Goal: Task Accomplishment & Management: Manage account settings

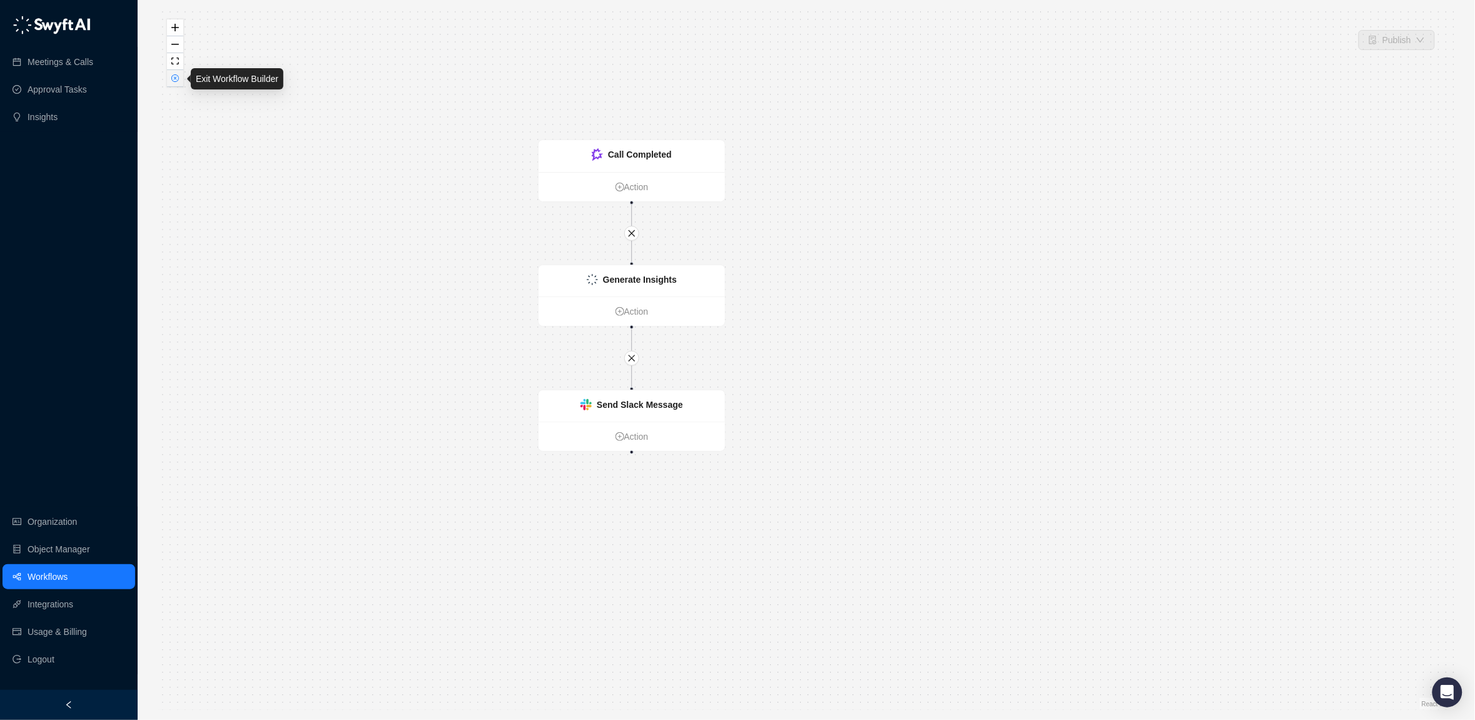
click at [171, 81] on icon "close-circle" at bounding box center [175, 78] width 8 height 8
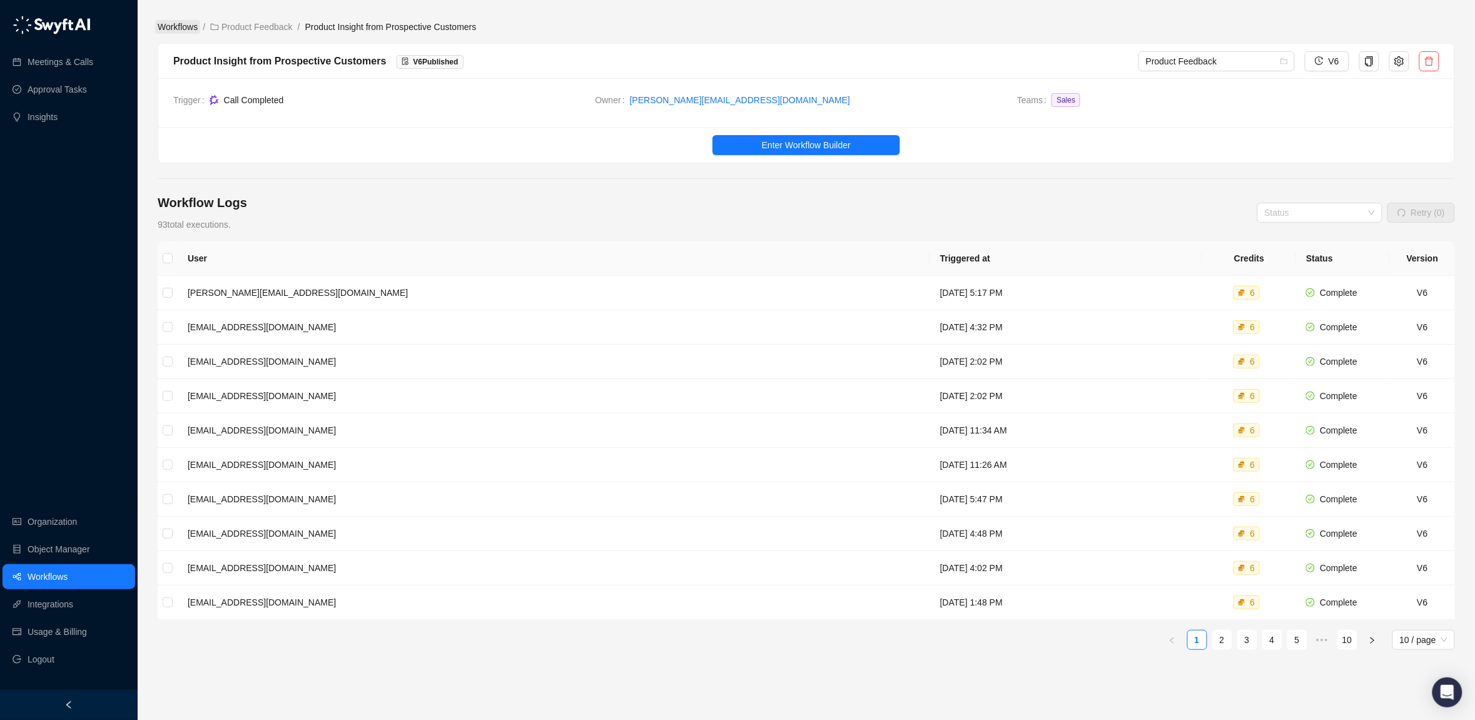
click at [176, 26] on link "Workflows" at bounding box center [177, 27] width 45 height 14
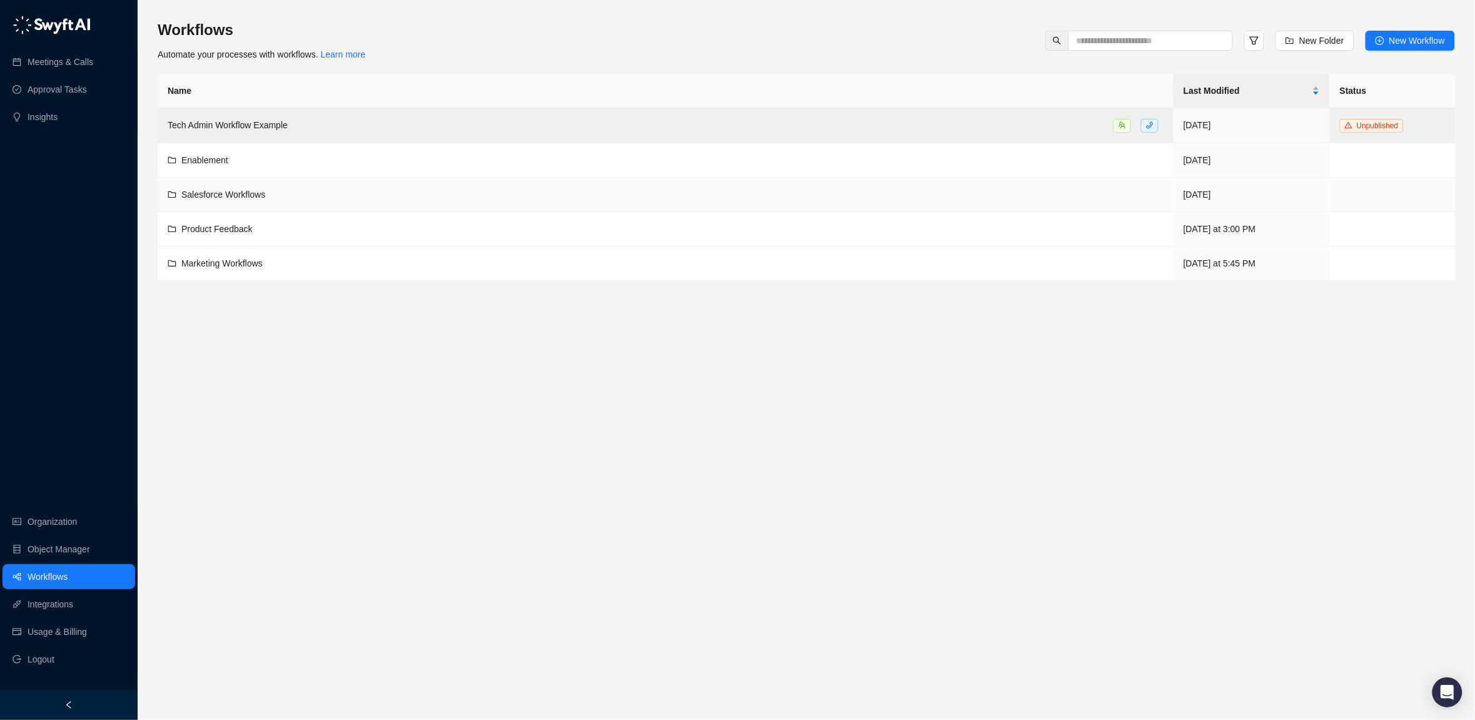
click at [211, 192] on span "Salesforce Workflows" at bounding box center [223, 195] width 84 height 10
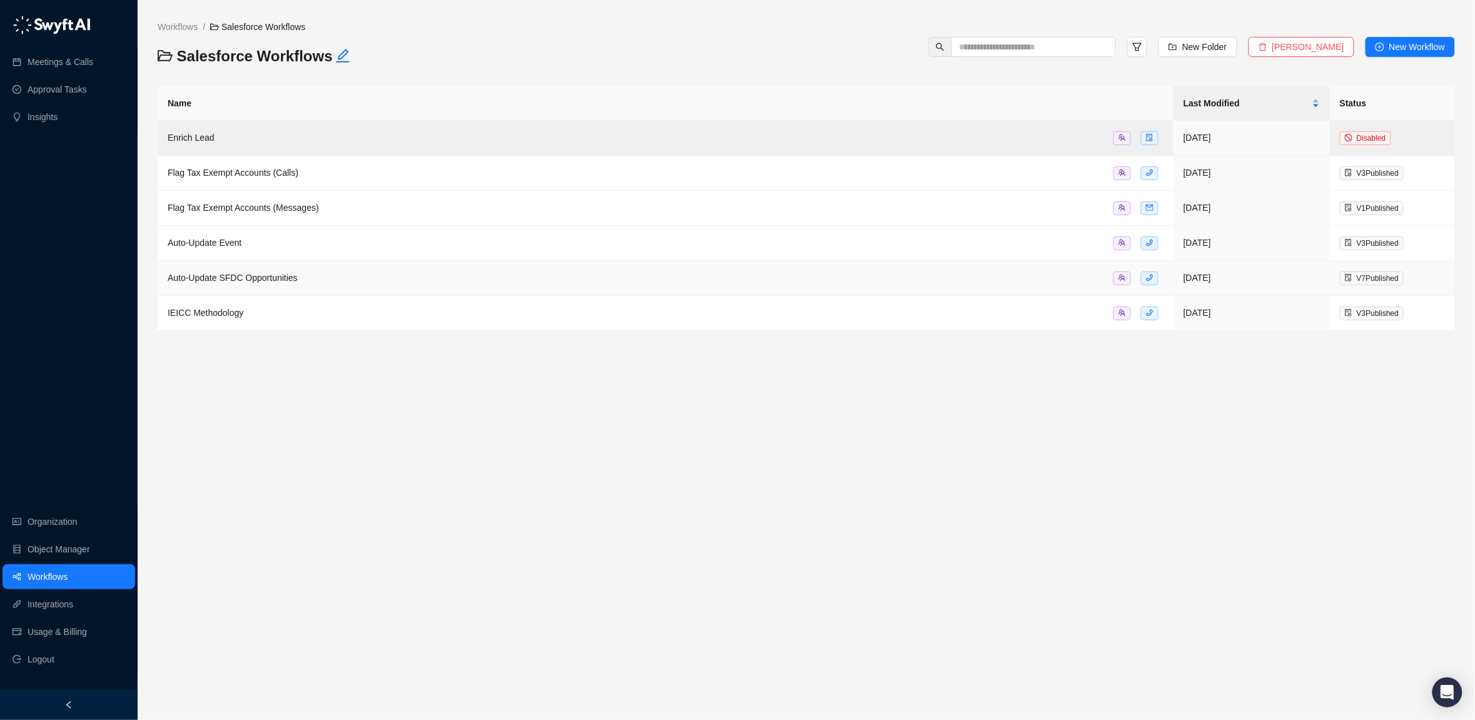
click at [216, 280] on span "Auto-Update SFDC Opportunities" at bounding box center [233, 278] width 130 height 10
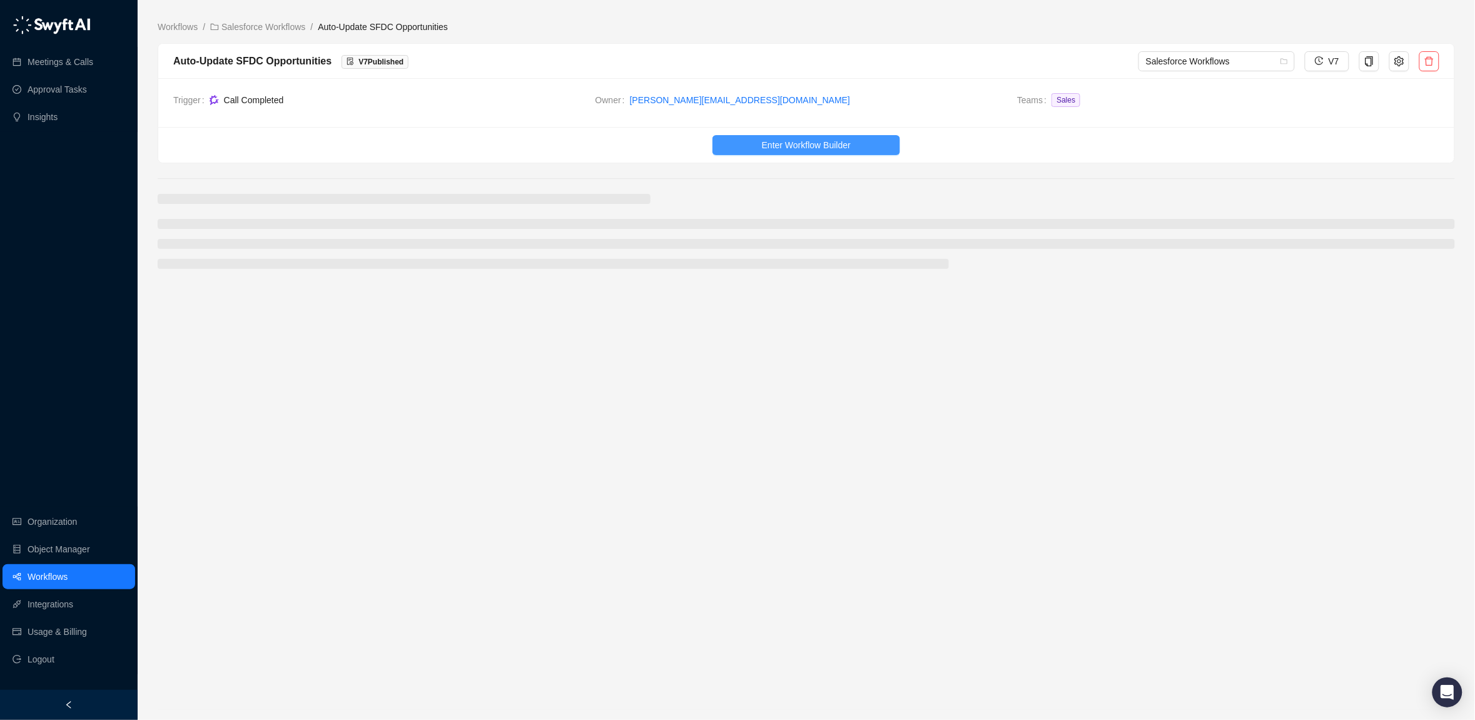
click at [789, 148] on span "Enter Workflow Builder" at bounding box center [806, 145] width 89 height 14
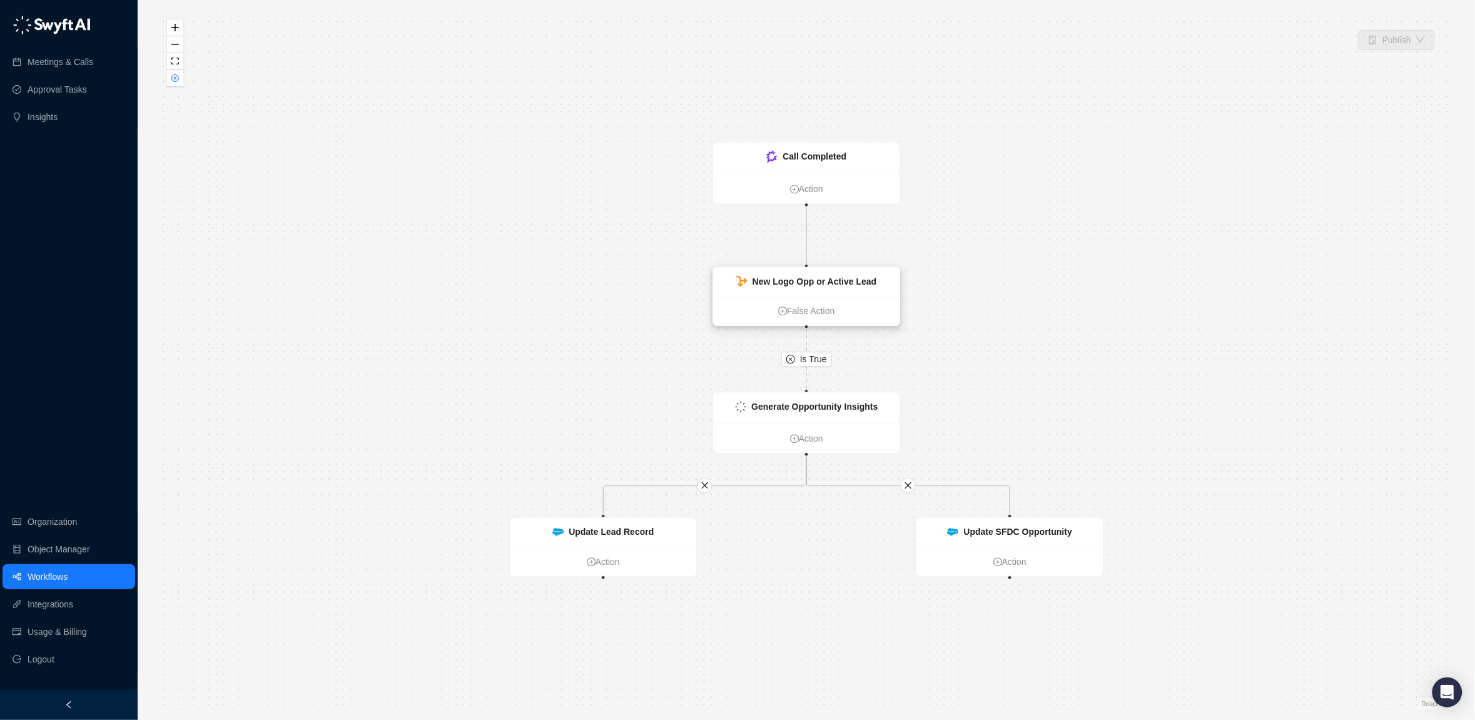
click at [828, 278] on strong "New Logo Opp or Active Lead" at bounding box center [815, 282] width 124 height 10
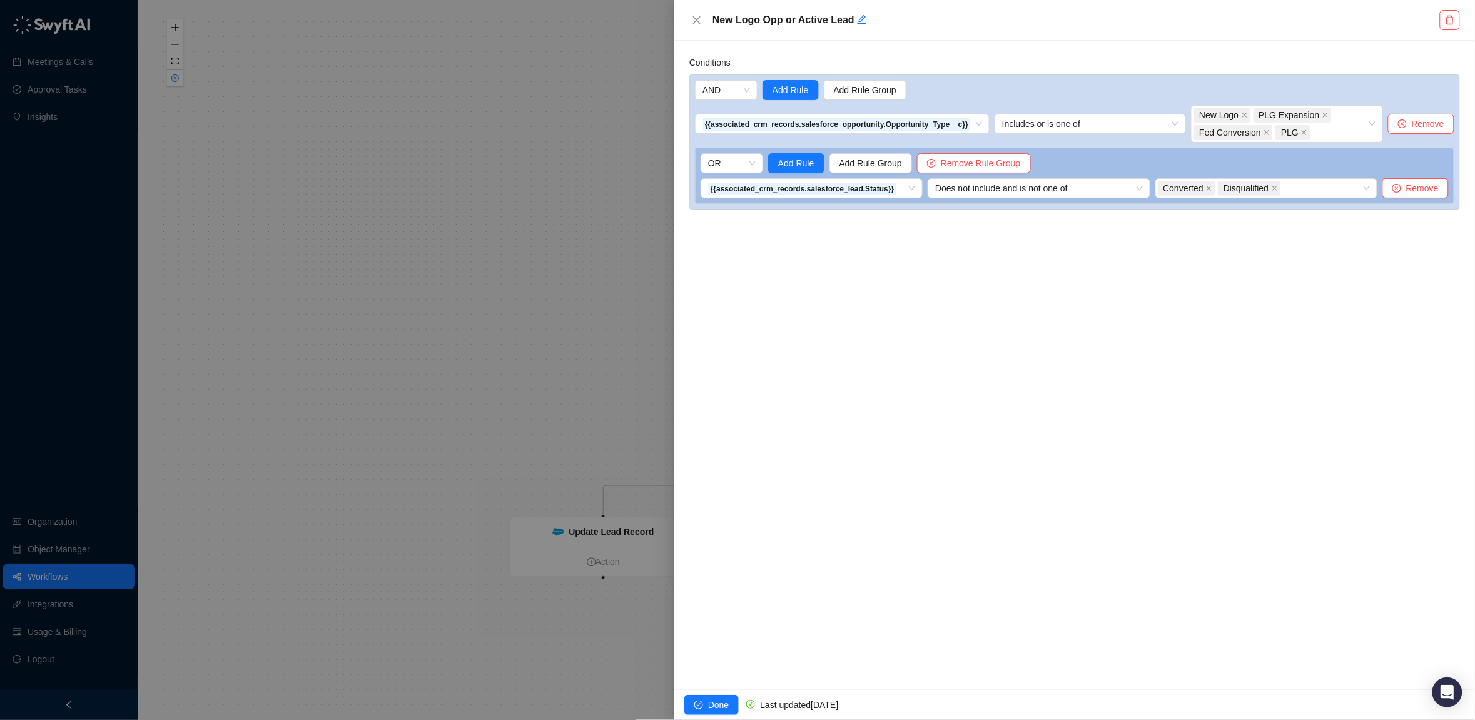
click at [838, 497] on div "Conditions AND Add Rule Add Rule Group {{associated_crm_records.salesforce_oppo…" at bounding box center [1074, 365] width 801 height 649
click at [878, 91] on span "Add Rule Group" at bounding box center [865, 90] width 63 height 14
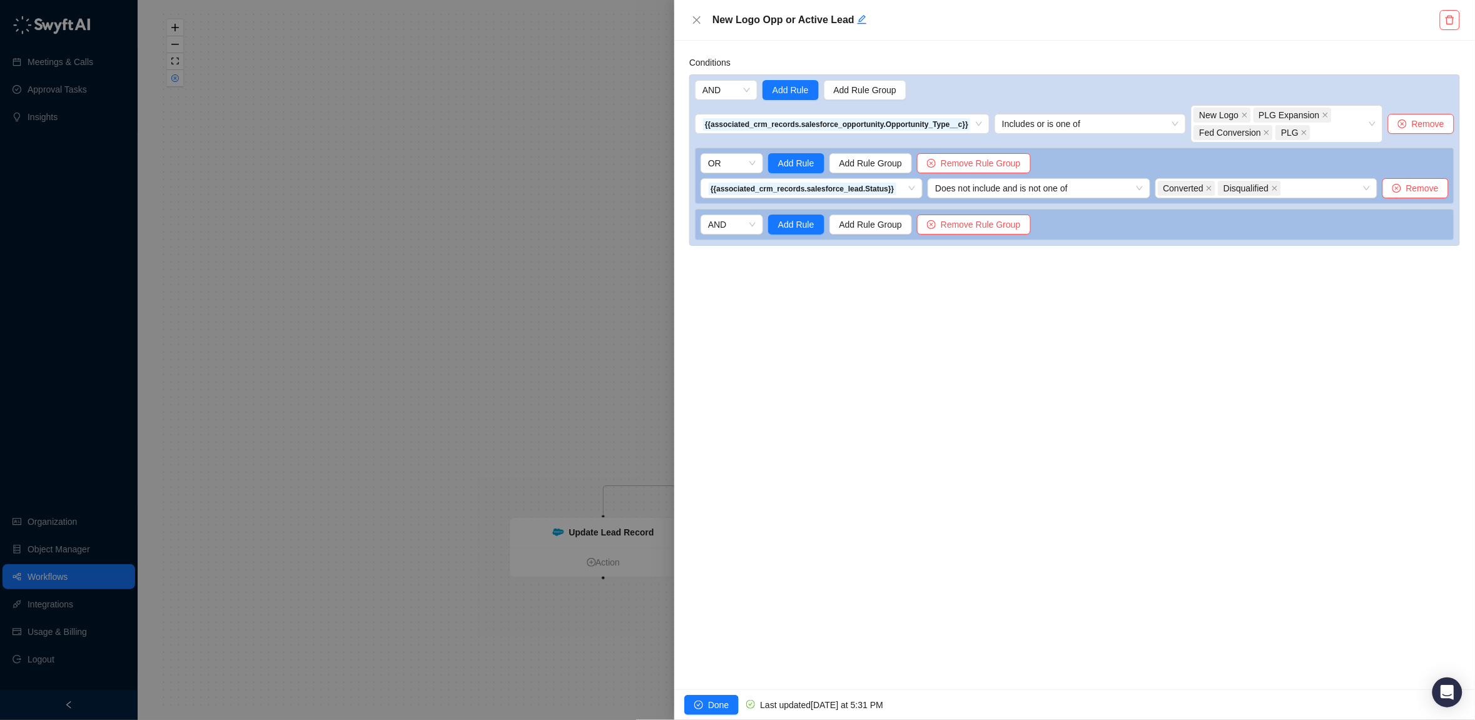
drag, startPoint x: 1192, startPoint y: 234, endPoint x: 1166, endPoint y: 61, distance: 174.6
click at [1166, 61] on div "Conditions AND Add Rule Add Rule Group {{associated_crm_records.salesforce_oppo…" at bounding box center [1074, 151] width 771 height 190
click at [800, 223] on span "Add Rule" at bounding box center [796, 225] width 36 height 14
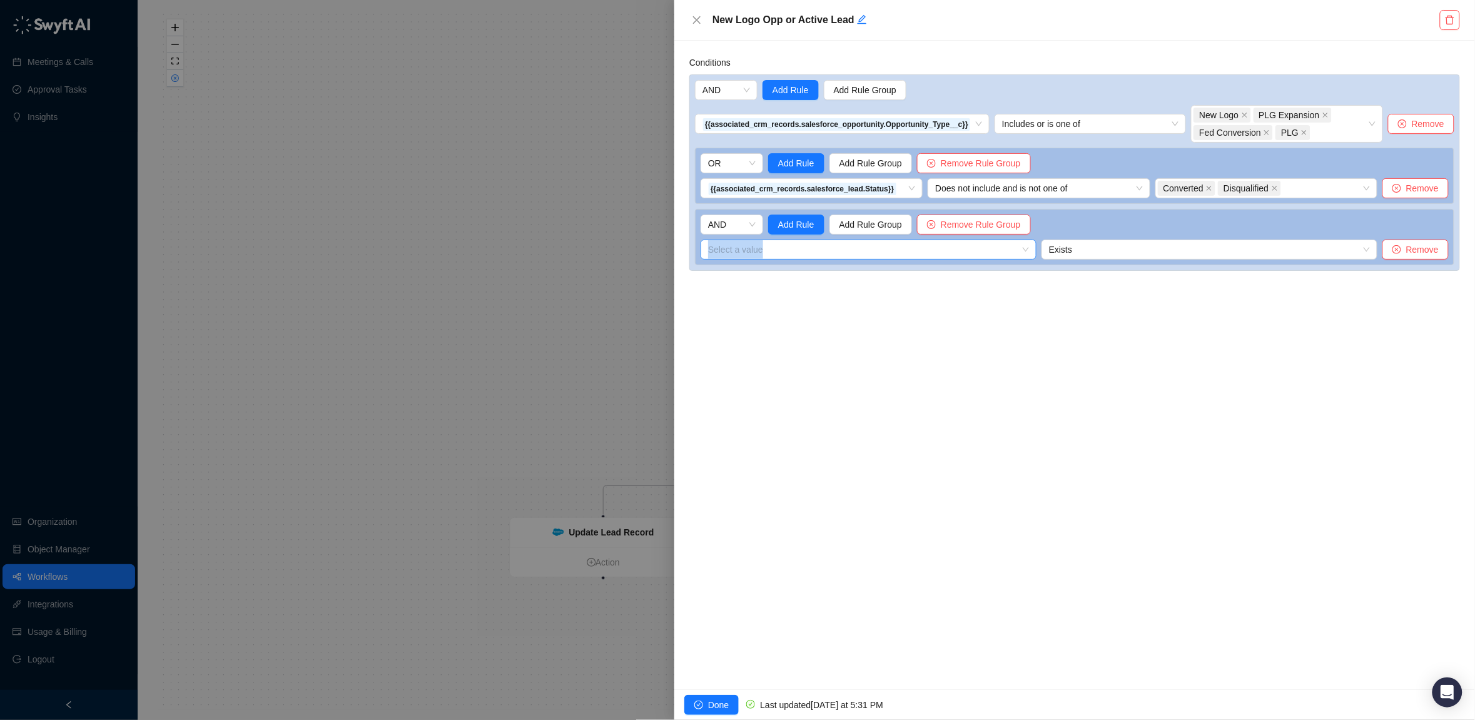
click at [813, 250] on input "search" at bounding box center [864, 249] width 313 height 19
click at [809, 263] on ul "1. Call Completed Variables" at bounding box center [770, 387] width 138 height 250
click at [800, 273] on div "1. Call Completed Variables" at bounding box center [765, 275] width 108 height 14
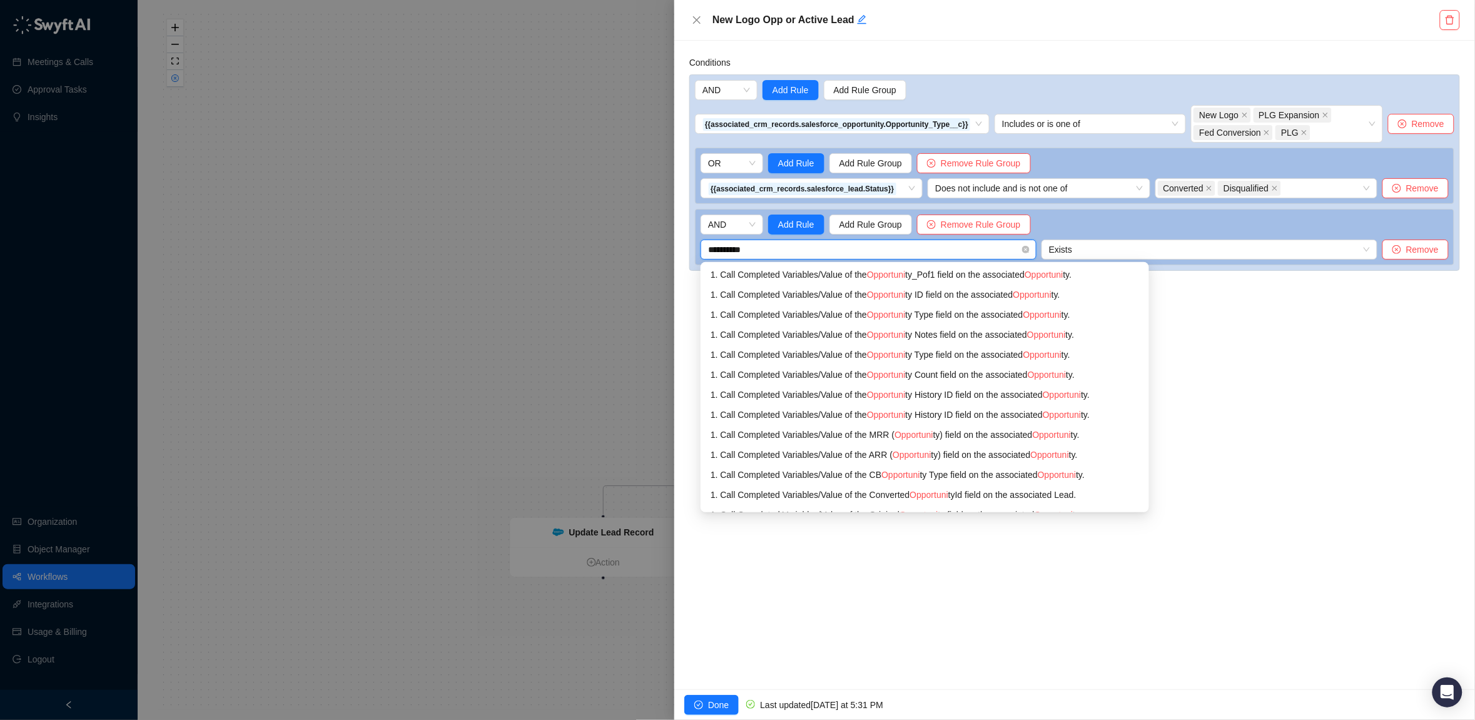
type input "**********"
click at [955, 353] on div "1. Call Completed Variables / Value of the Opportunity Type field on the associ…" at bounding box center [924, 355] width 426 height 14
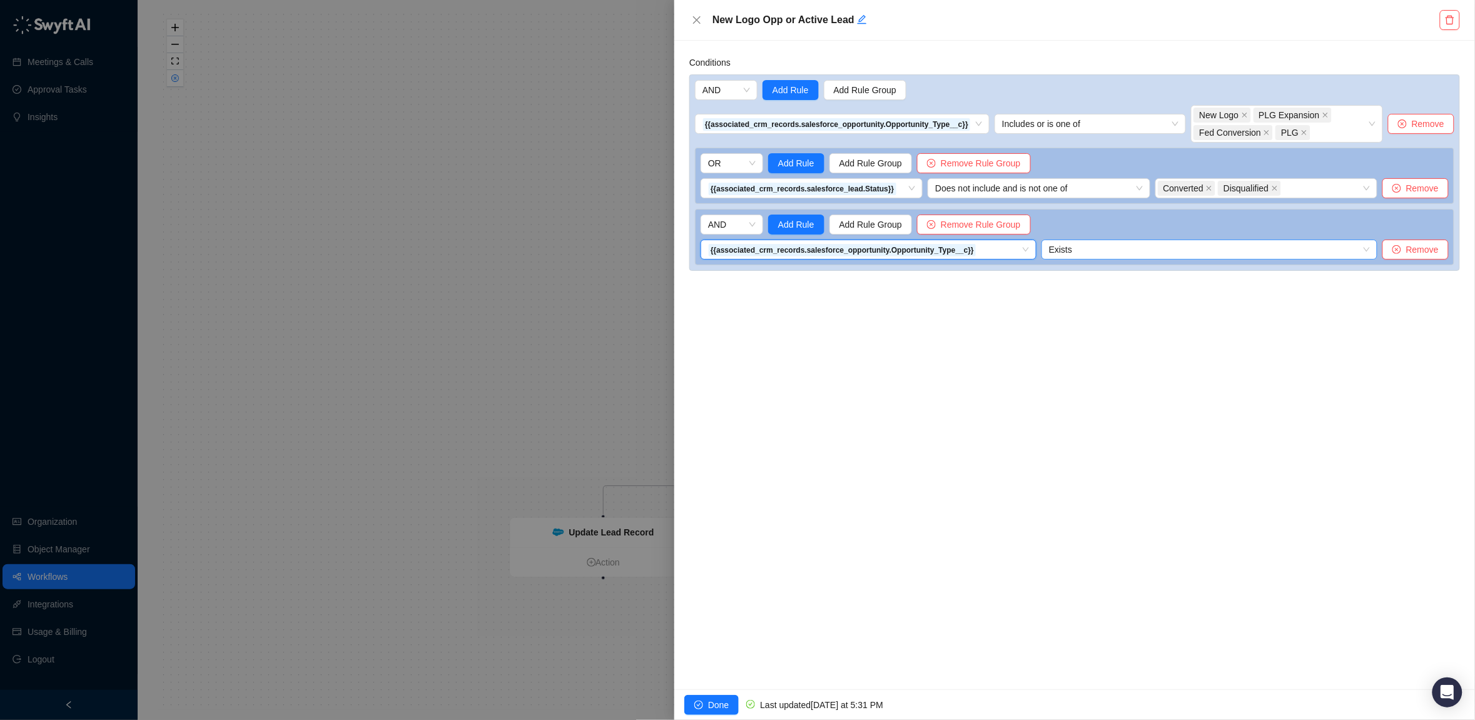
click at [1092, 248] on span "Exists" at bounding box center [1209, 249] width 321 height 19
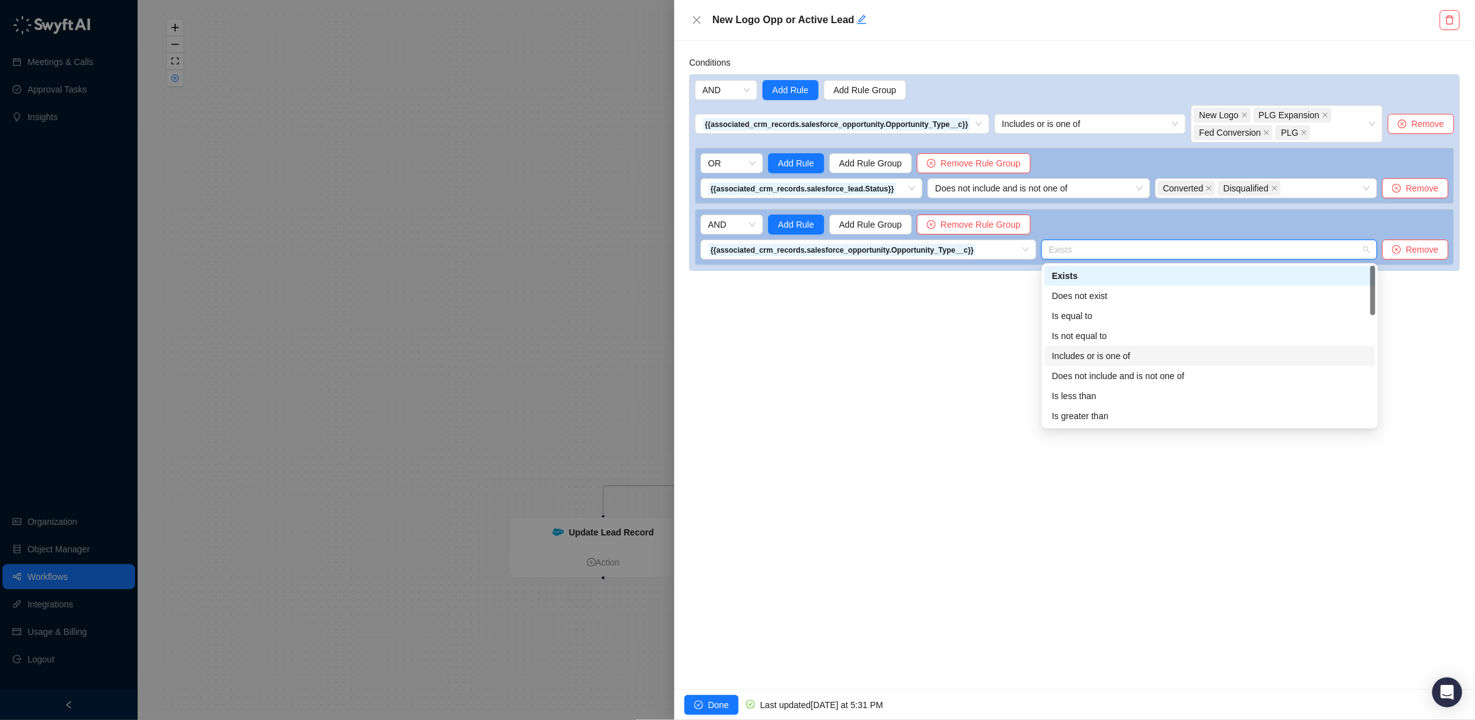
click at [1086, 351] on div "Includes or is one of" at bounding box center [1210, 356] width 316 height 14
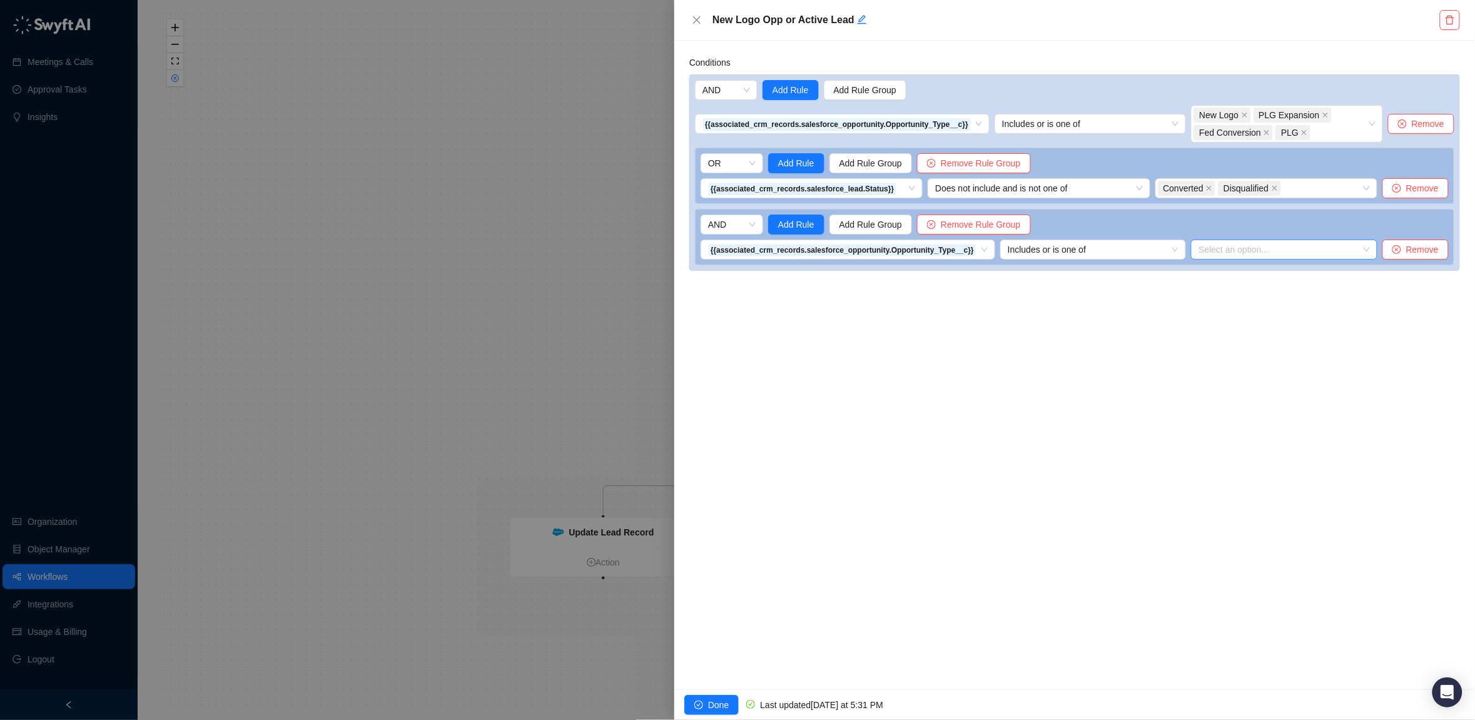
click at [1269, 244] on div "Select an option..." at bounding box center [1284, 250] width 186 height 20
click at [1254, 273] on div "New Logo" at bounding box center [1287, 276] width 161 height 14
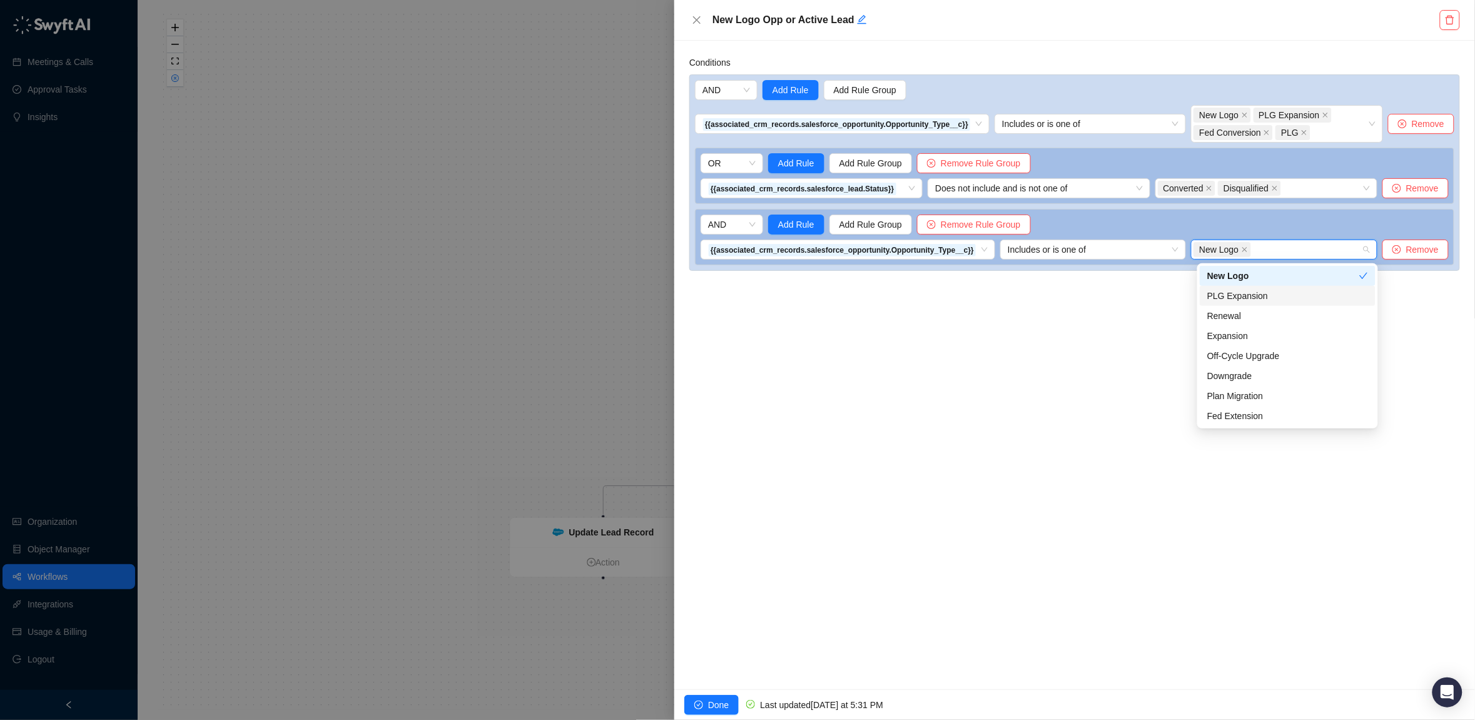
click at [1253, 292] on div "PLG Expansion" at bounding box center [1287, 296] width 161 height 14
click at [1235, 386] on div "Fed Conversion" at bounding box center [1287, 384] width 161 height 14
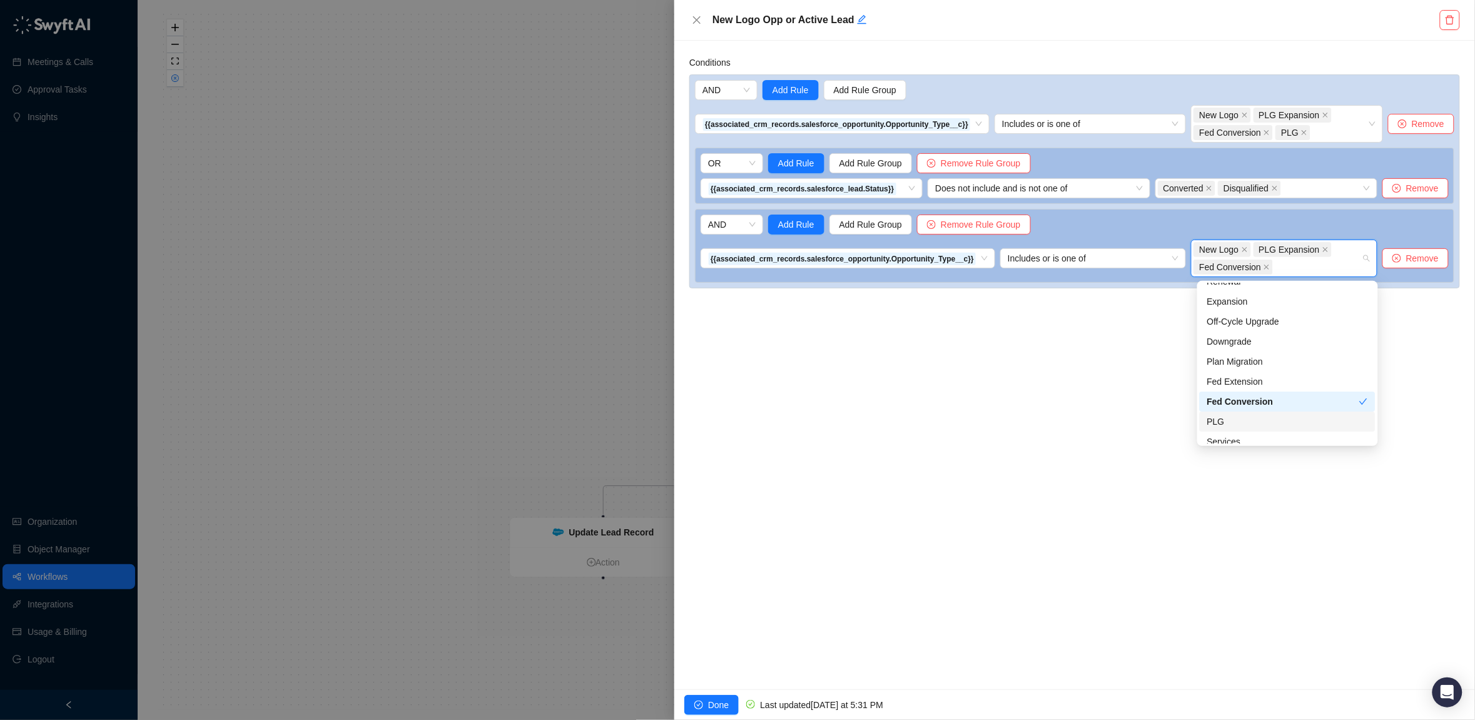
click at [1219, 415] on div "PLG" at bounding box center [1287, 422] width 161 height 14
click at [997, 388] on div "Conditions AND Add Rule Add Rule Group {{associated_crm_records.salesforce_oppo…" at bounding box center [1074, 365] width 801 height 649
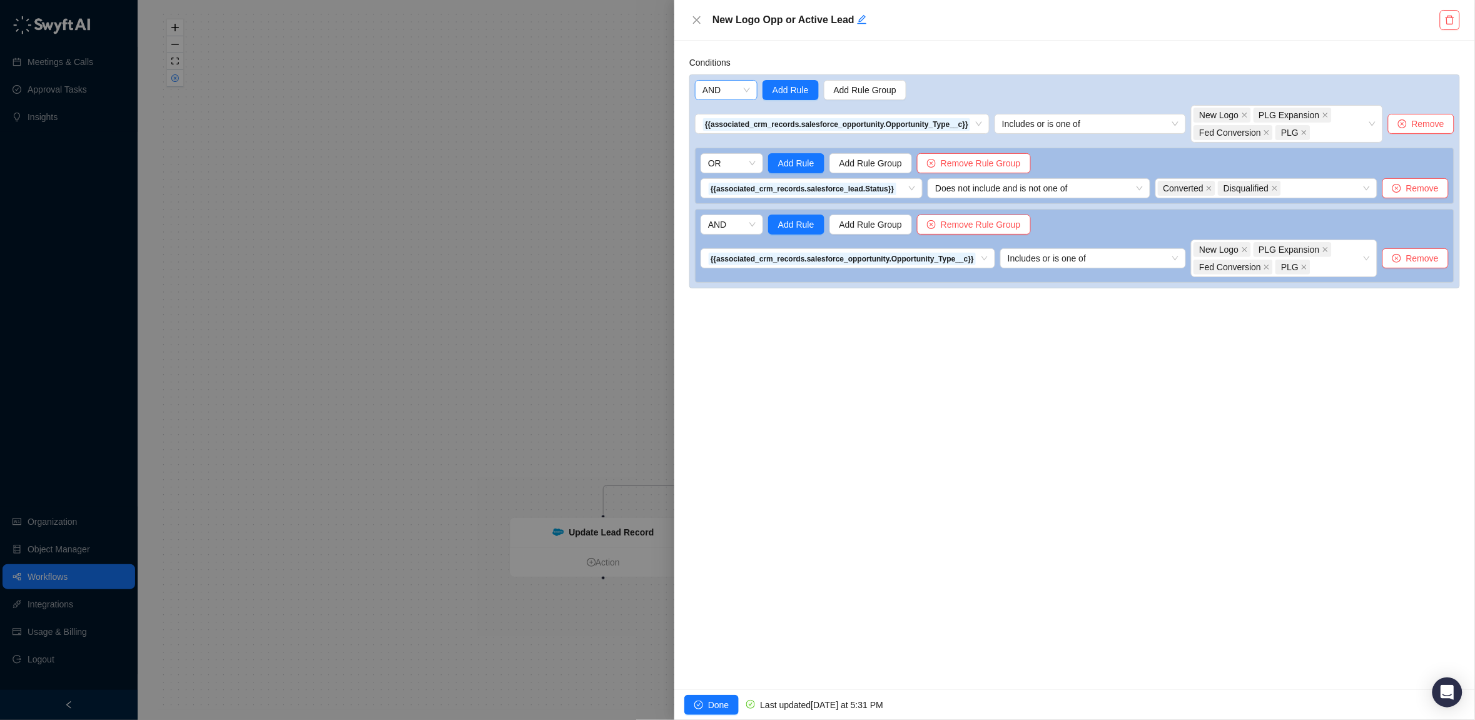
click at [748, 82] on span "AND" at bounding box center [727, 90] width 48 height 19
drag, startPoint x: 720, startPoint y: 130, endPoint x: 776, endPoint y: 128, distance: 55.7
click at [729, 130] on div "OR" at bounding box center [727, 135] width 43 height 14
click at [1433, 128] on span "Remove" at bounding box center [1428, 124] width 33 height 14
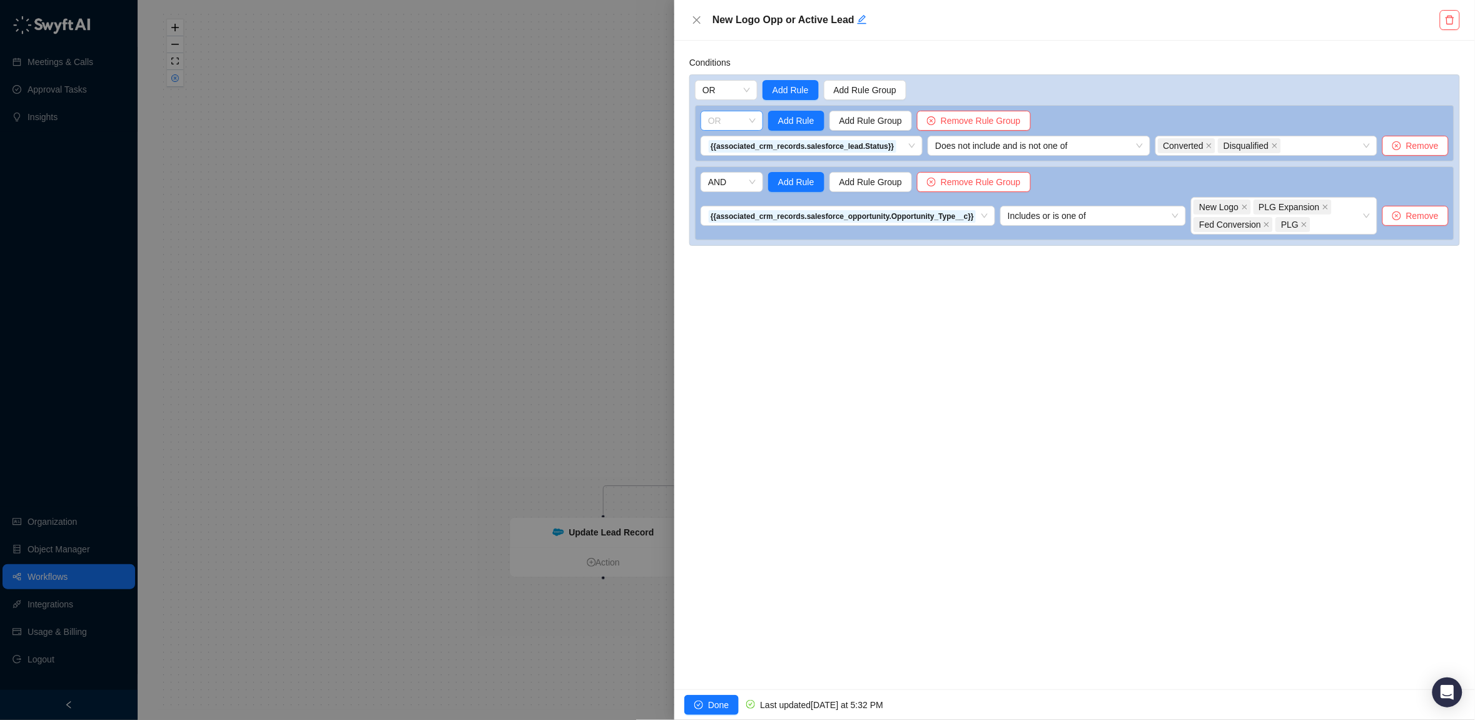
click at [744, 118] on span "OR" at bounding box center [732, 120] width 48 height 19
click at [742, 146] on div "AND" at bounding box center [732, 147] width 43 height 14
click at [1026, 433] on div "Conditions OR Add Rule Add Rule Group AND Add Rule Add Rule Group Remove Rule G…" at bounding box center [1074, 365] width 801 height 649
click at [711, 705] on span "Done" at bounding box center [718, 705] width 21 height 14
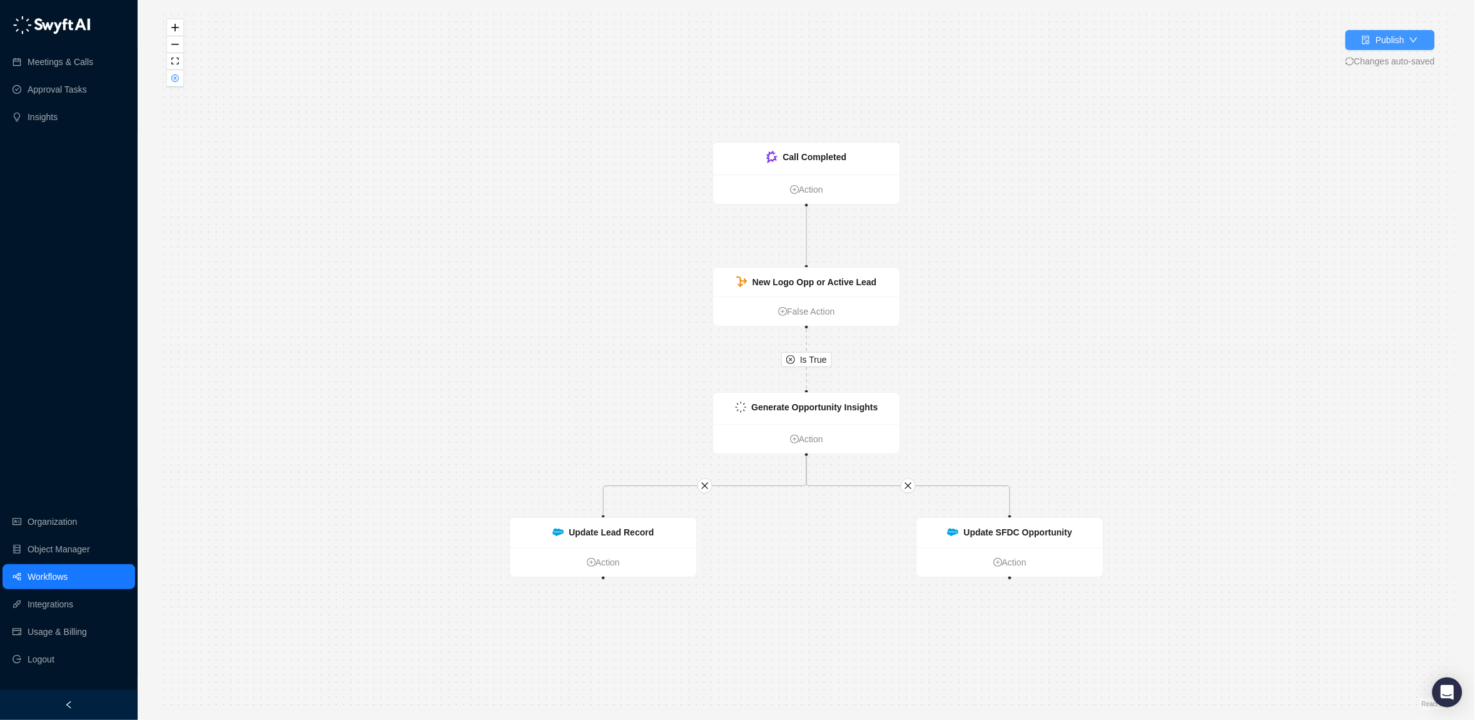
click at [1378, 43] on div "Publish" at bounding box center [1390, 40] width 29 height 14
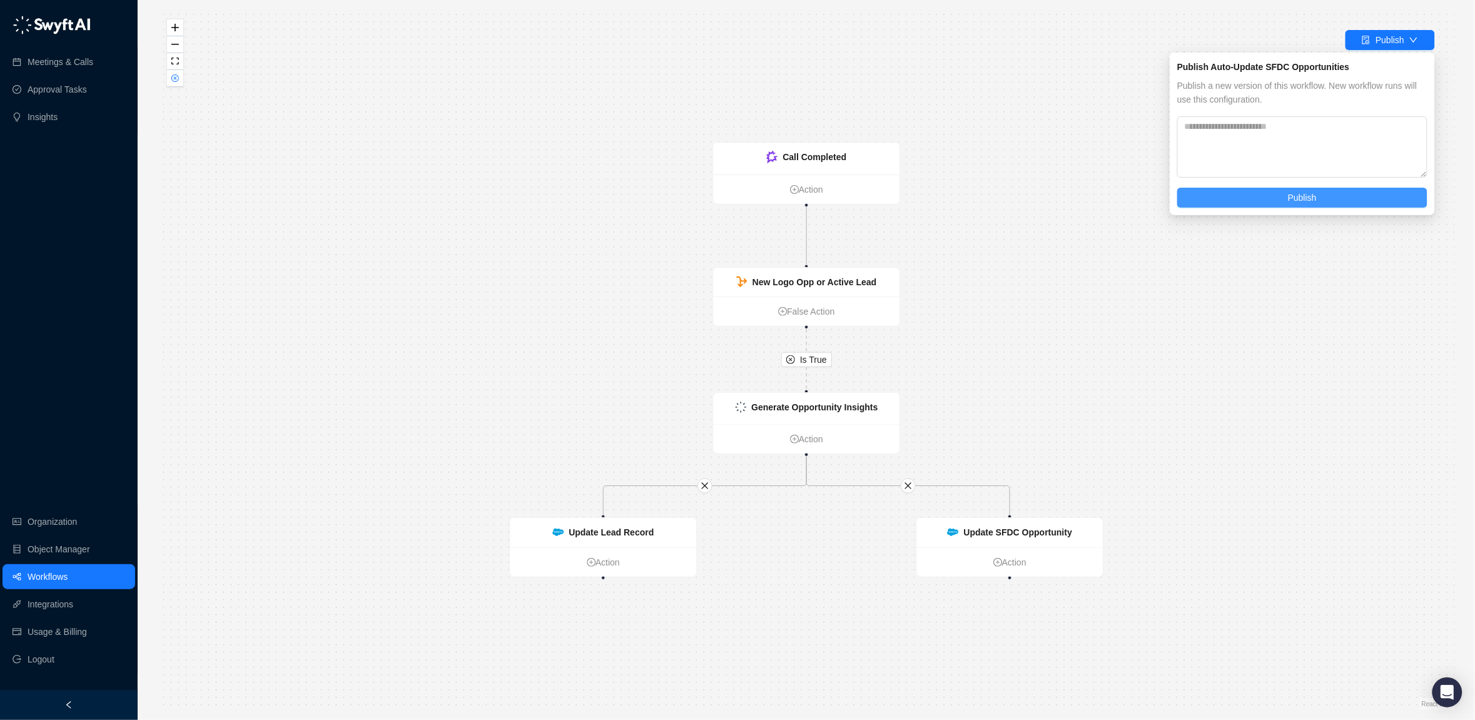
click at [1313, 200] on span "Publish" at bounding box center [1302, 198] width 29 height 14
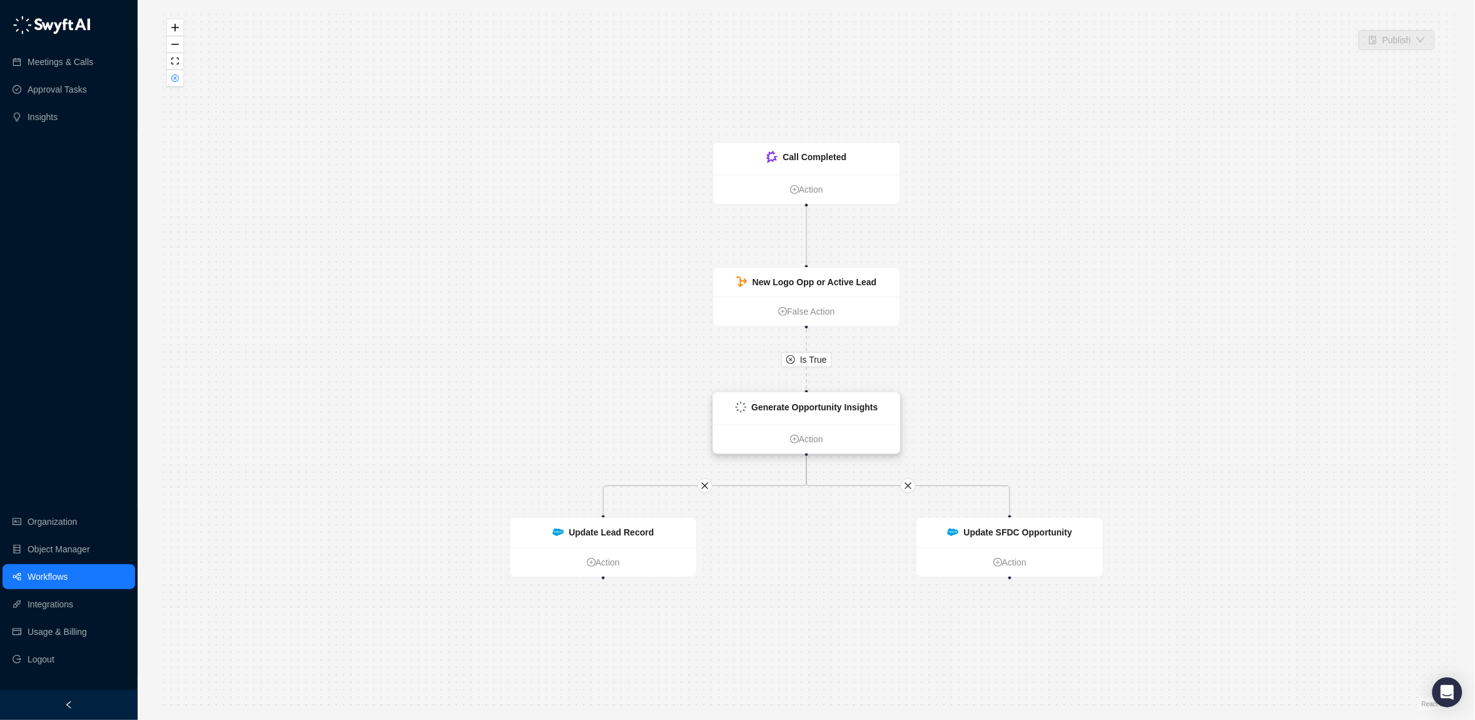
click at [800, 402] on strong "Generate Opportunity Insights" at bounding box center [814, 407] width 126 height 10
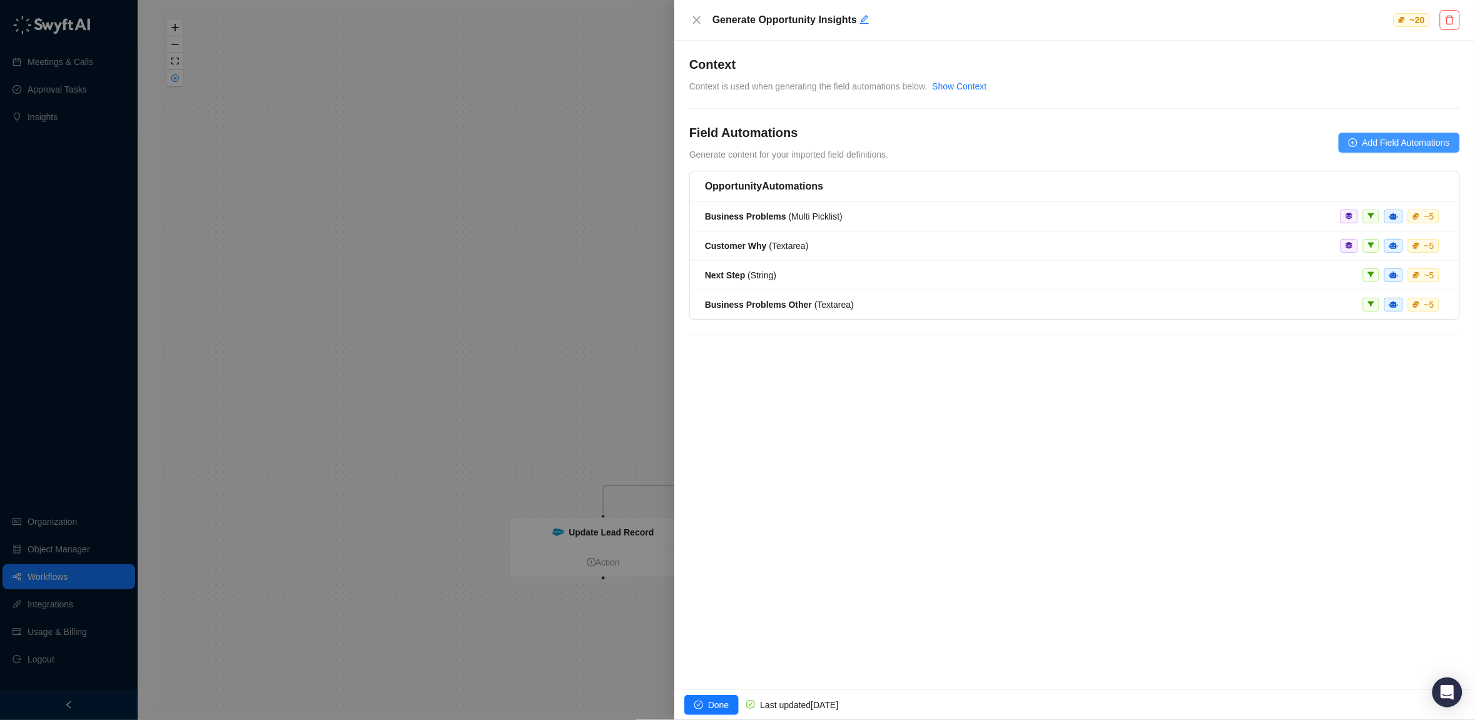
click at [1381, 140] on span "Add Field Automations" at bounding box center [1407, 143] width 88 height 14
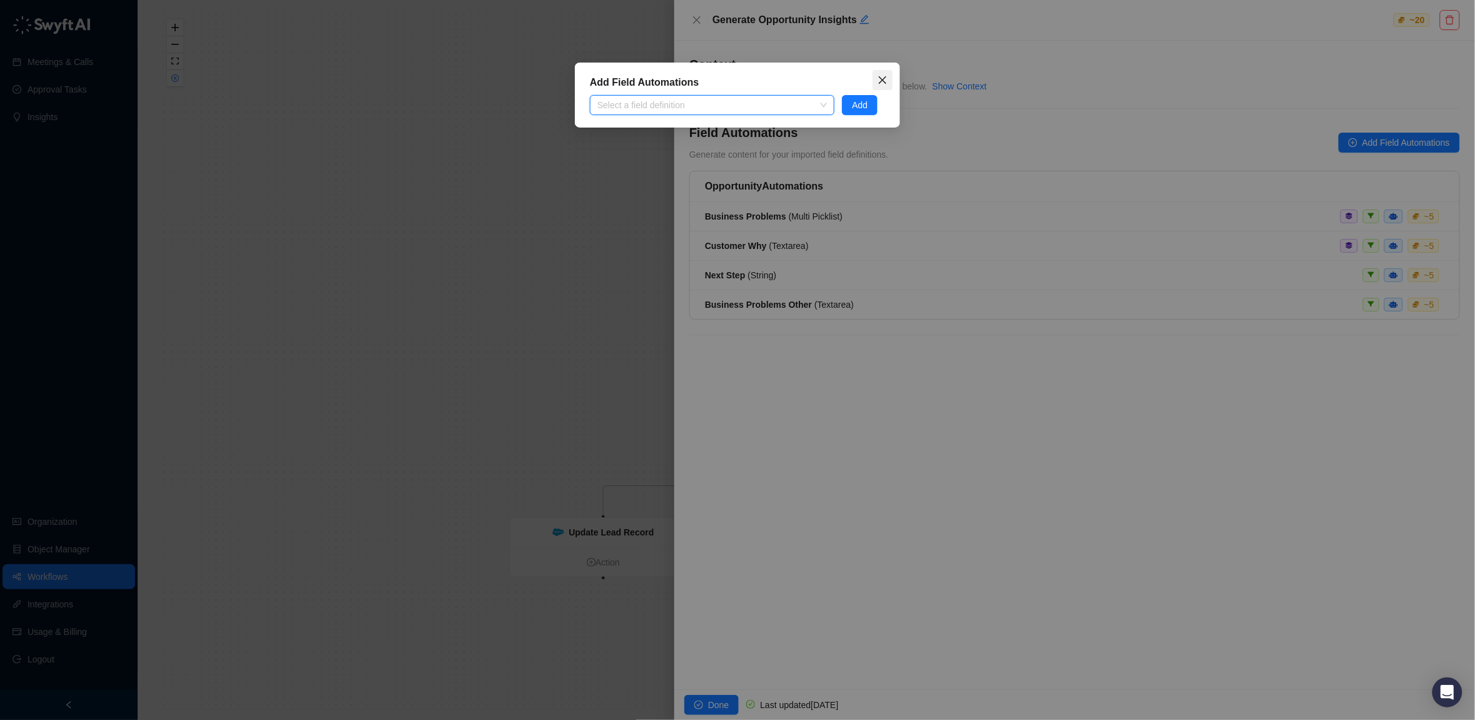
click at [881, 75] on icon "close" at bounding box center [883, 80] width 10 height 10
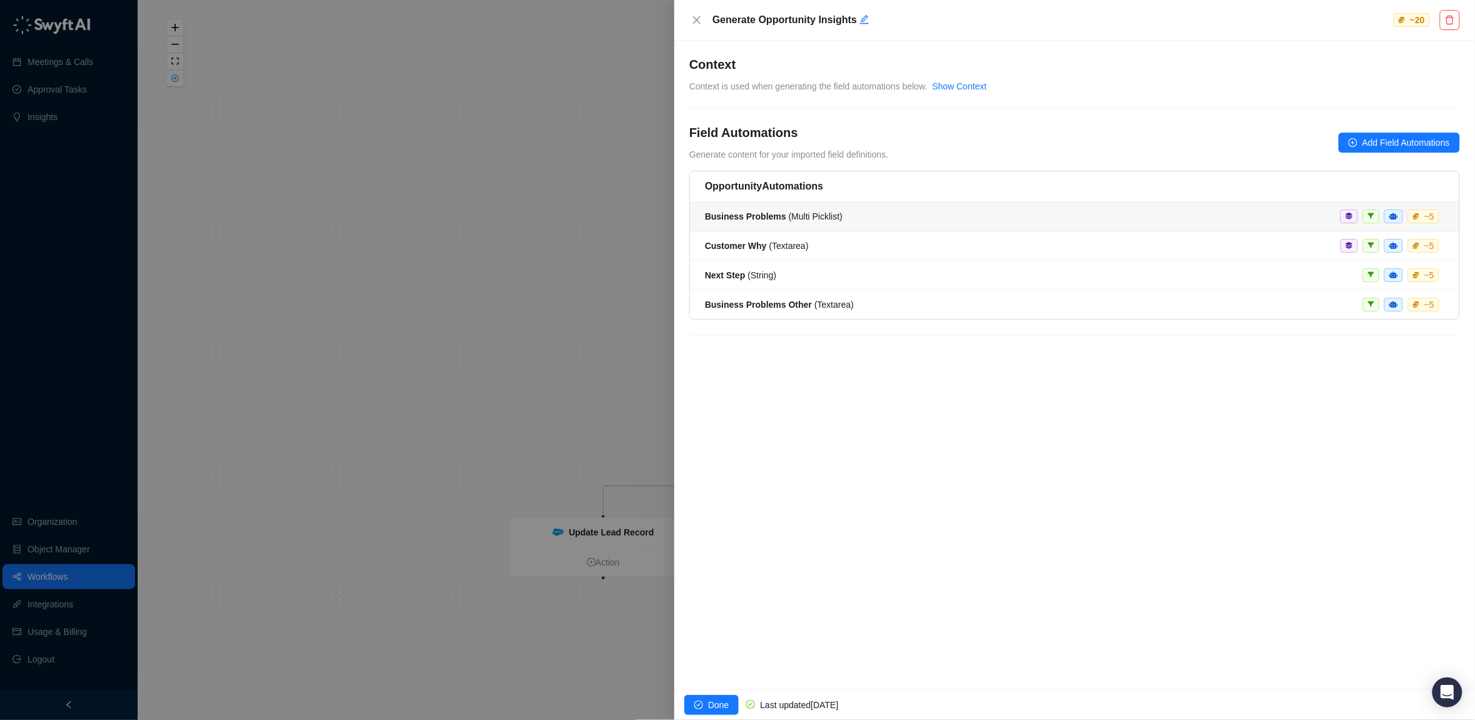
click at [738, 216] on strong "Business Problems" at bounding box center [745, 216] width 81 height 10
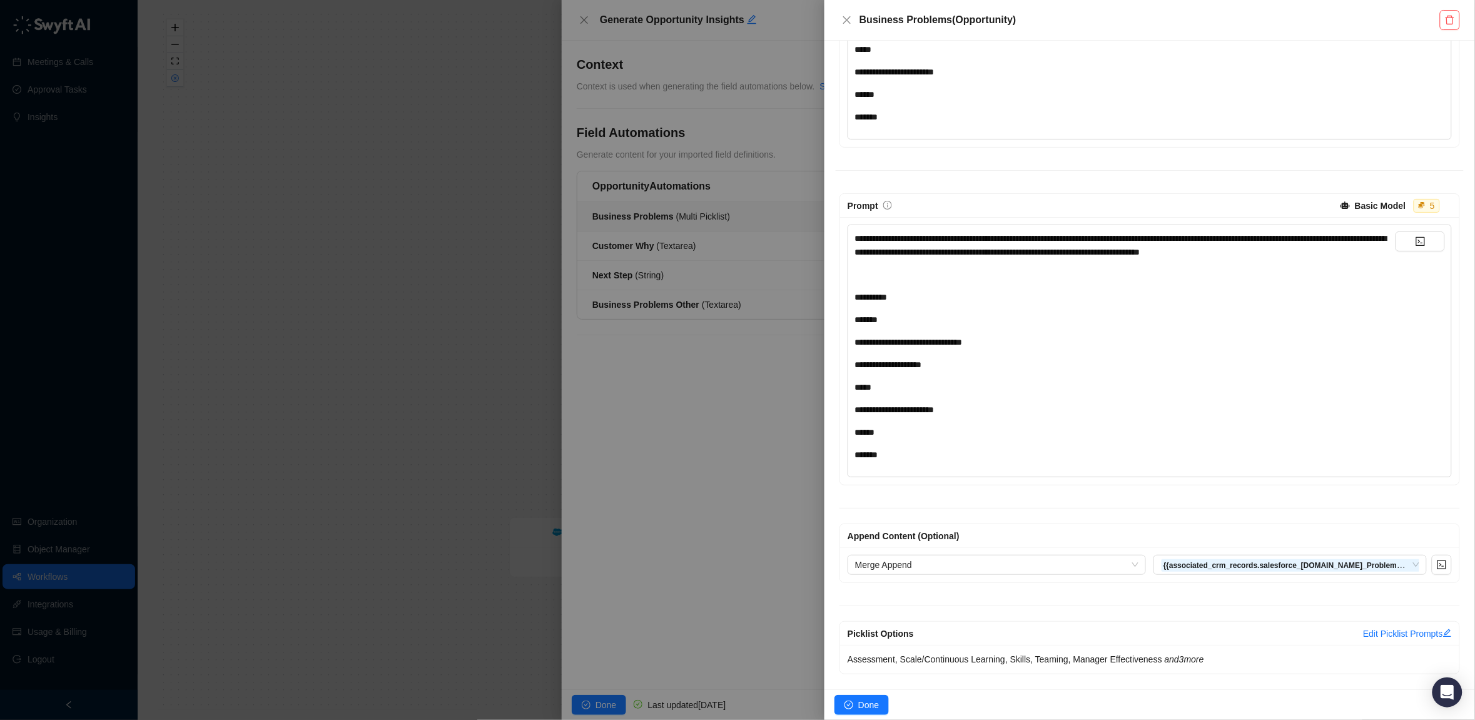
scroll to position [342, 0]
drag, startPoint x: 663, startPoint y: 454, endPoint x: 668, endPoint y: 320, distance: 134.0
click at [663, 451] on div at bounding box center [737, 360] width 1475 height 720
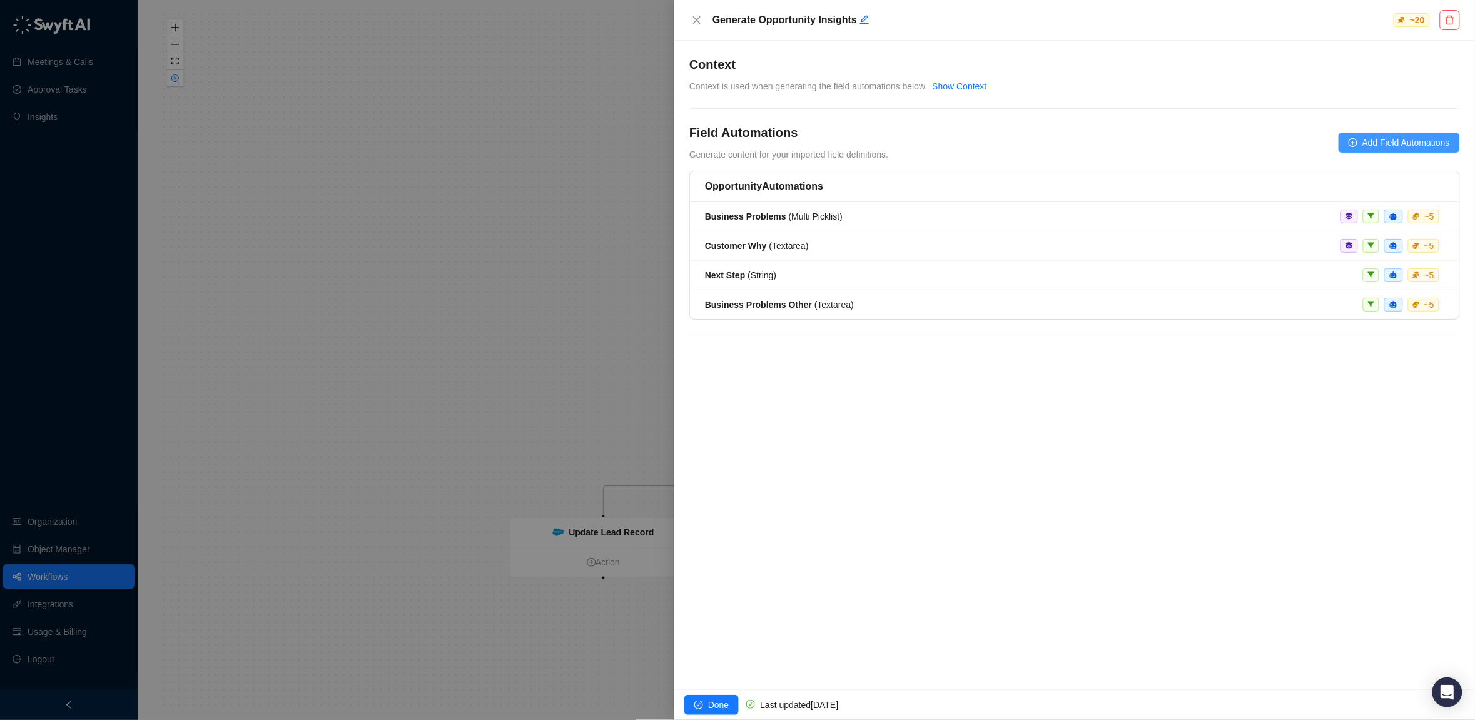
click at [1434, 140] on span "Add Field Automations" at bounding box center [1407, 143] width 88 height 14
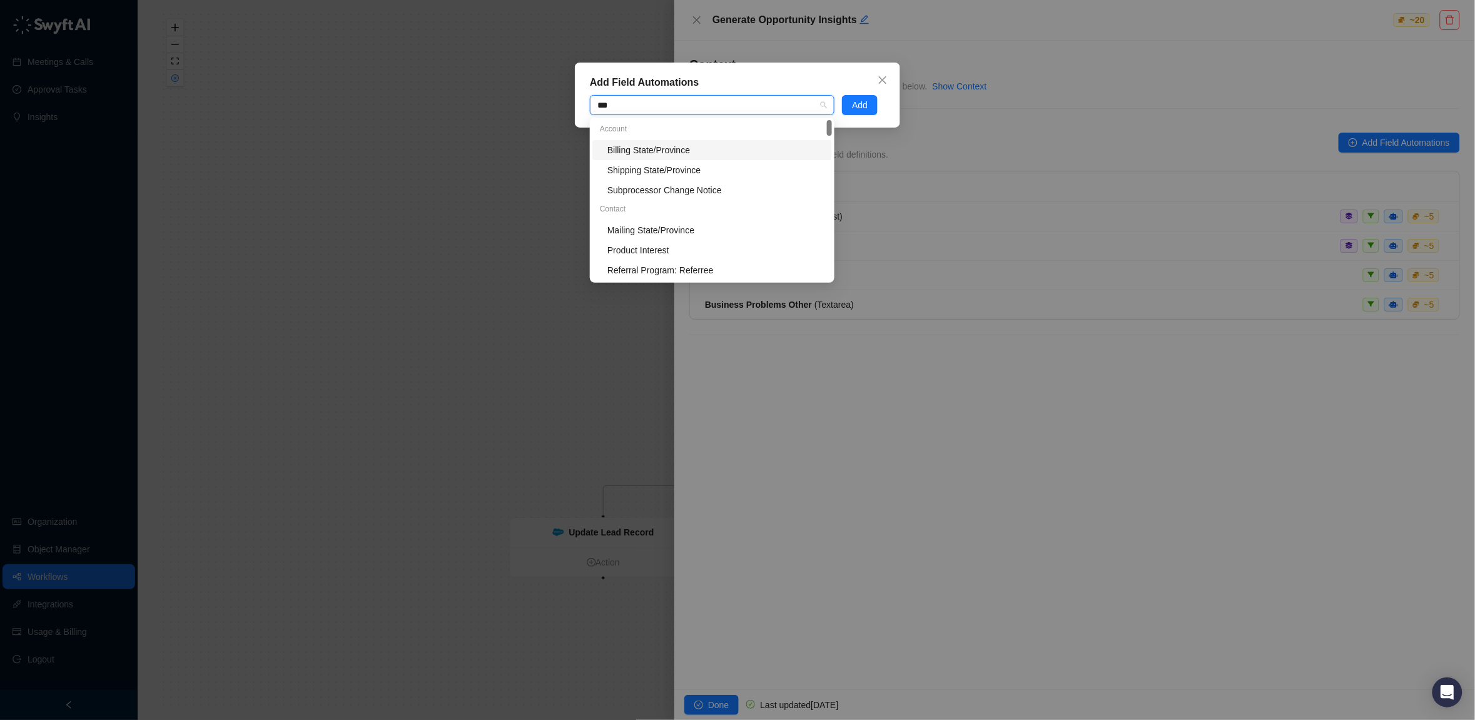
type input "****"
click at [654, 212] on div "Product Interest" at bounding box center [715, 210] width 217 height 14
click at [871, 104] on button "Add" at bounding box center [860, 105] width 36 height 20
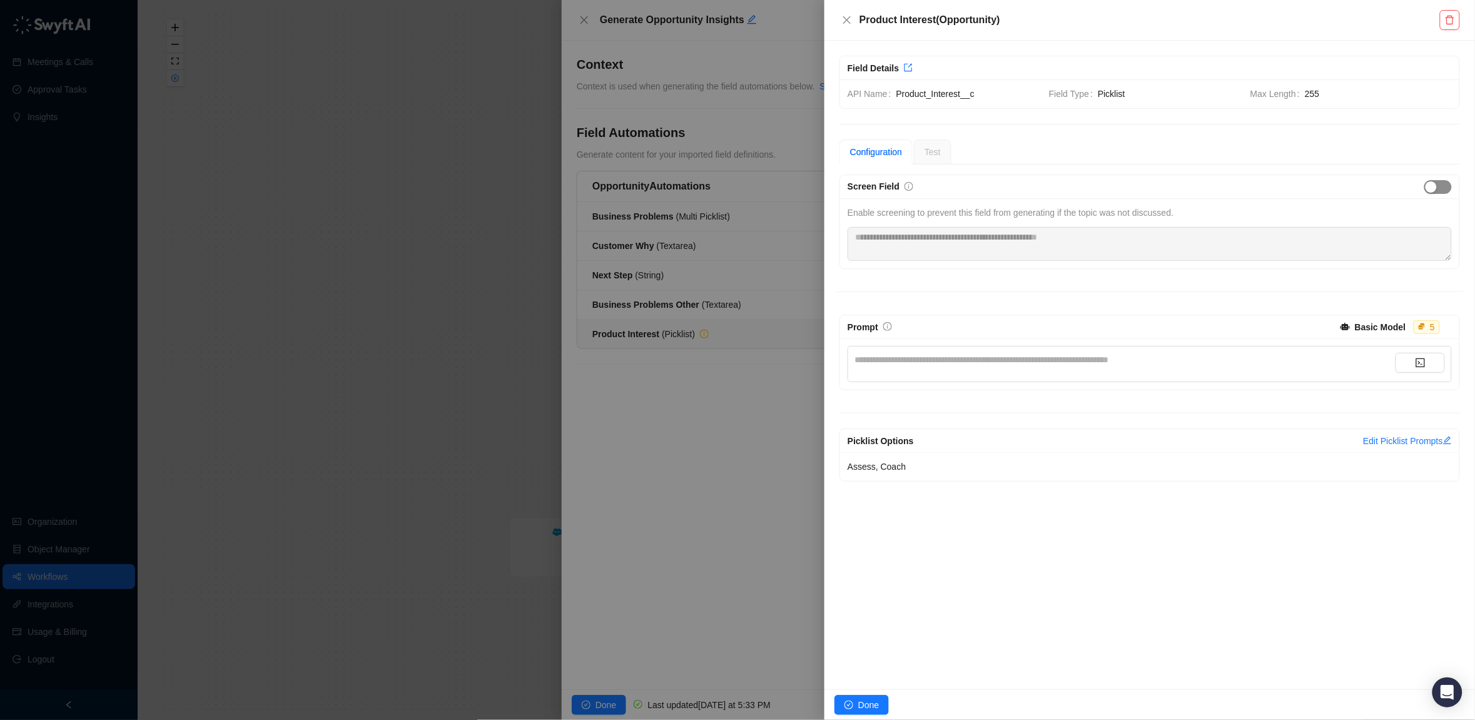
click at [1431, 188] on div "button" at bounding box center [1431, 186] width 11 height 11
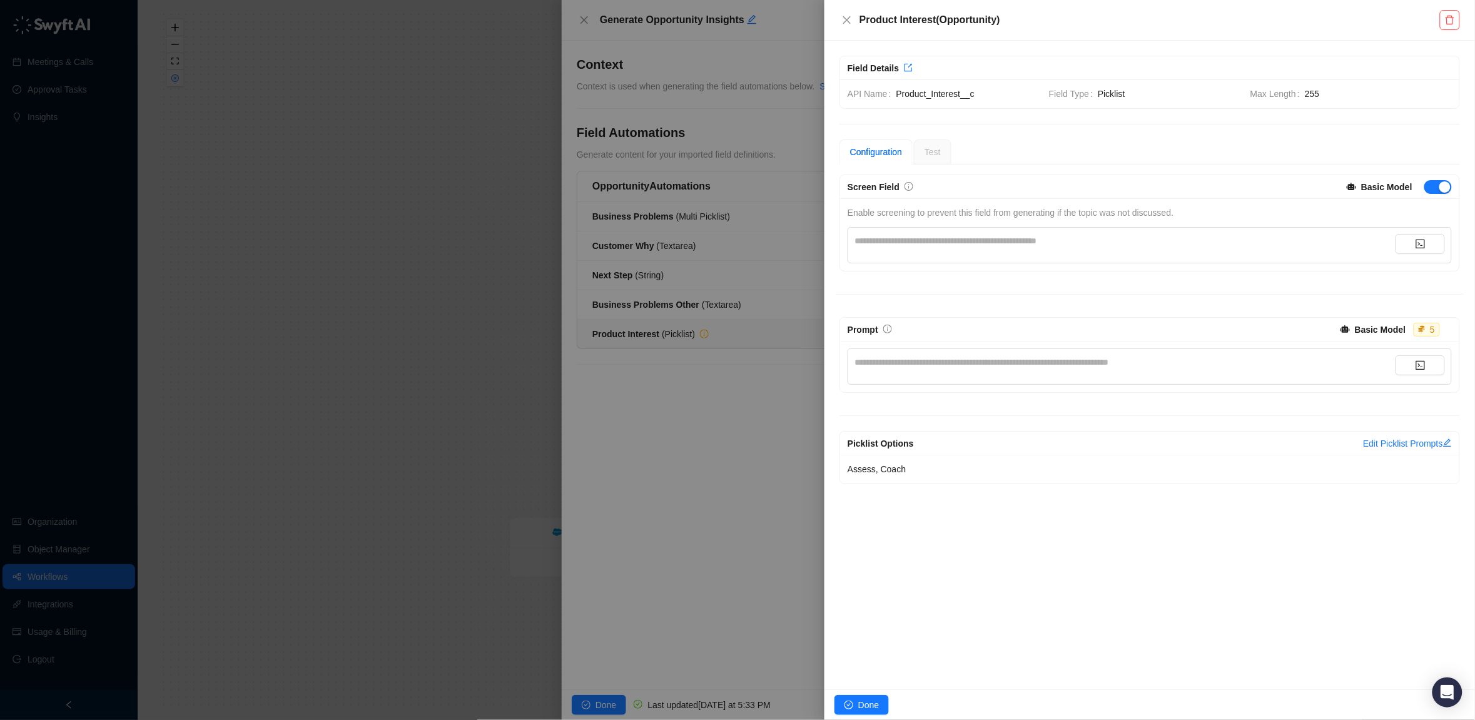
click at [1017, 241] on div "**********" at bounding box center [1125, 241] width 541 height 14
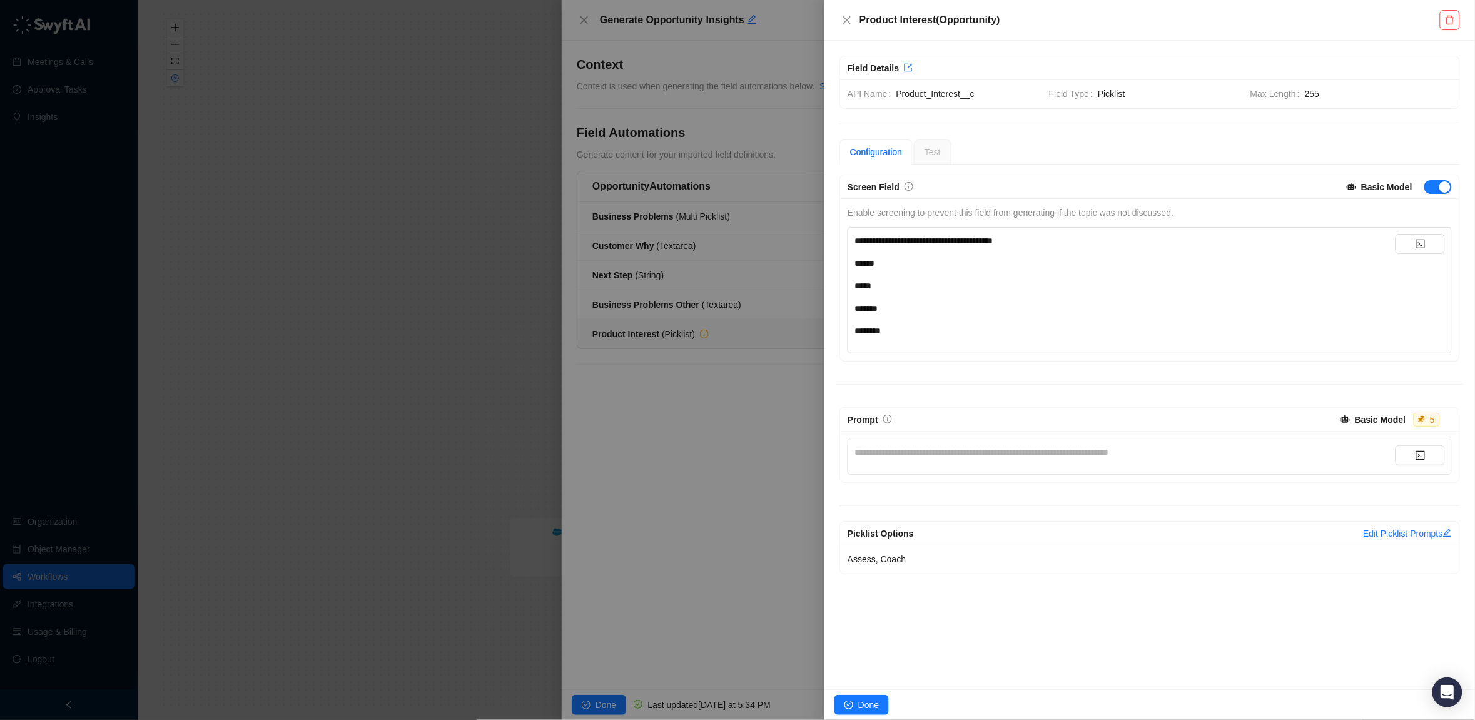
click at [993, 237] on span "**********" at bounding box center [924, 240] width 139 height 9
click at [932, 319] on div "**********" at bounding box center [1125, 286] width 541 height 104
click at [921, 450] on div "**********" at bounding box center [1125, 452] width 541 height 14
drag, startPoint x: 913, startPoint y: 335, endPoint x: 846, endPoint y: 231, distance: 122.7
click at [846, 231] on div "**********" at bounding box center [1150, 290] width 612 height 126
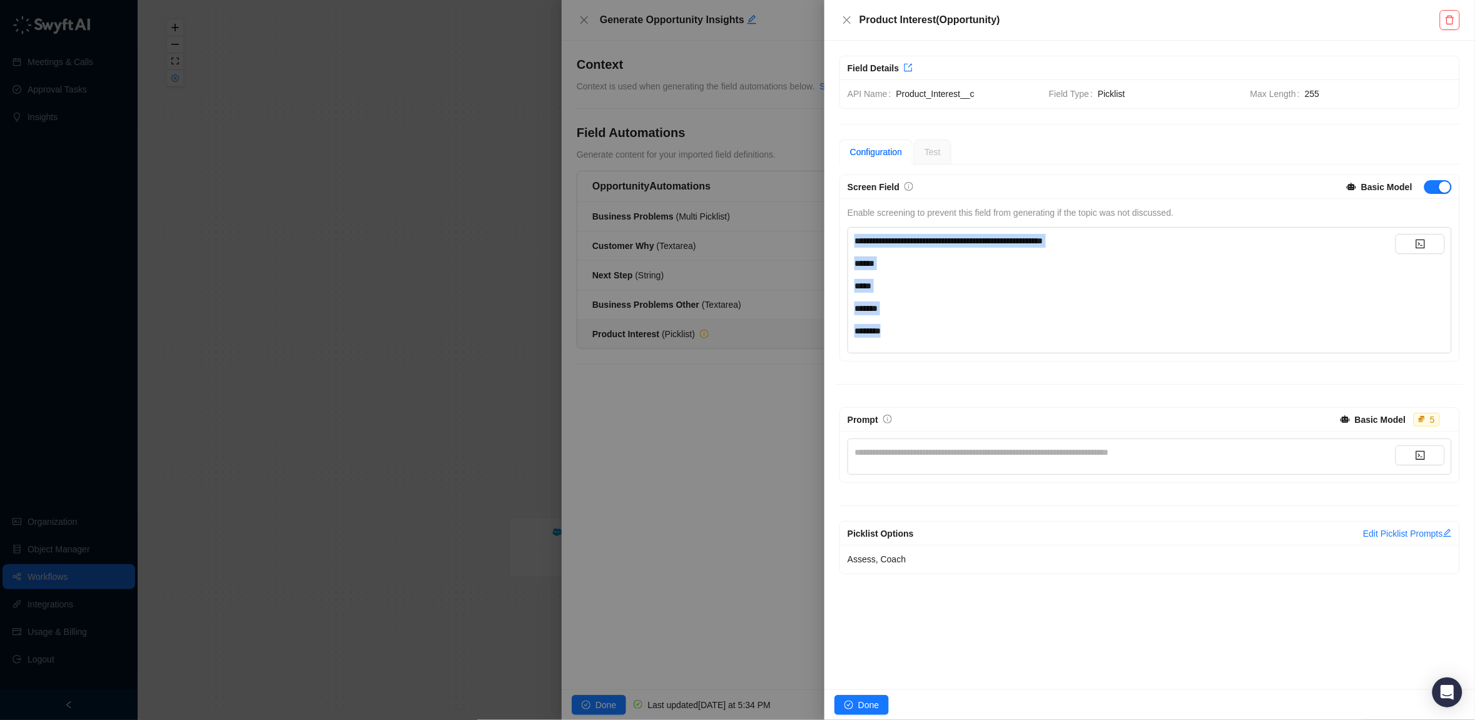
copy div "**********"
click at [914, 459] on div "**********" at bounding box center [1125, 452] width 541 height 14
paste div
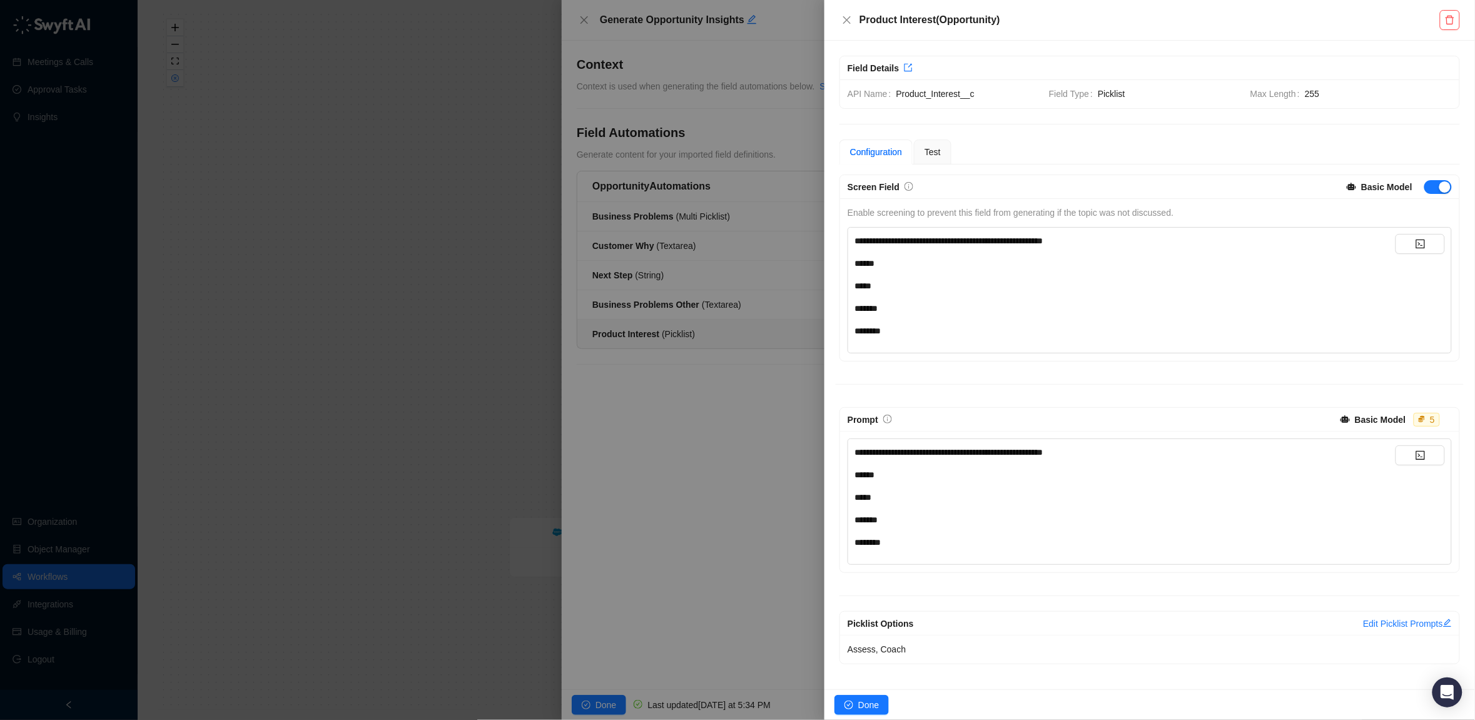
click at [863, 455] on span "**********" at bounding box center [949, 452] width 189 height 9
click at [977, 452] on span "**********" at bounding box center [948, 452] width 186 height 9
click at [1149, 459] on div "**********" at bounding box center [1125, 452] width 541 height 14
drag, startPoint x: 960, startPoint y: 501, endPoint x: 954, endPoint y: 495, distance: 8.8
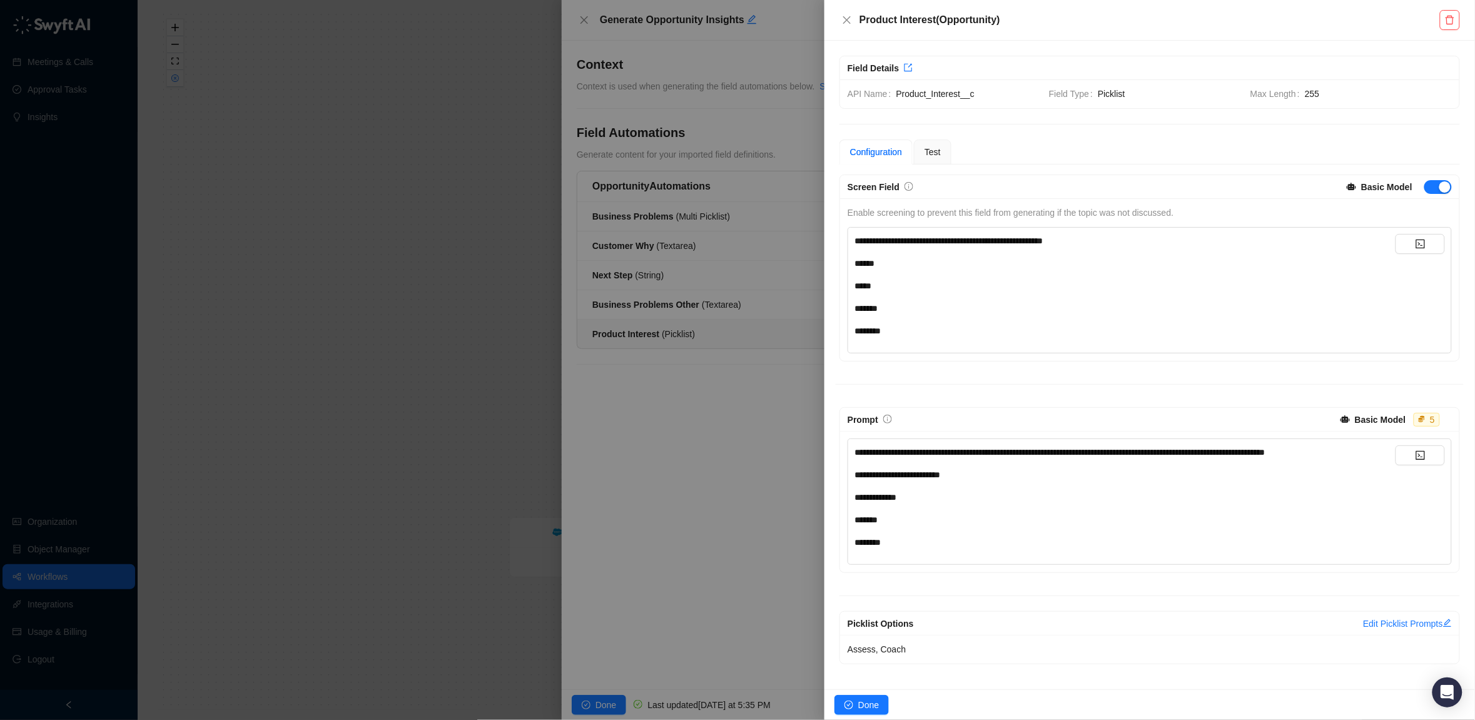
click at [961, 500] on div "**********" at bounding box center [1125, 497] width 541 height 14
click at [987, 496] on div "**********" at bounding box center [1125, 497] width 541 height 14
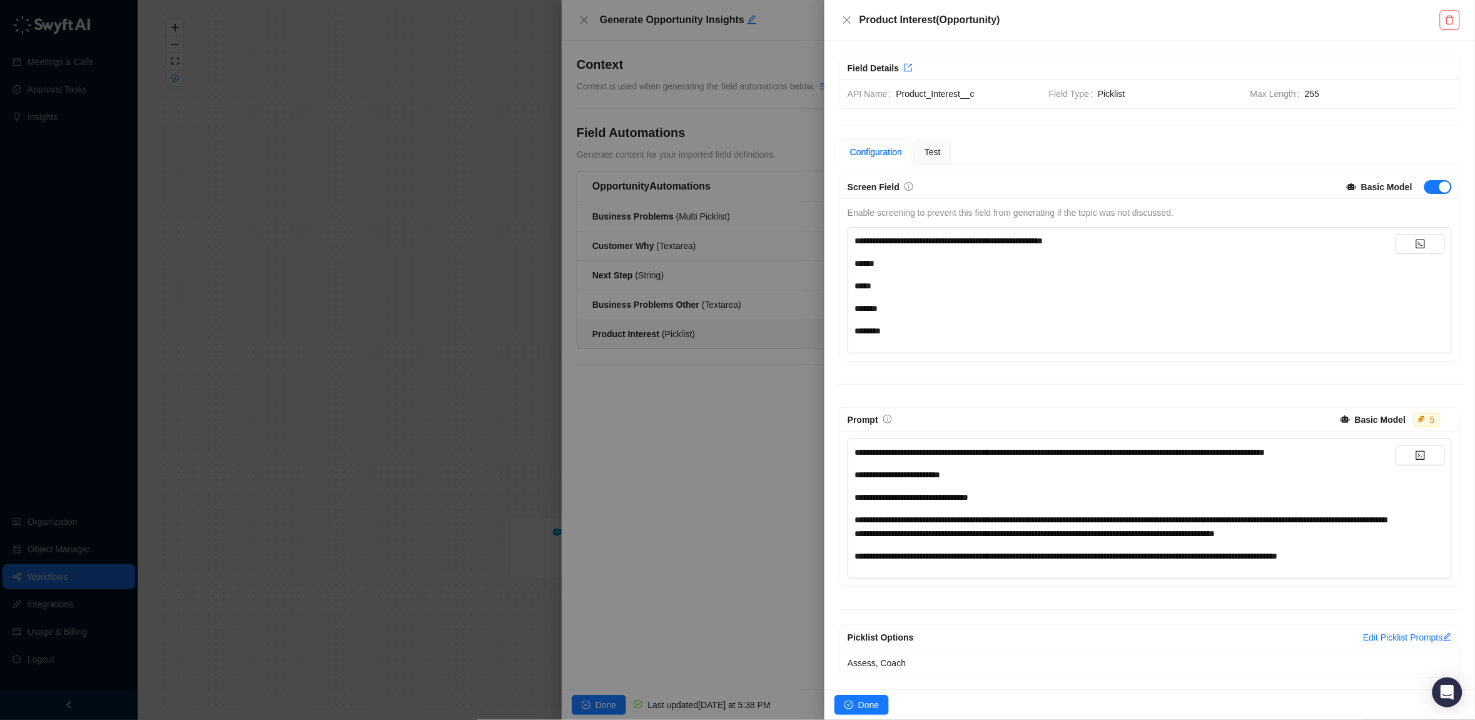
click at [1382, 452] on div "**********" at bounding box center [1125, 452] width 541 height 14
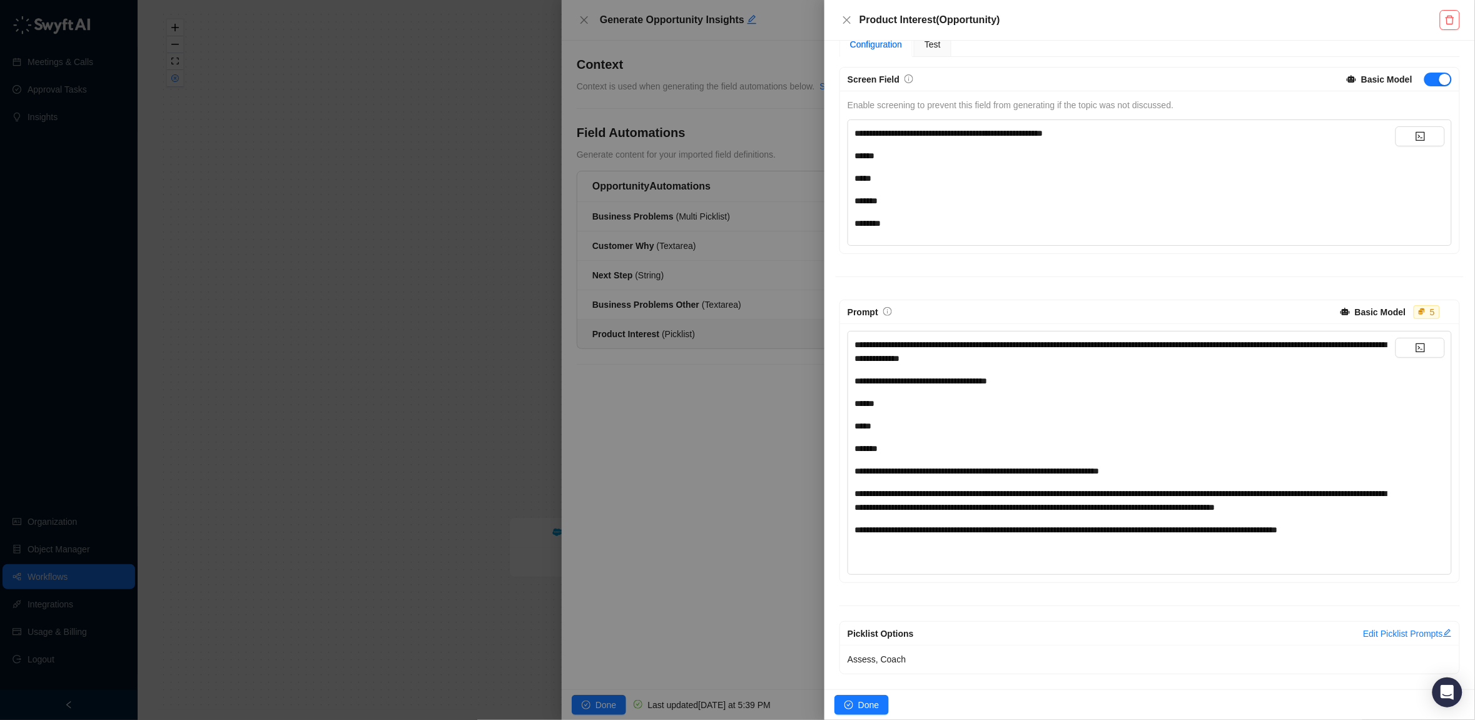
scroll to position [136, 0]
click at [1134, 663] on div "Assess, Coach" at bounding box center [1149, 659] width 619 height 29
click at [961, 670] on div "Assess, Coach" at bounding box center [1149, 659] width 619 height 29
drag, startPoint x: 1060, startPoint y: 649, endPoint x: 1331, endPoint y: 639, distance: 271.1
click at [1124, 646] on div "Assess, Coach" at bounding box center [1149, 659] width 619 height 29
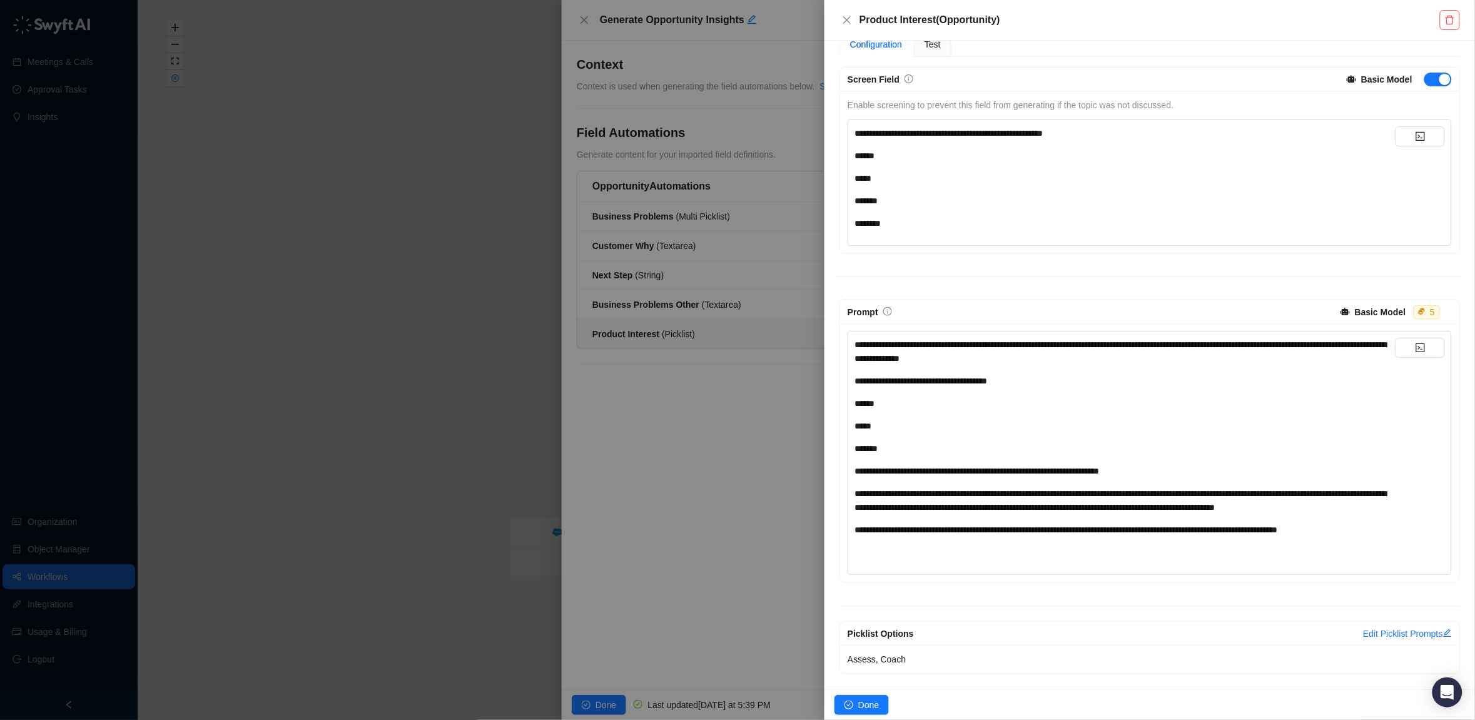
click at [1412, 624] on div "Picklist Options Edit Picklist Prompts" at bounding box center [1149, 634] width 619 height 24
click at [1403, 629] on link "Edit Picklist Prompts" at bounding box center [1407, 634] width 89 height 10
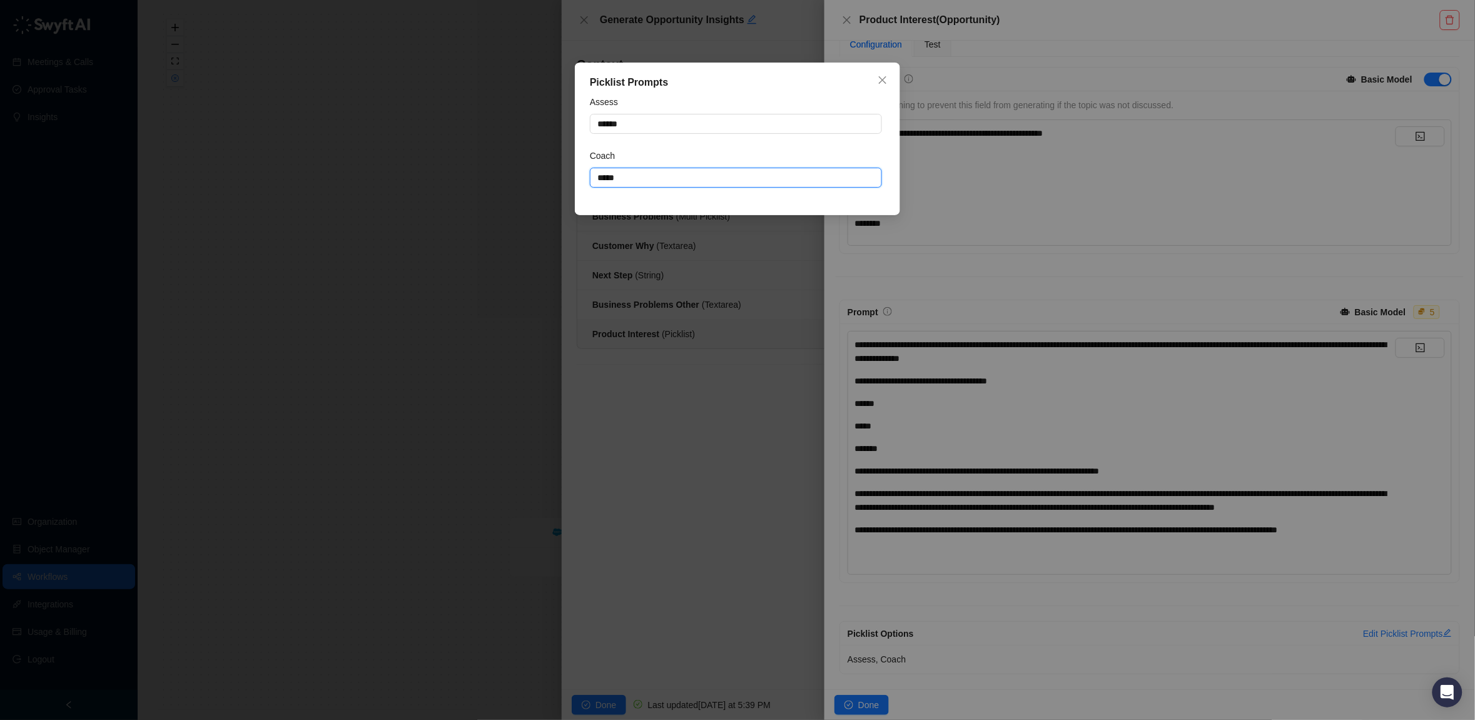
click at [657, 175] on textarea "*****" at bounding box center [736, 178] width 292 height 20
click at [889, 81] on span "Close" at bounding box center [883, 80] width 20 height 10
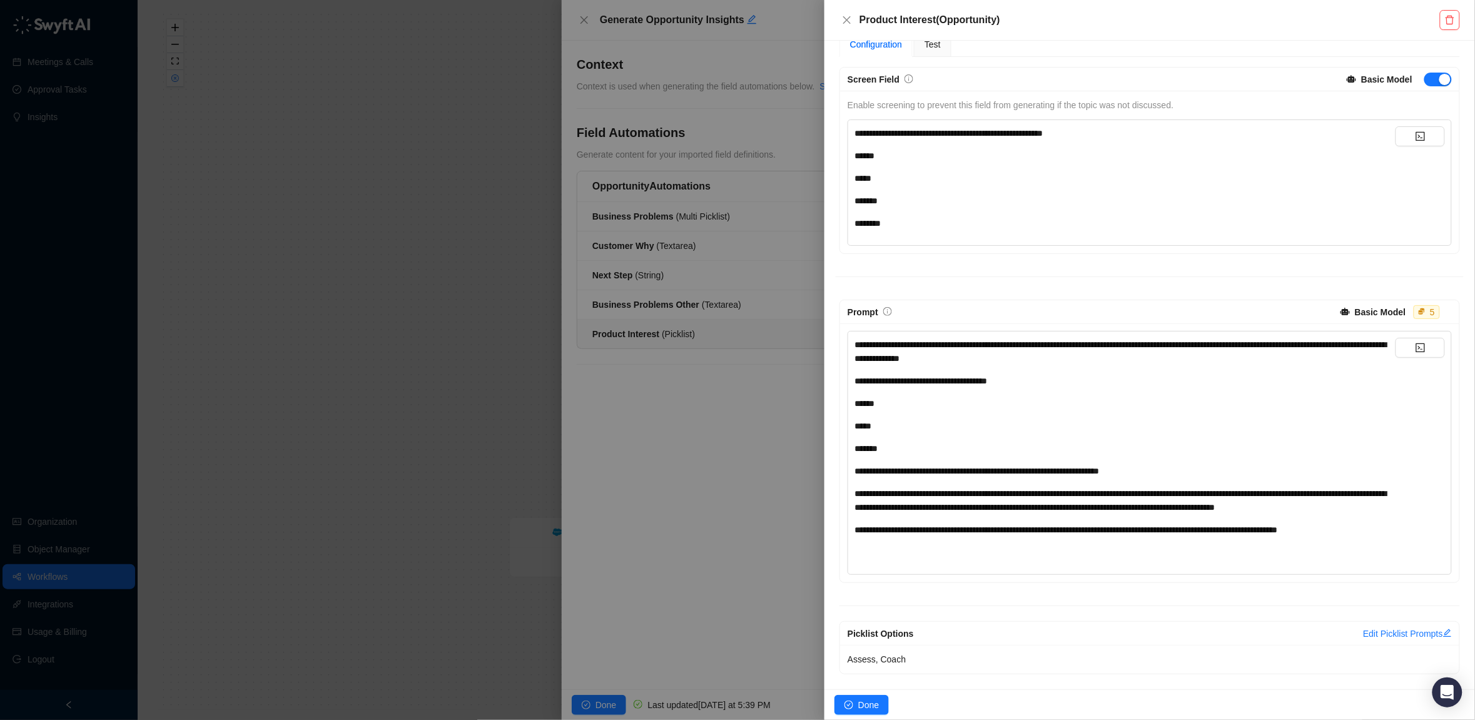
type textarea "*****"
drag, startPoint x: 925, startPoint y: 516, endPoint x: 916, endPoint y: 546, distance: 31.3
click at [923, 526] on span "**********" at bounding box center [1067, 530] width 424 height 9
click at [916, 546] on div "﻿" at bounding box center [1125, 553] width 541 height 14
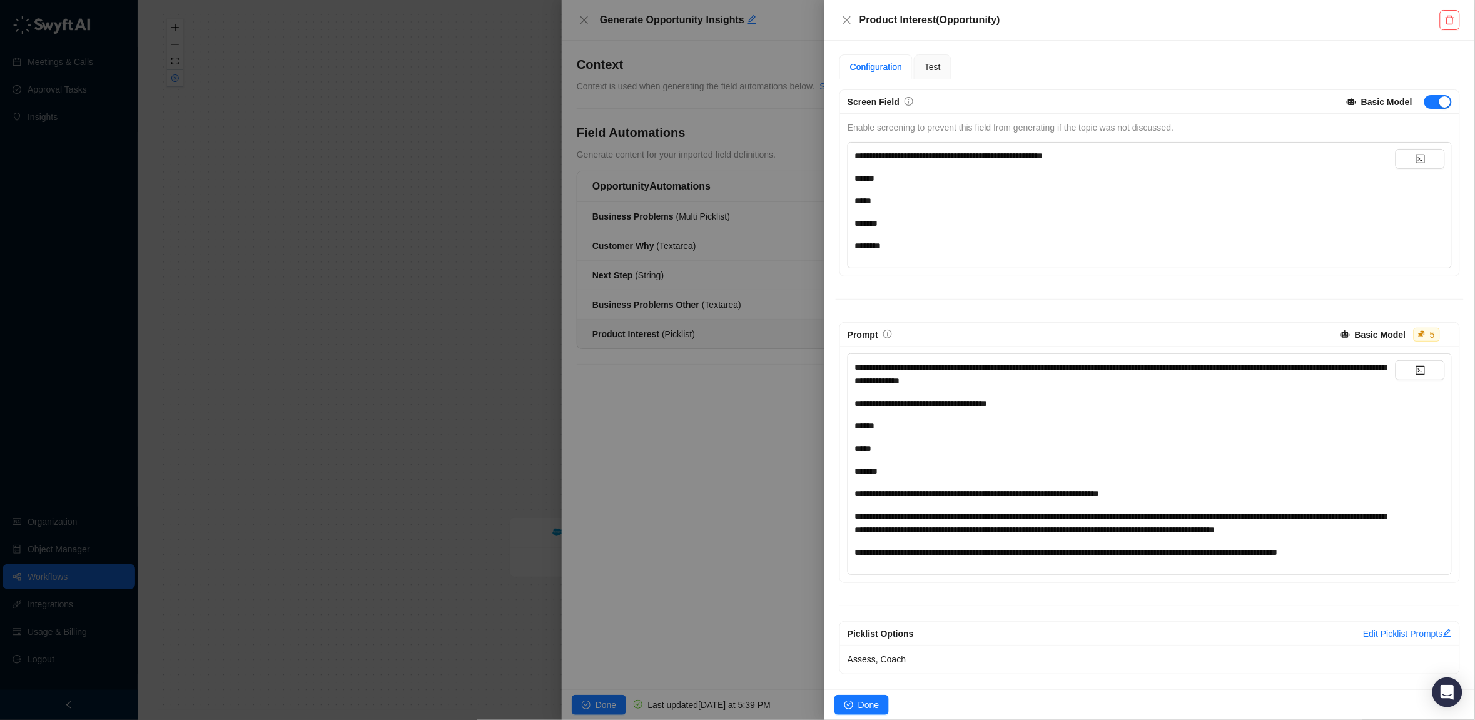
scroll to position [114, 0]
click at [851, 705] on icon "check-circle" at bounding box center [849, 705] width 9 height 9
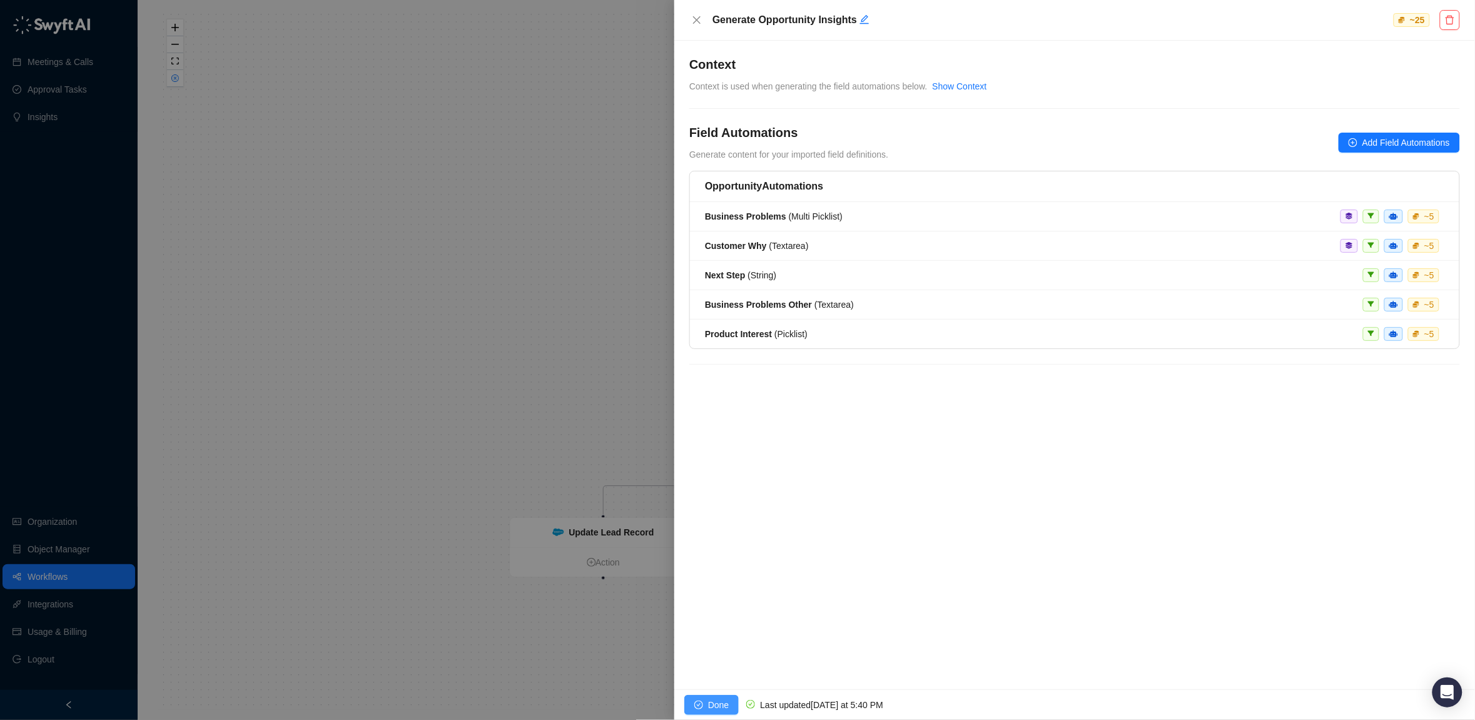
click at [724, 708] on span "Done" at bounding box center [718, 705] width 21 height 14
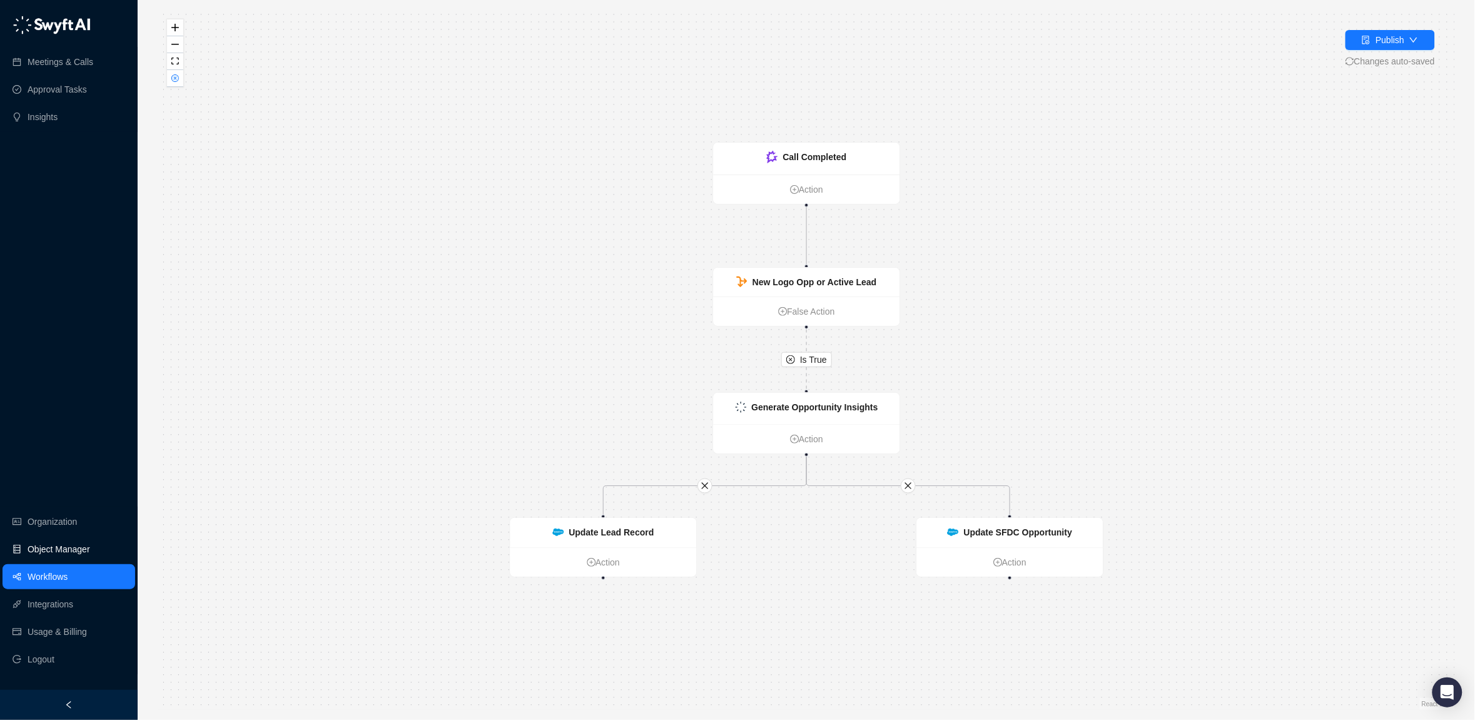
click at [43, 547] on link "Object Manager" at bounding box center [59, 549] width 63 height 25
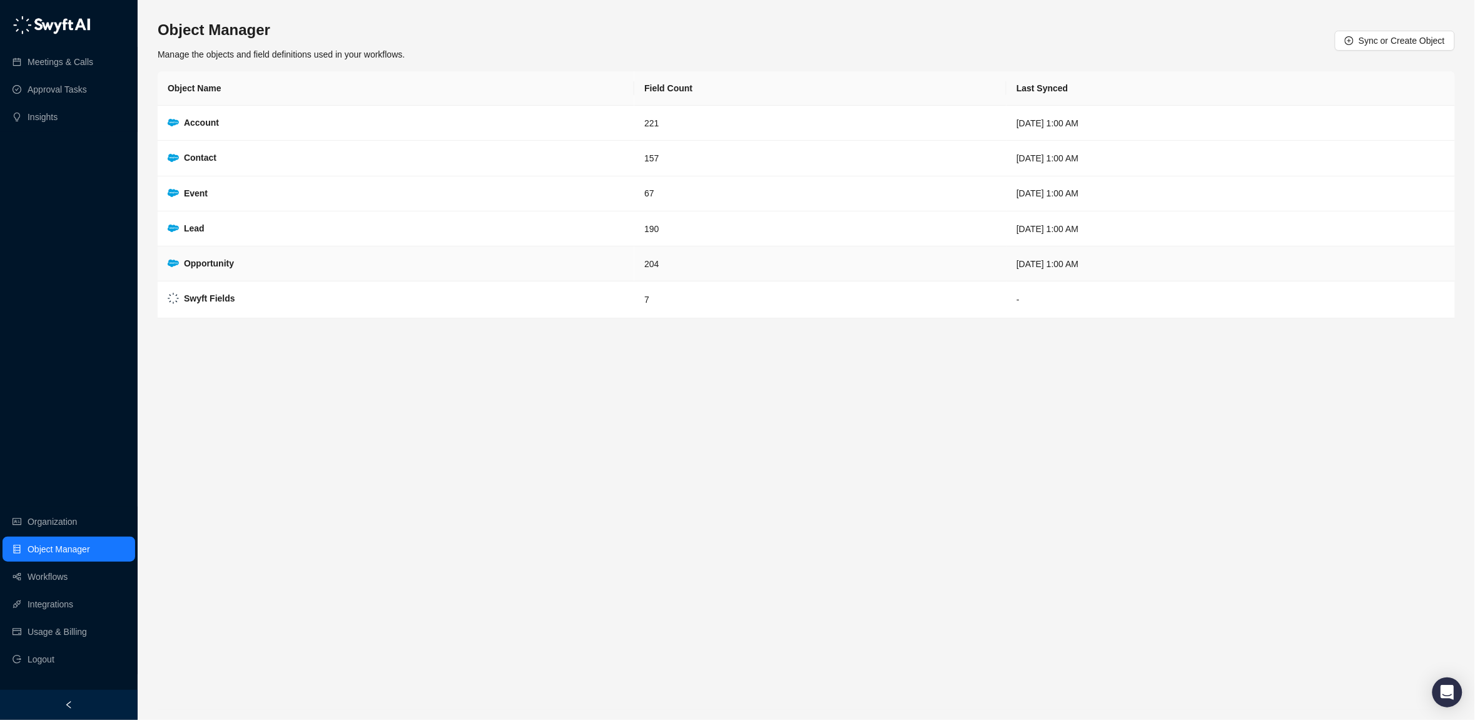
click at [196, 263] on strong "Opportunity" at bounding box center [209, 263] width 50 height 10
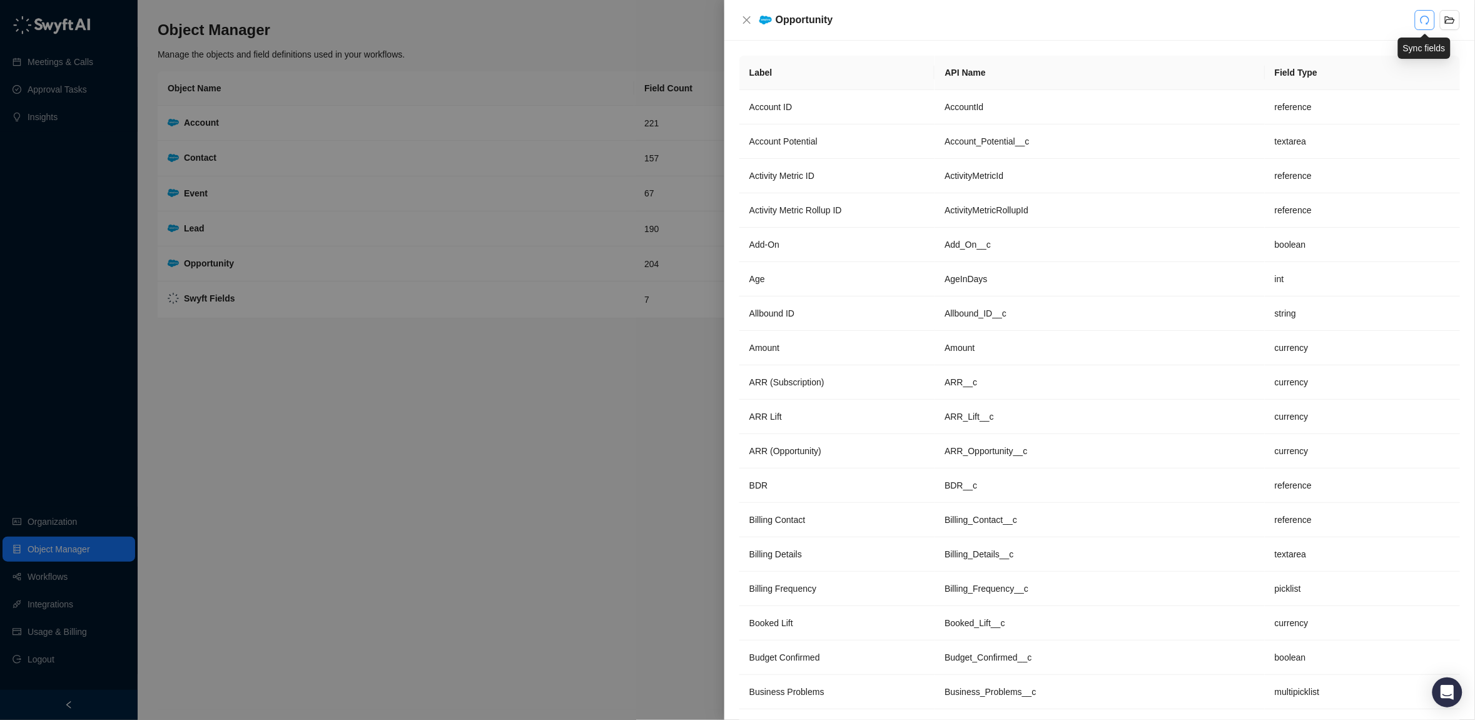
click at [1428, 19] on icon "redo" at bounding box center [1425, 20] width 10 height 10
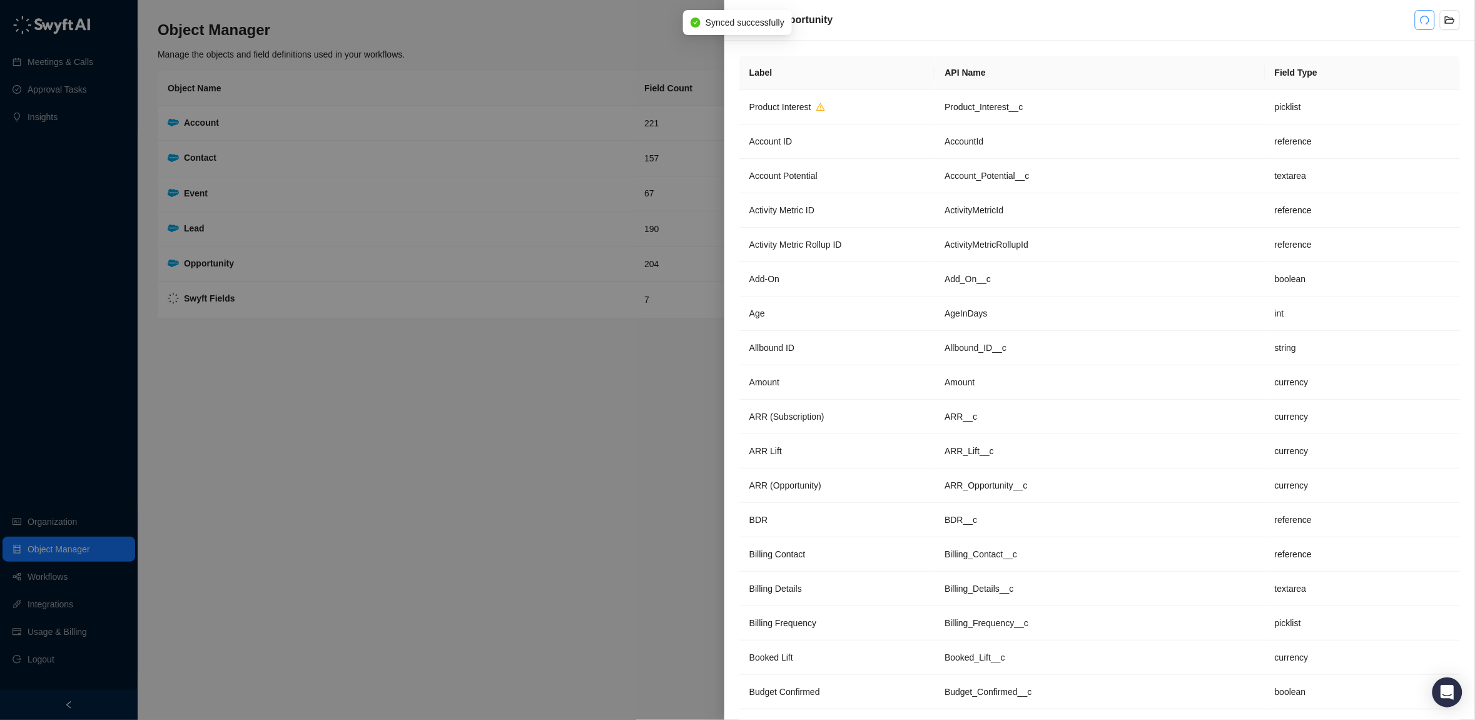
click at [870, 19] on div "Opportunity" at bounding box center [1087, 20] width 659 height 15
drag, startPoint x: 54, startPoint y: 186, endPoint x: 170, endPoint y: 144, distance: 123.1
click at [74, 177] on div at bounding box center [737, 360] width 1475 height 720
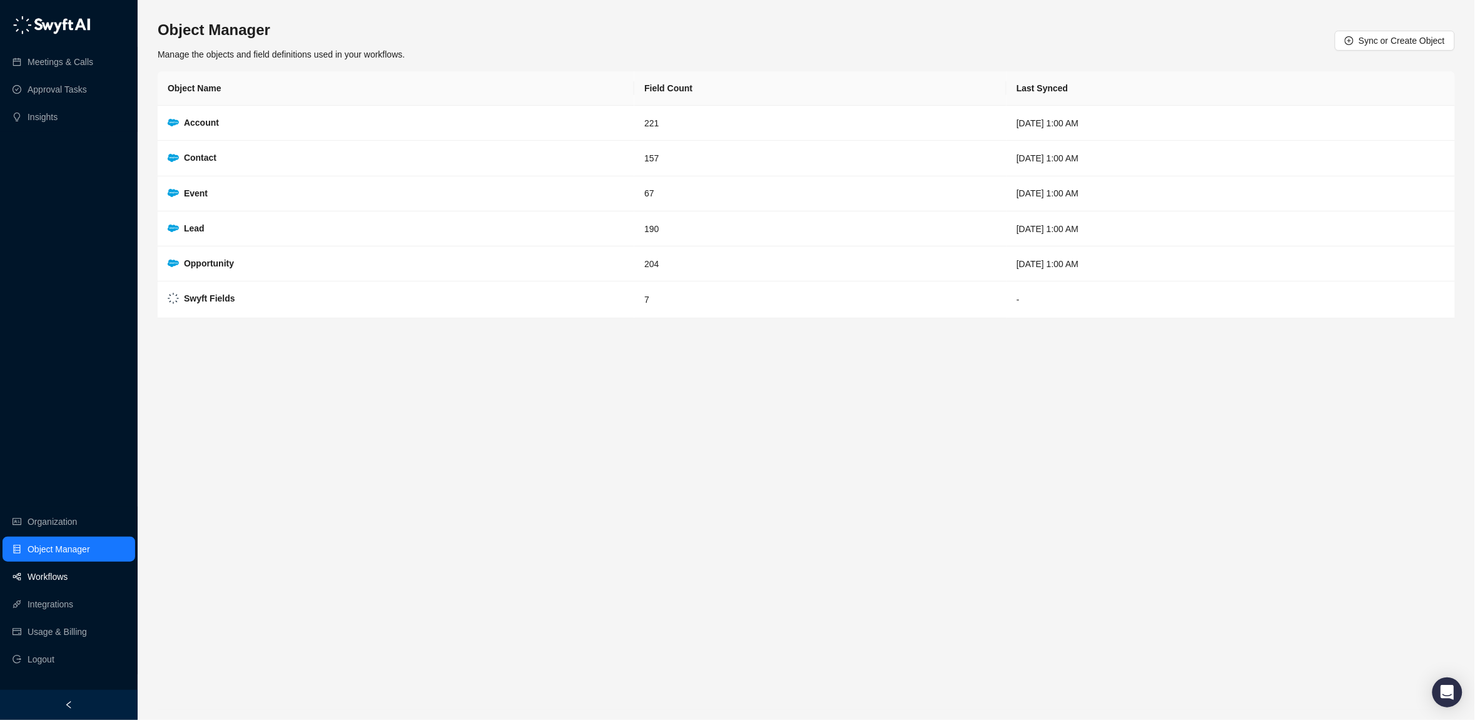
click at [52, 570] on link "Workflows" at bounding box center [48, 576] width 40 height 25
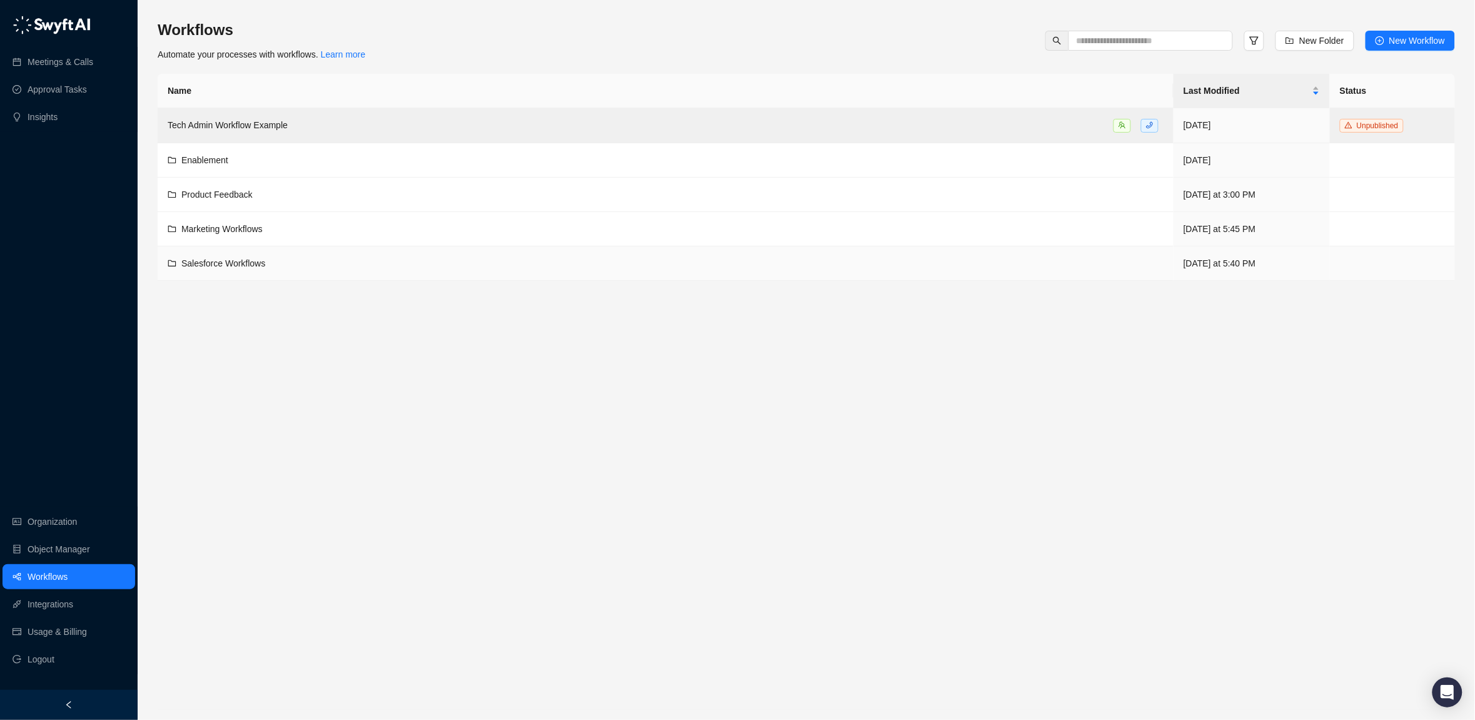
click at [199, 262] on span "Salesforce Workflows" at bounding box center [223, 263] width 84 height 10
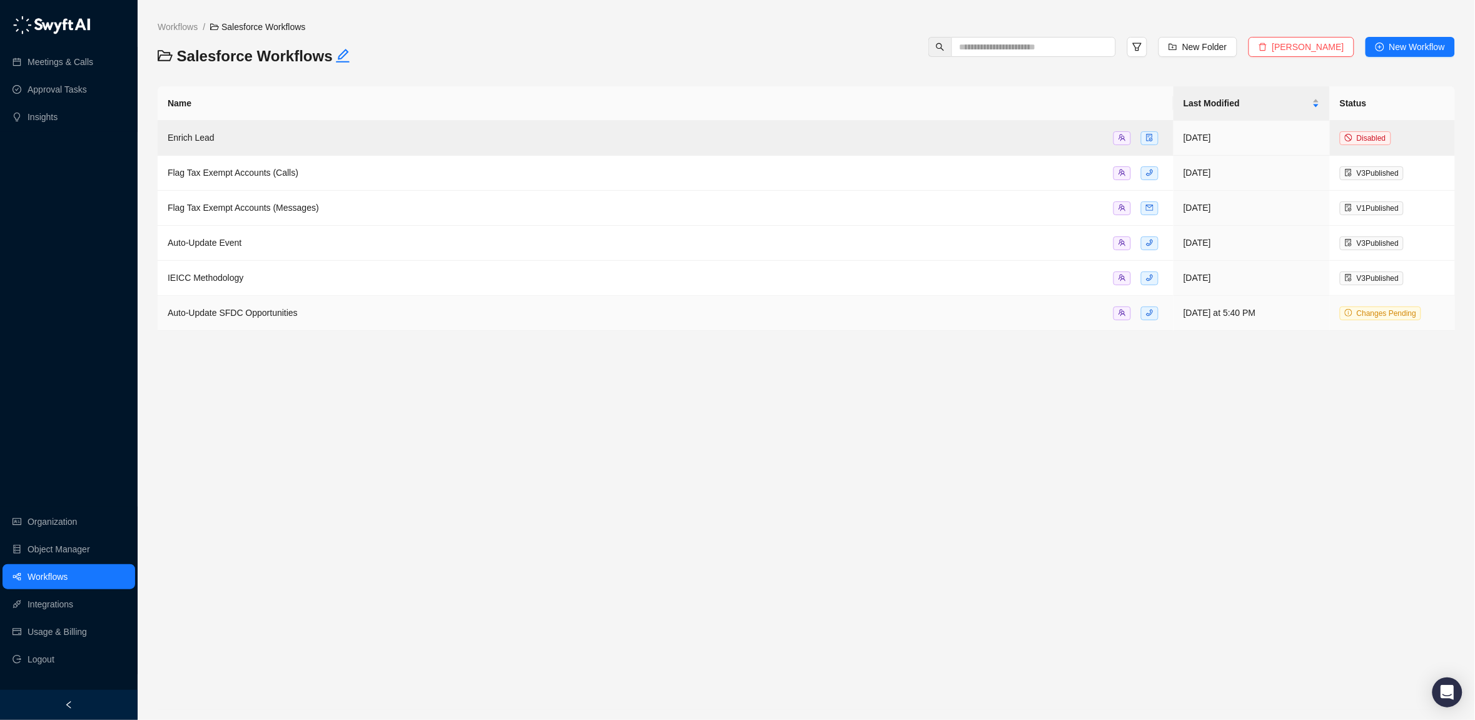
click at [206, 306] on td "Auto-Update SFDC Opportunities" at bounding box center [666, 313] width 1016 height 35
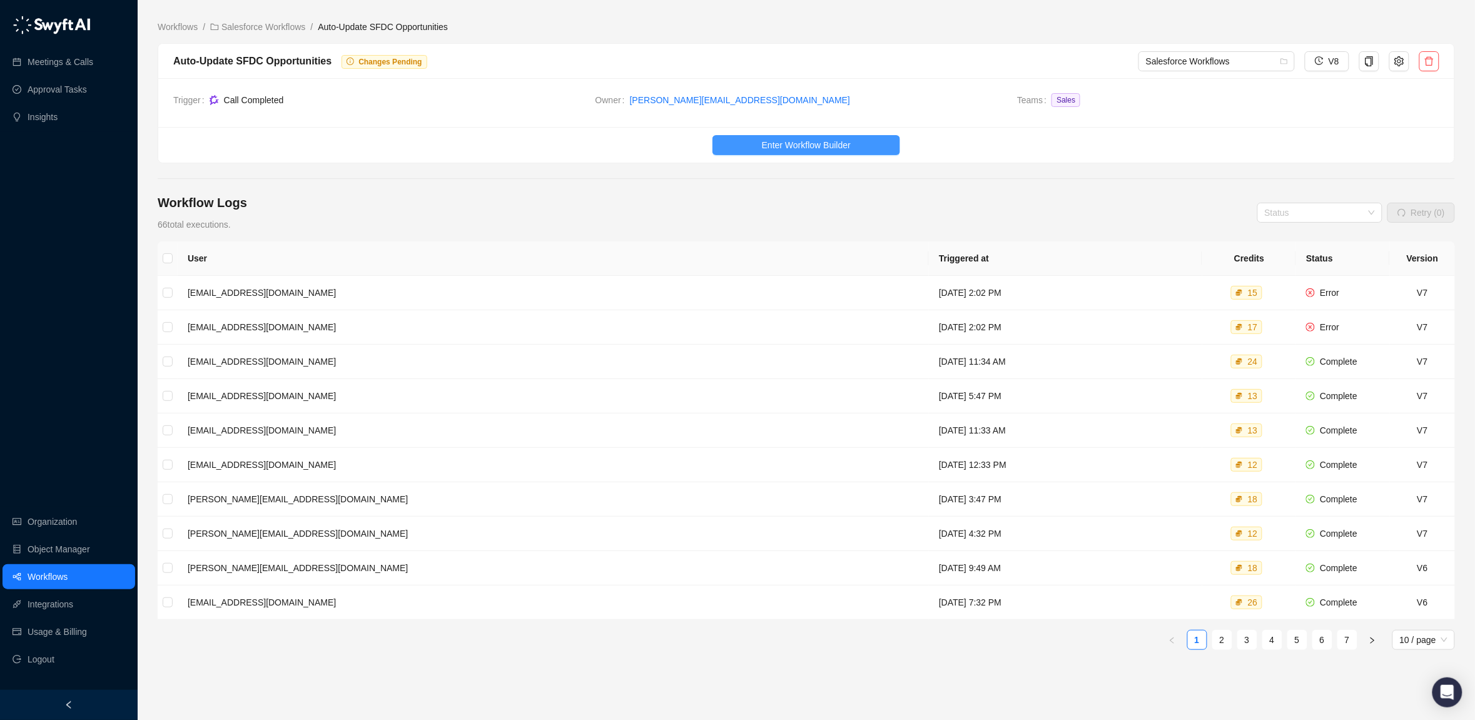
click at [839, 146] on span "Enter Workflow Builder" at bounding box center [806, 145] width 89 height 14
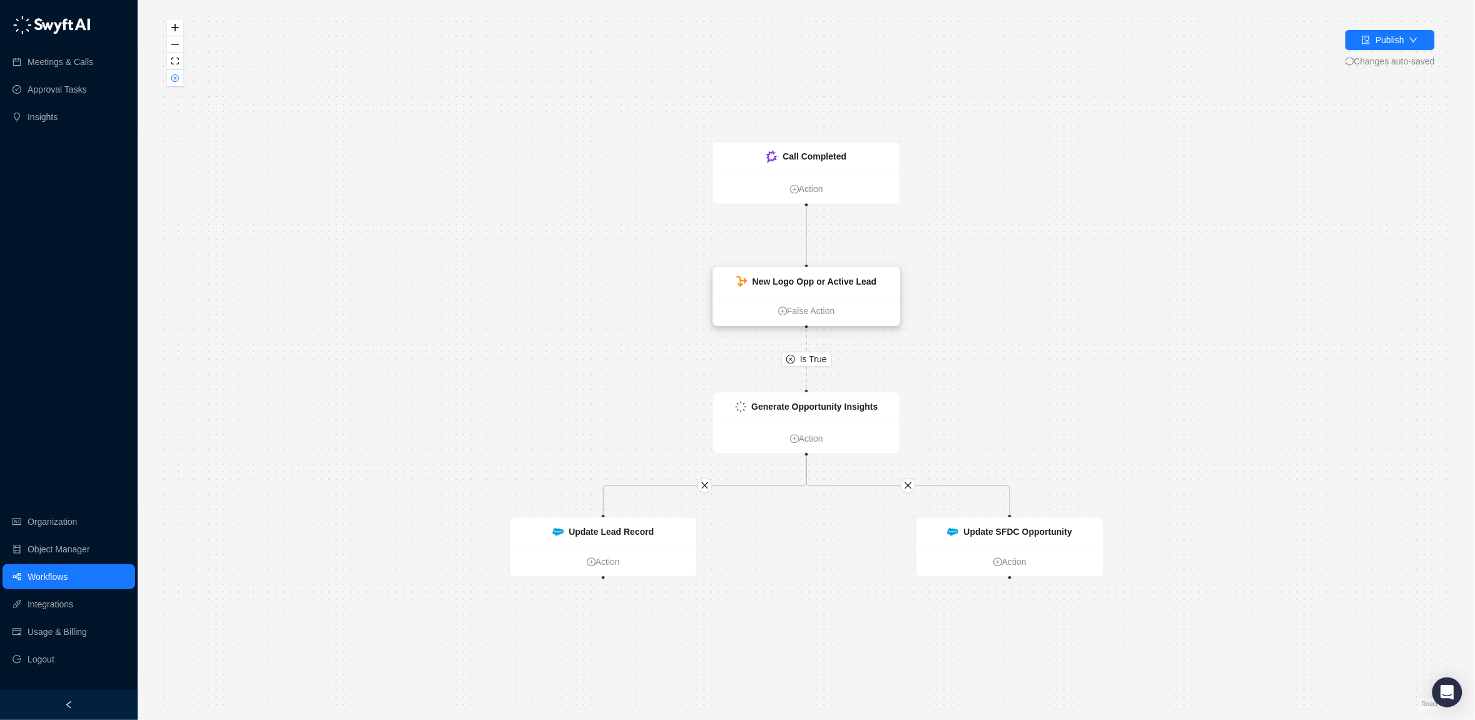
click at [781, 282] on strong "New Logo Opp or Active Lead" at bounding box center [815, 282] width 124 height 10
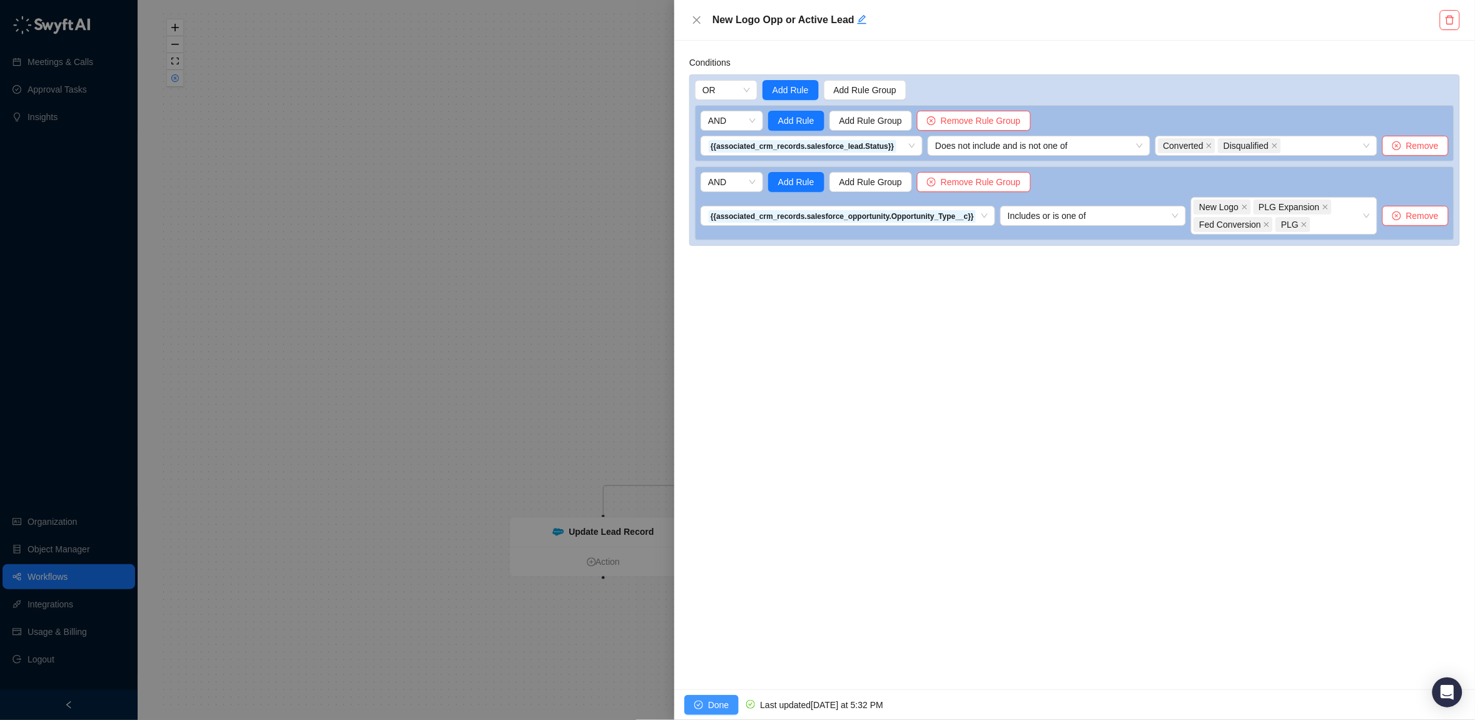
click at [719, 701] on span "Done" at bounding box center [718, 705] width 21 height 14
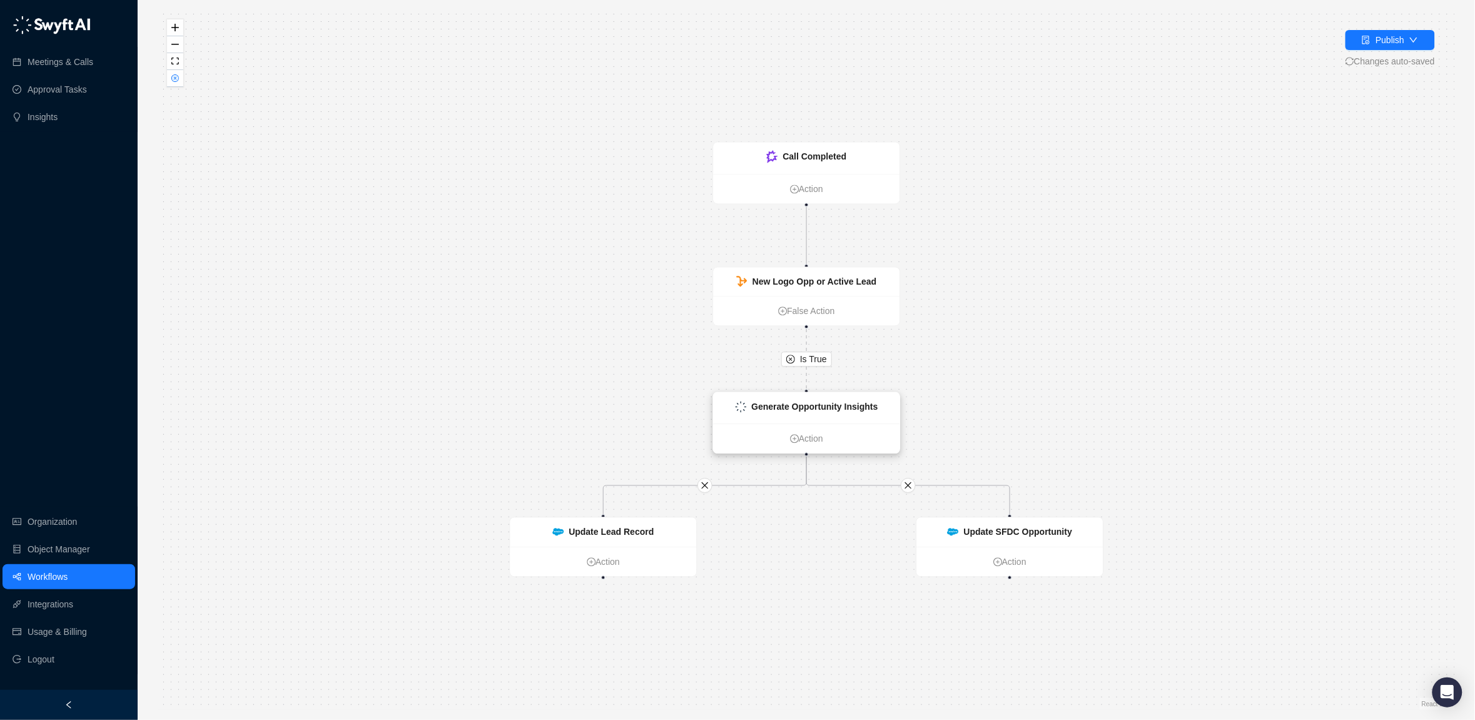
click at [815, 410] on strong "Generate Opportunity Insights" at bounding box center [814, 407] width 126 height 10
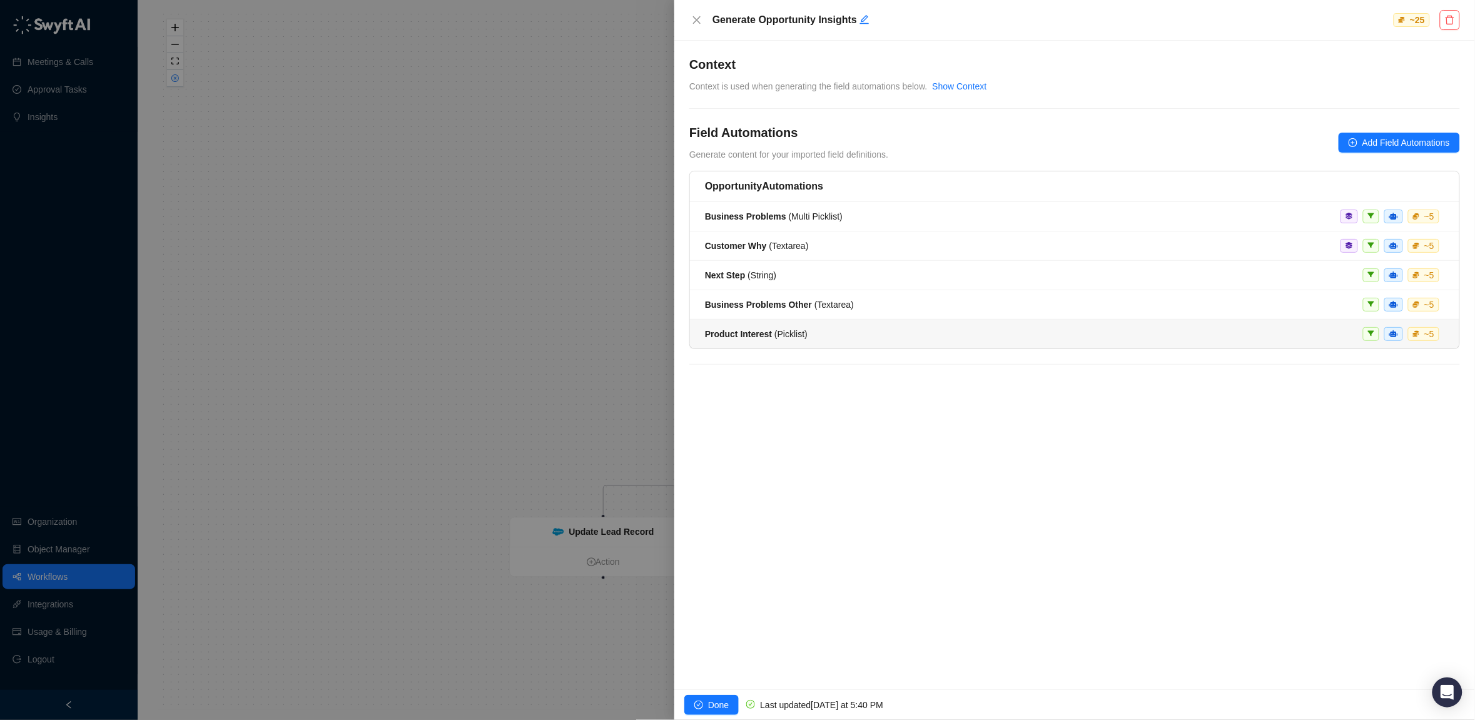
click at [755, 333] on strong "Product Interest" at bounding box center [738, 334] width 67 height 10
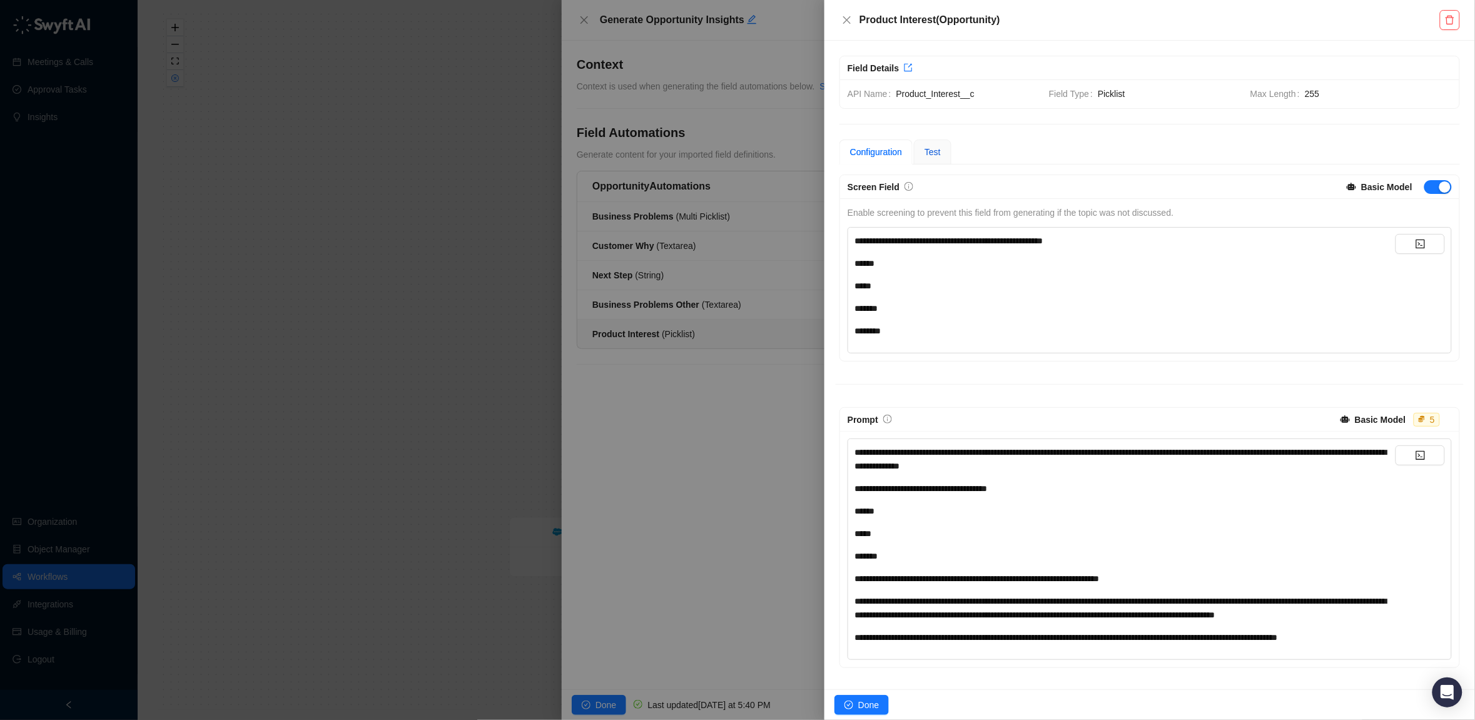
click at [934, 155] on span "Test" at bounding box center [933, 152] width 16 height 10
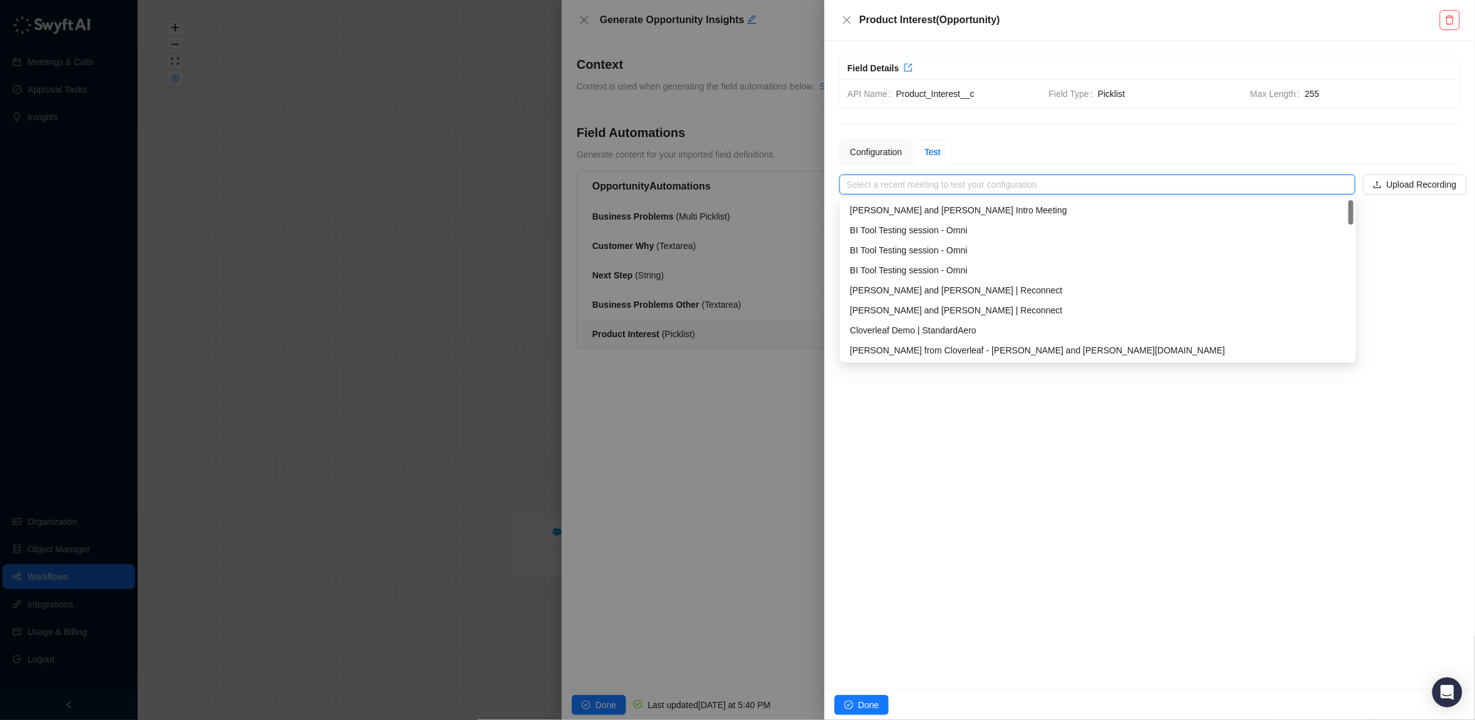
click at [1037, 179] on input "search" at bounding box center [1094, 184] width 494 height 19
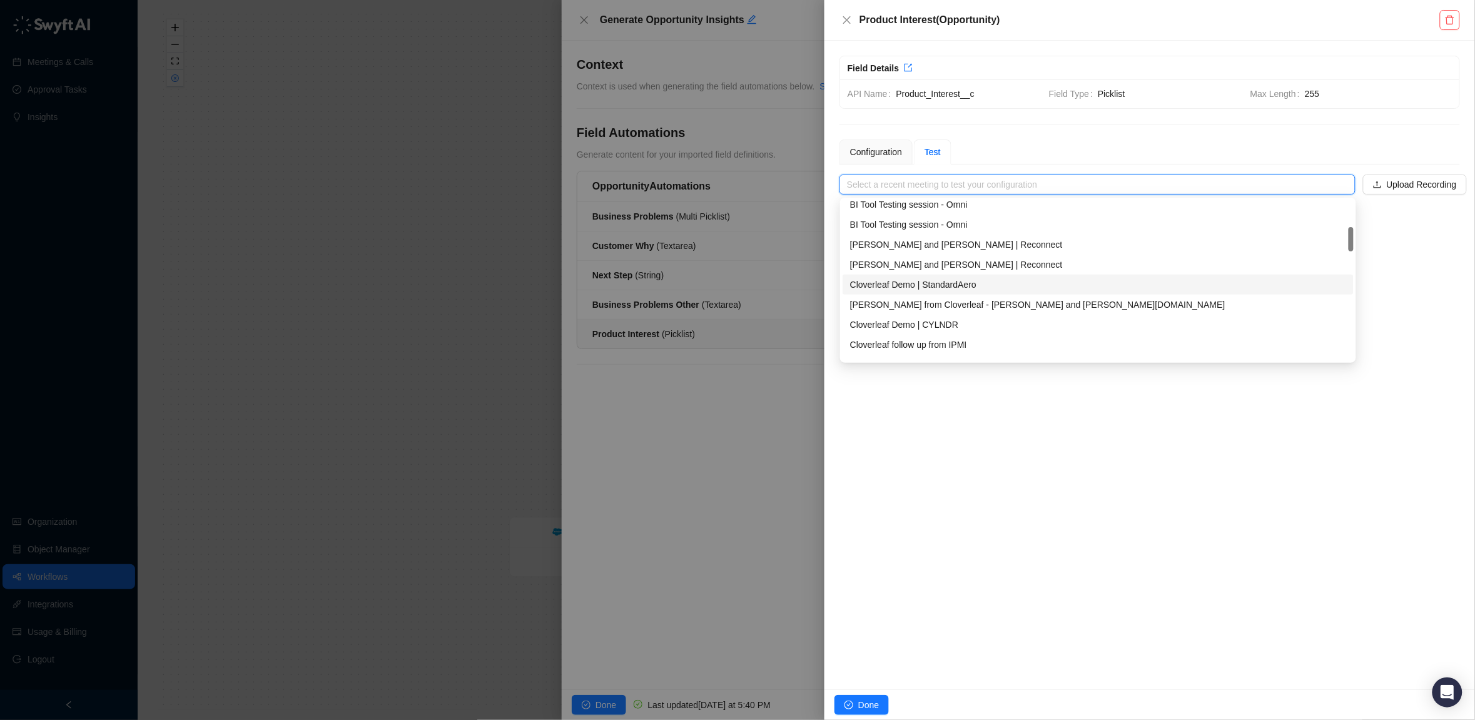
scroll to position [61, 0]
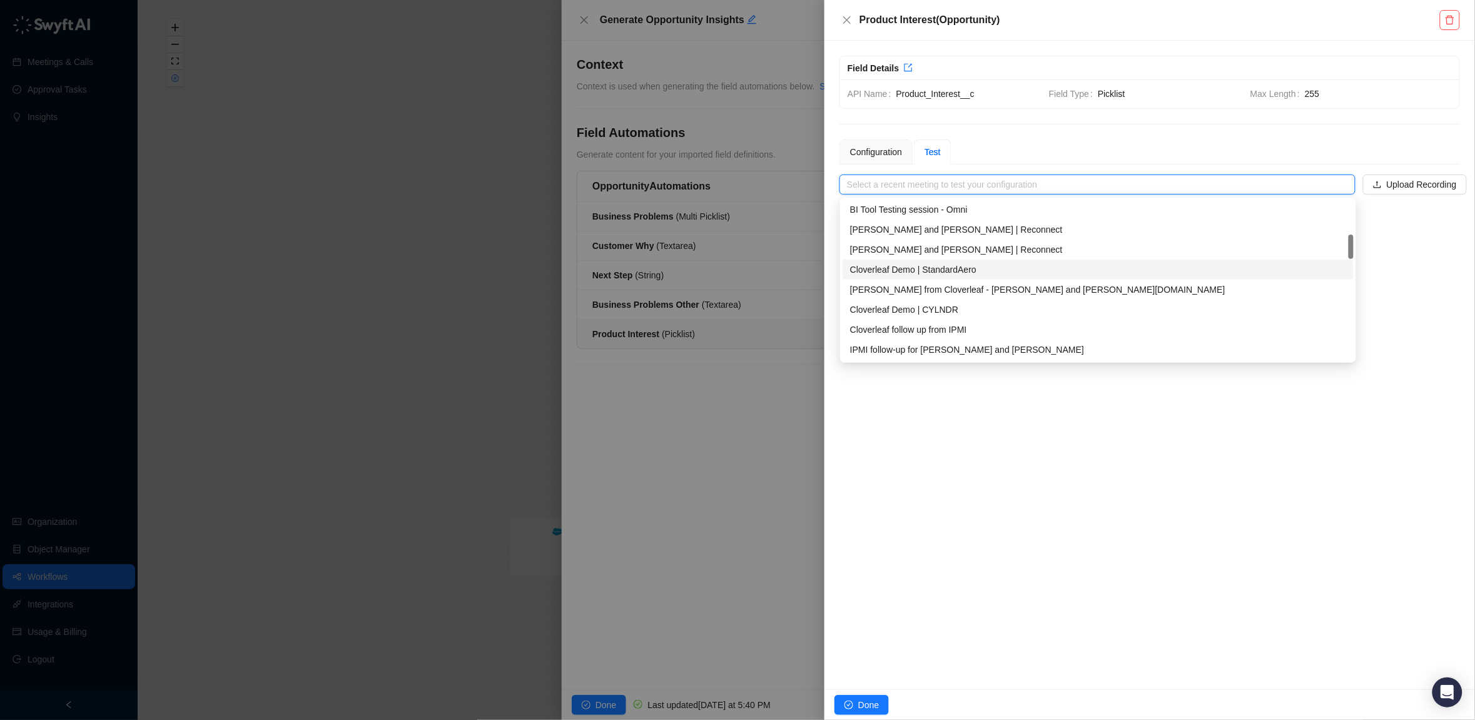
click at [931, 268] on div "Cloverleaf Demo | StandardAero" at bounding box center [1098, 270] width 496 height 14
type input "**********"
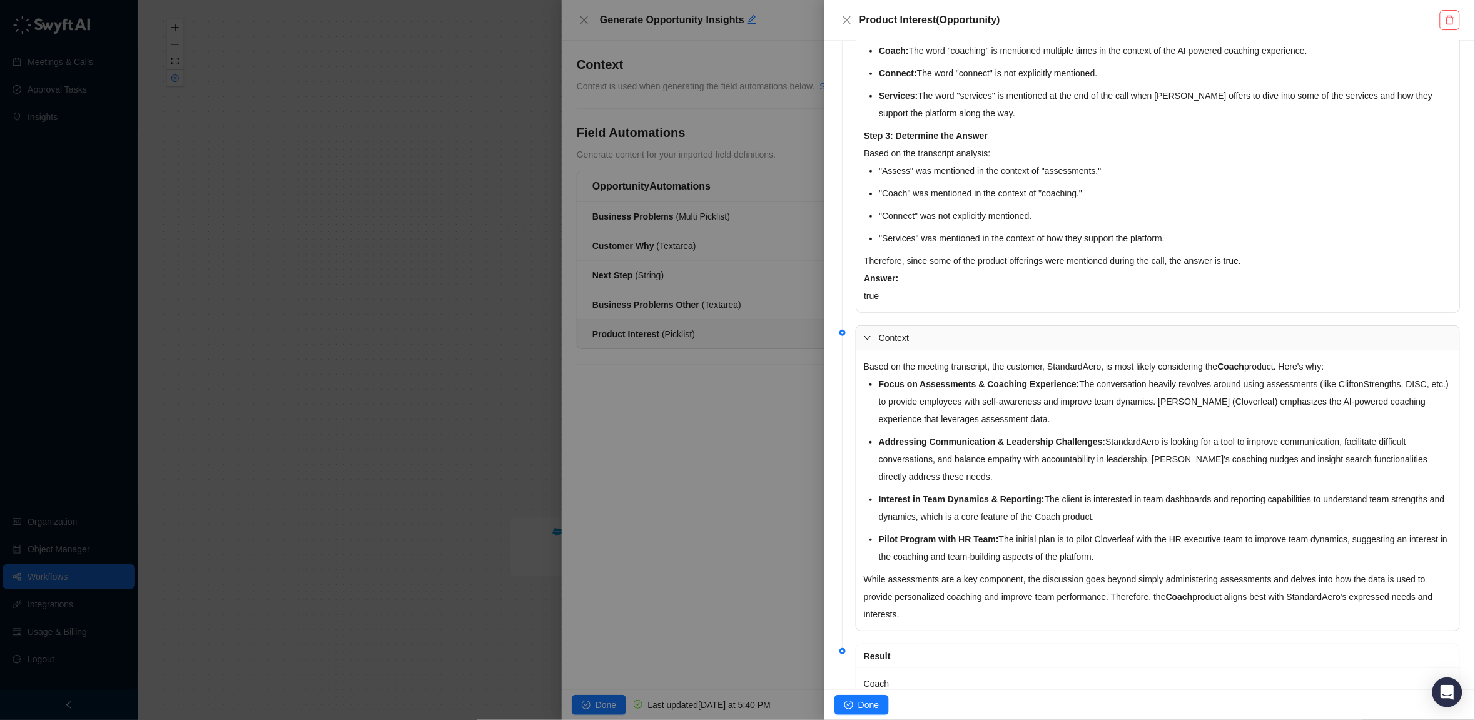
scroll to position [452, 0]
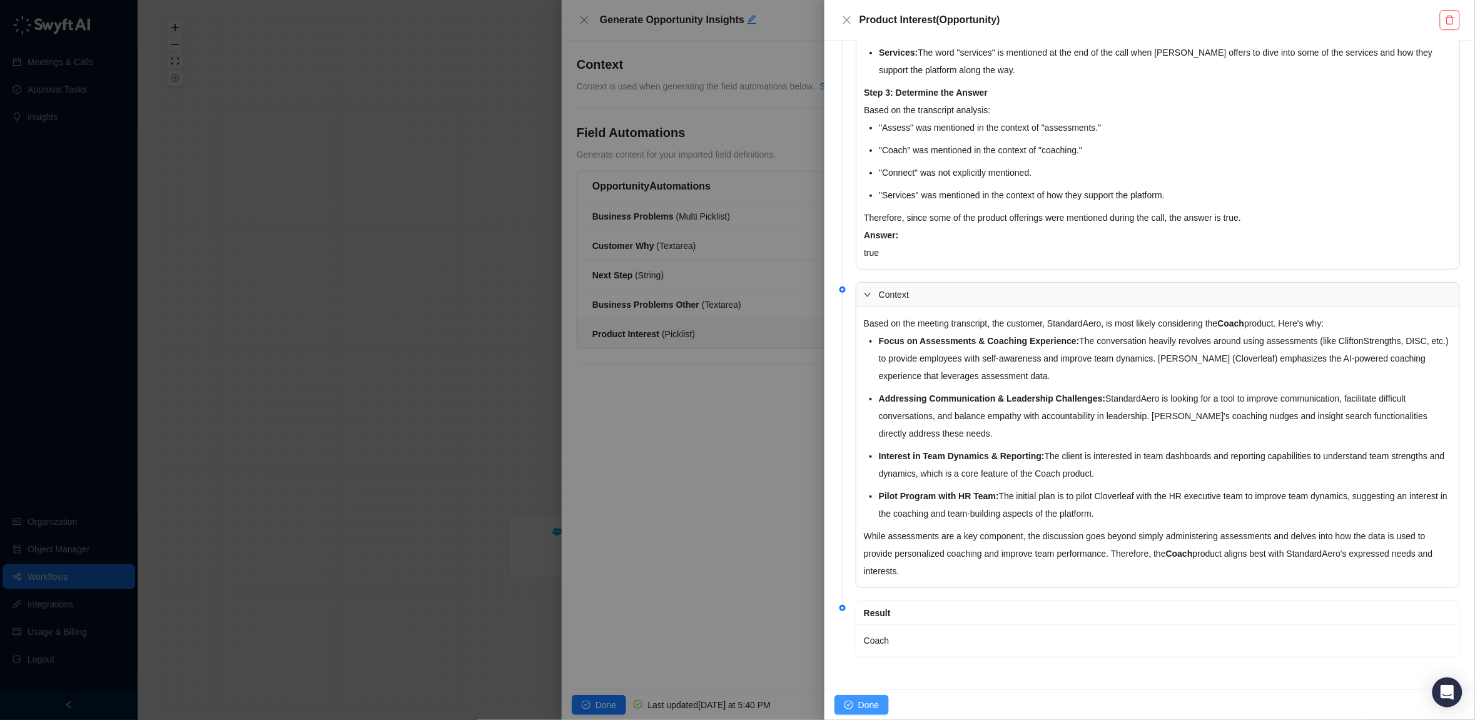
click at [863, 704] on span "Done" at bounding box center [868, 705] width 21 height 14
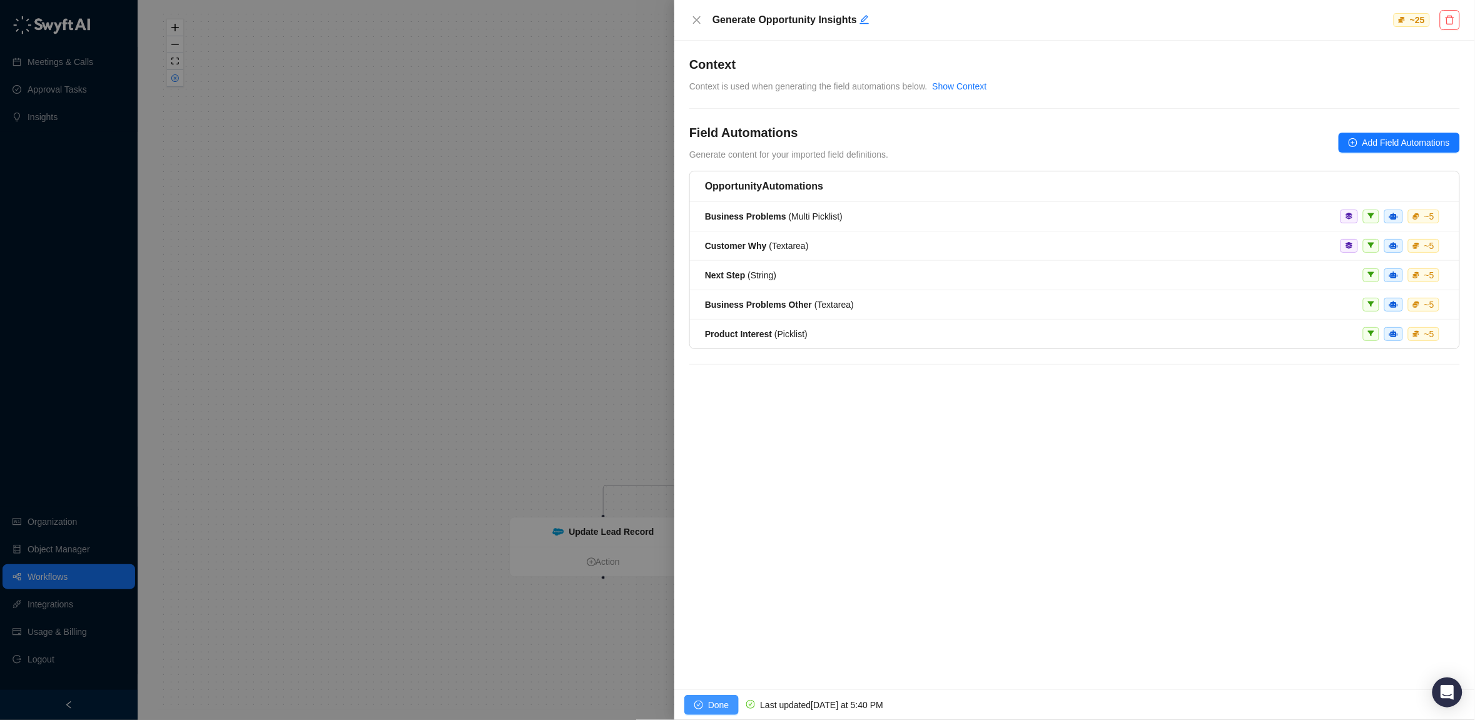
click at [721, 703] on span "Done" at bounding box center [718, 705] width 21 height 14
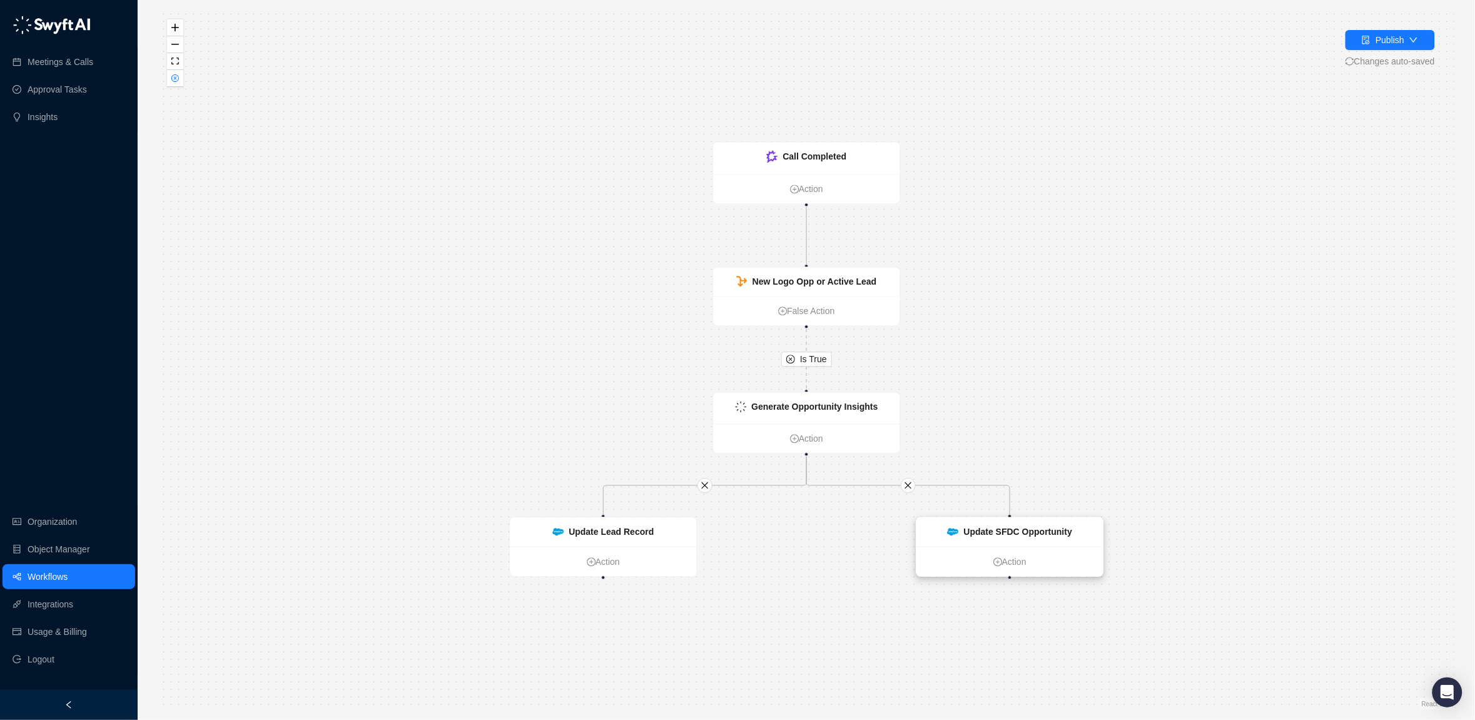
click at [1007, 534] on strong "Update SFDC Opportunity" at bounding box center [1018, 532] width 108 height 10
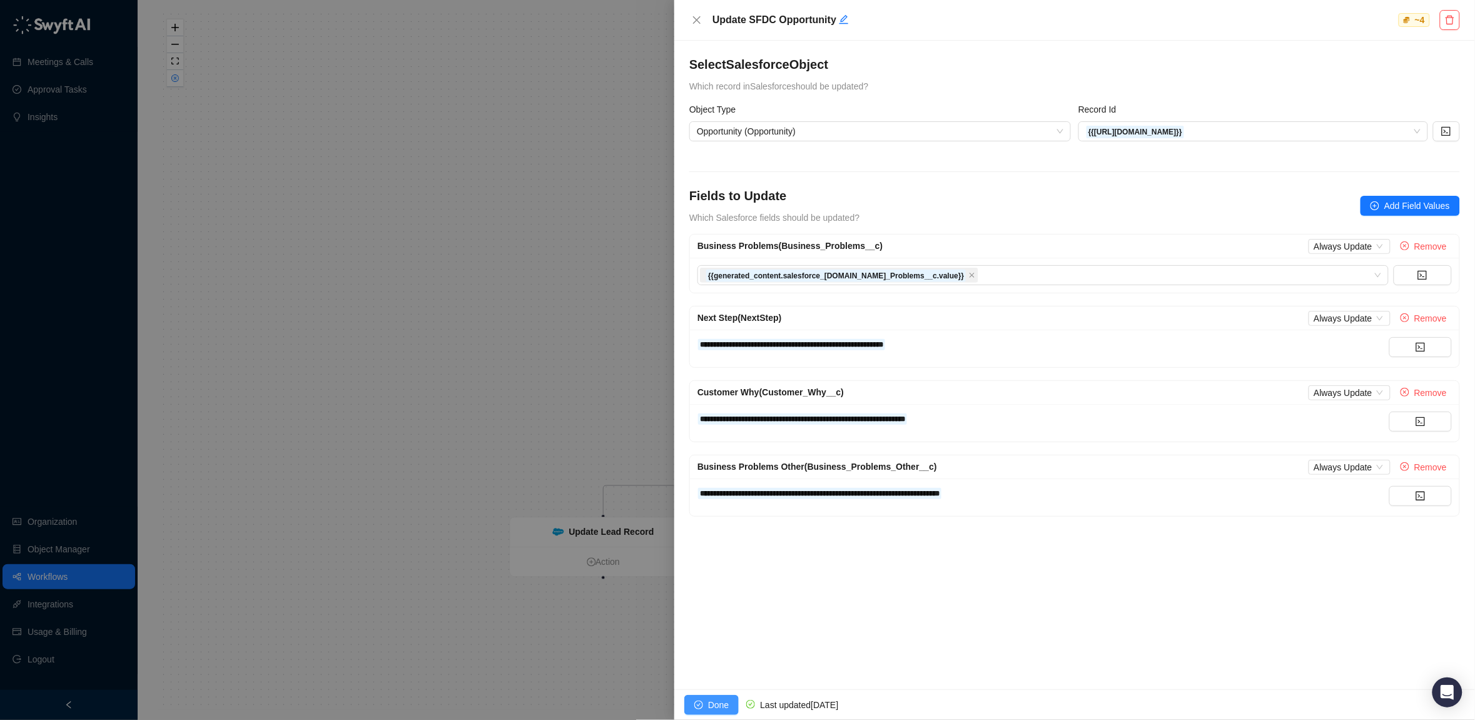
click at [709, 709] on span "Done" at bounding box center [718, 705] width 21 height 14
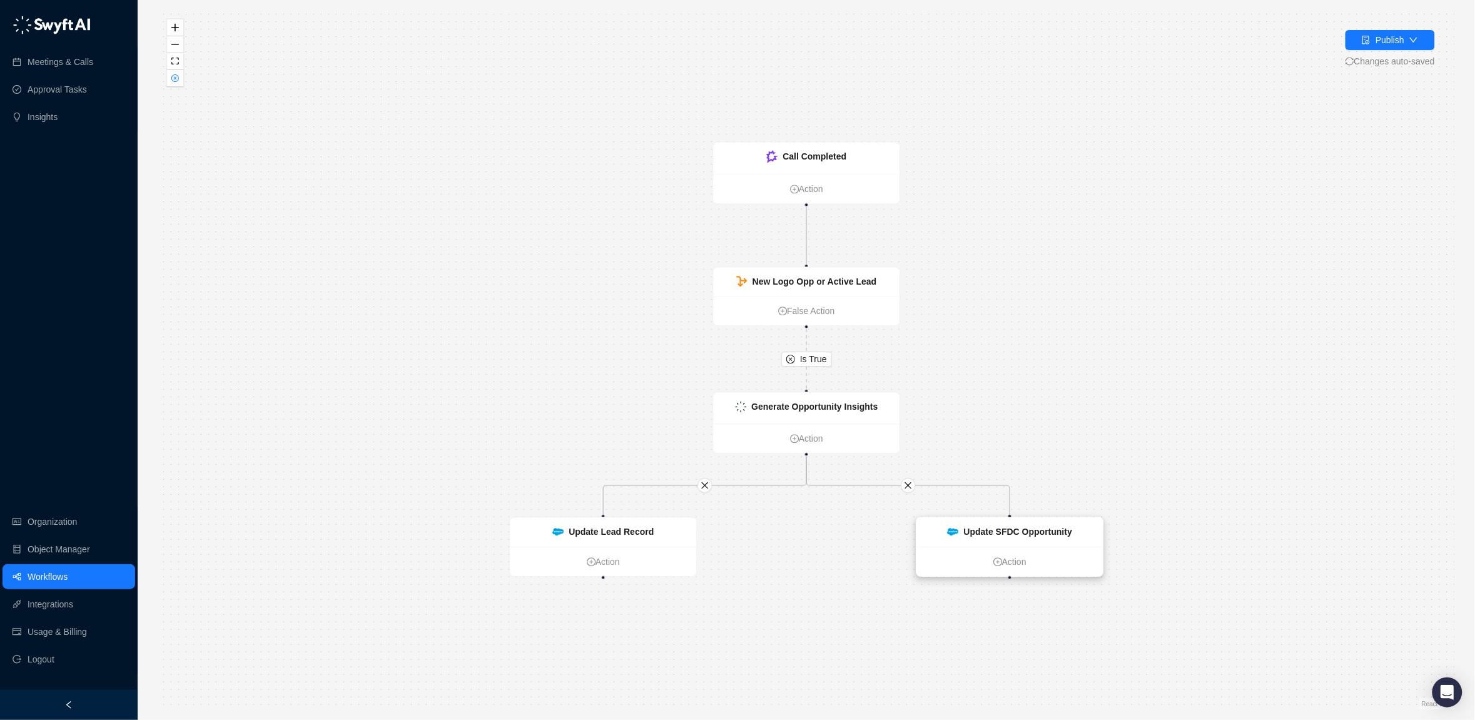
click at [976, 529] on strong "Update SFDC Opportunity" at bounding box center [1018, 532] width 108 height 10
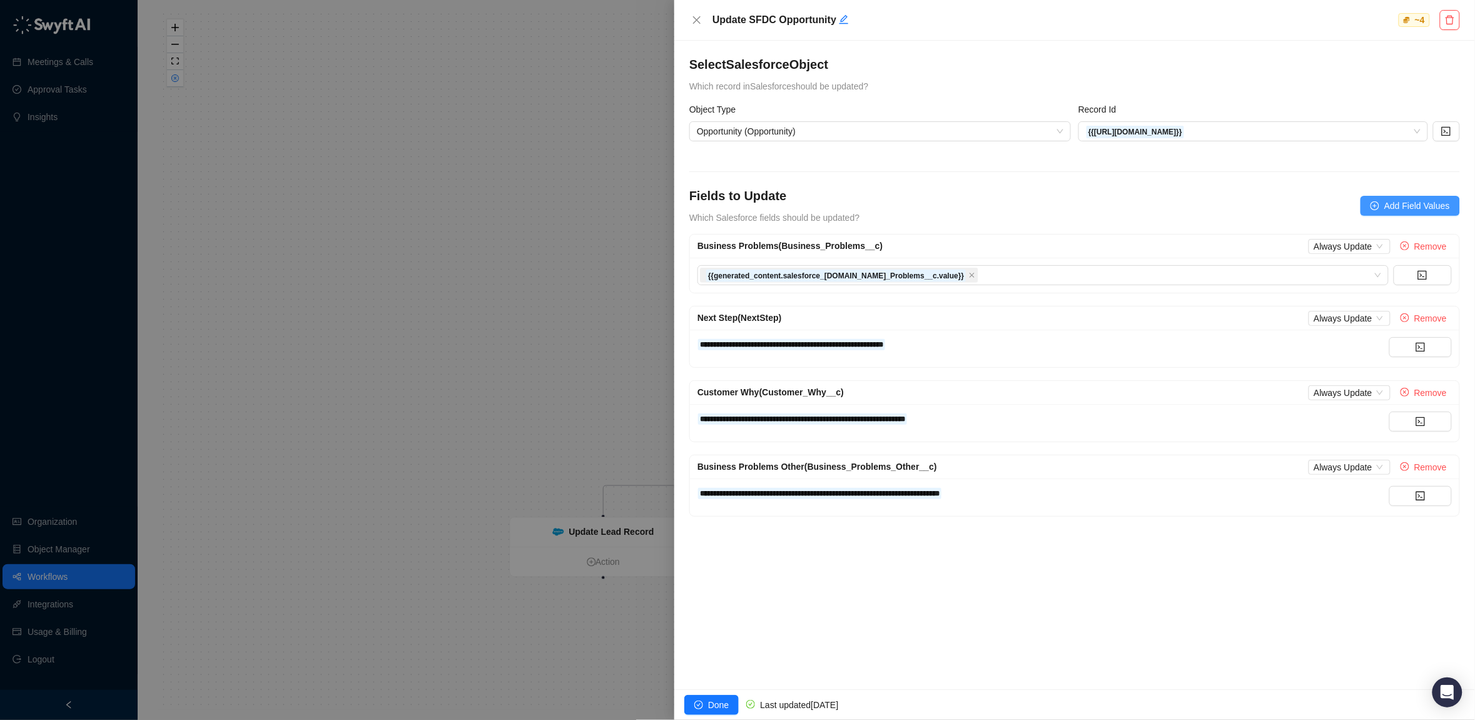
click at [1408, 207] on span "Add Field Values" at bounding box center [1417, 206] width 66 height 14
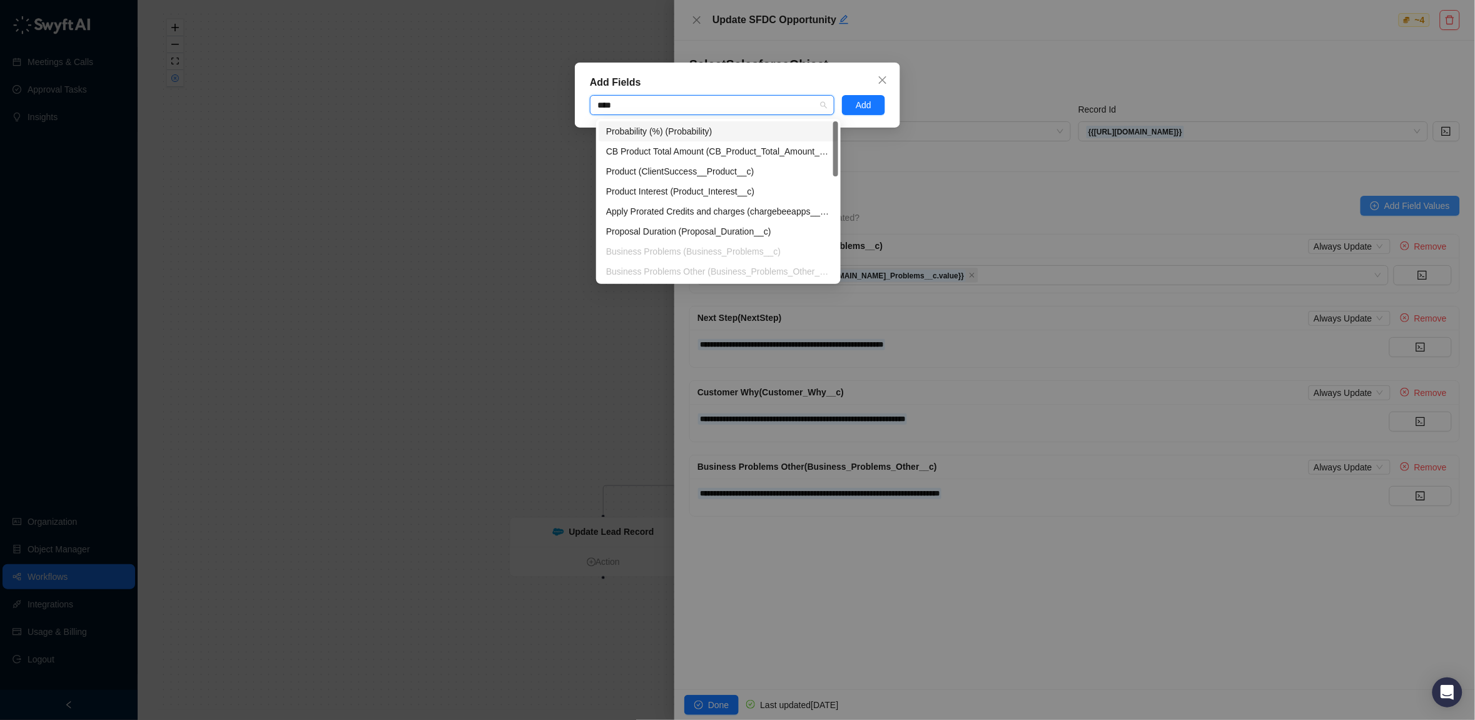
type input "*****"
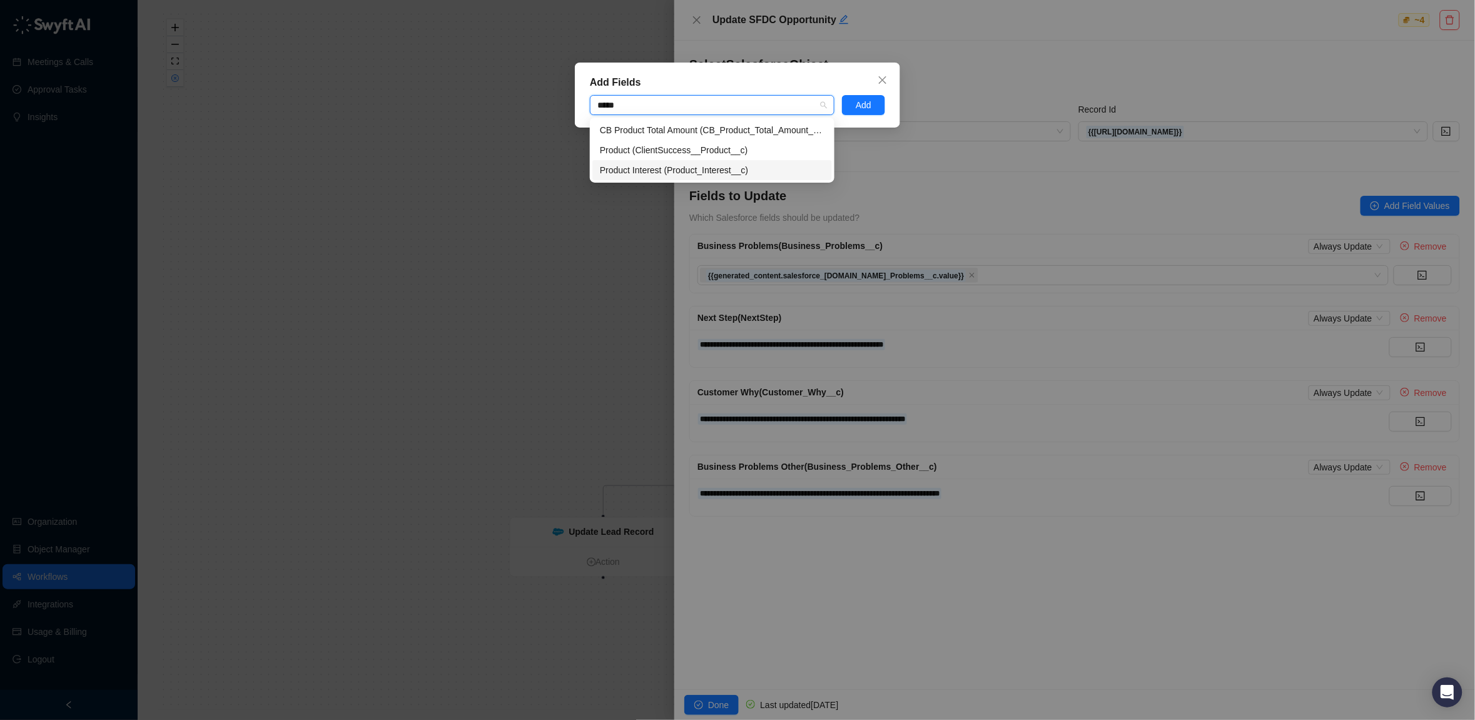
click at [653, 165] on div "Product Interest (Product_Interest__c)" at bounding box center [712, 170] width 225 height 14
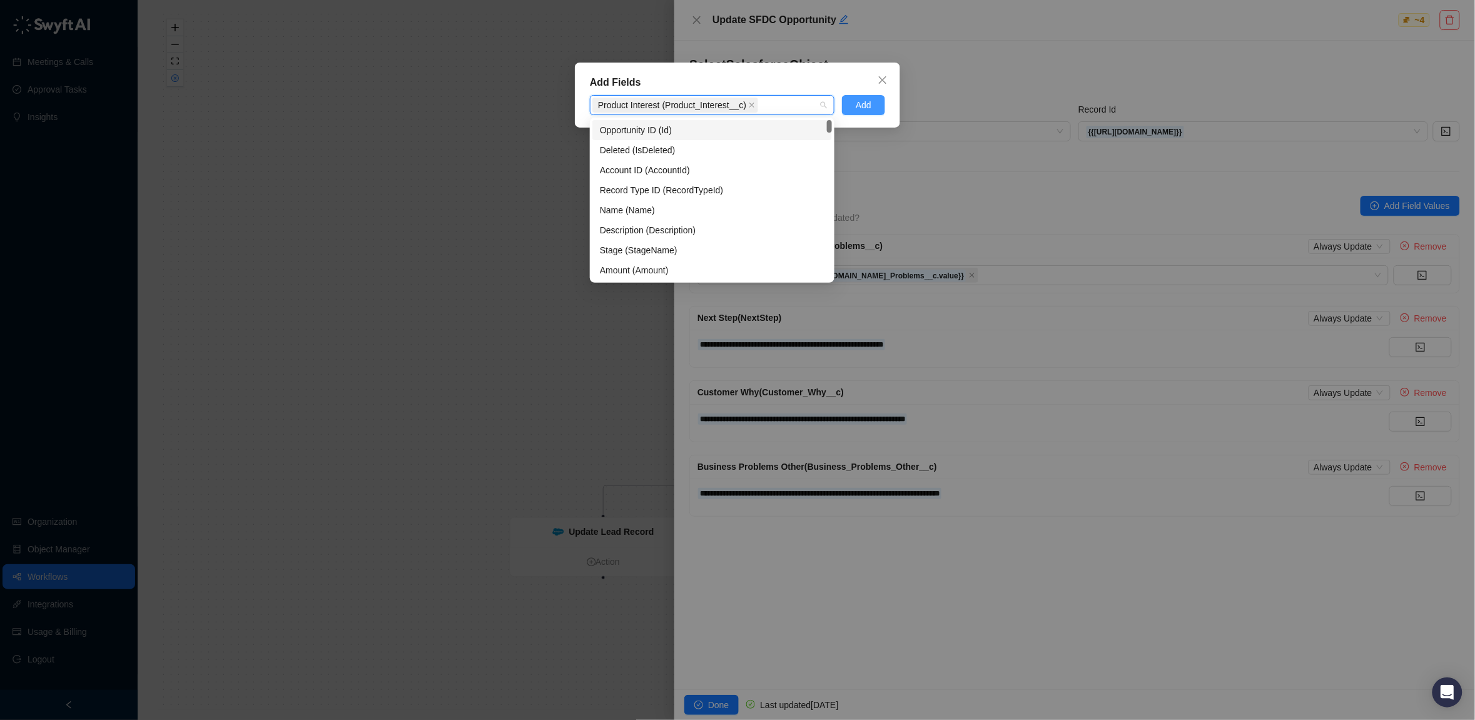
click at [865, 98] on span "Add" at bounding box center [864, 105] width 16 height 14
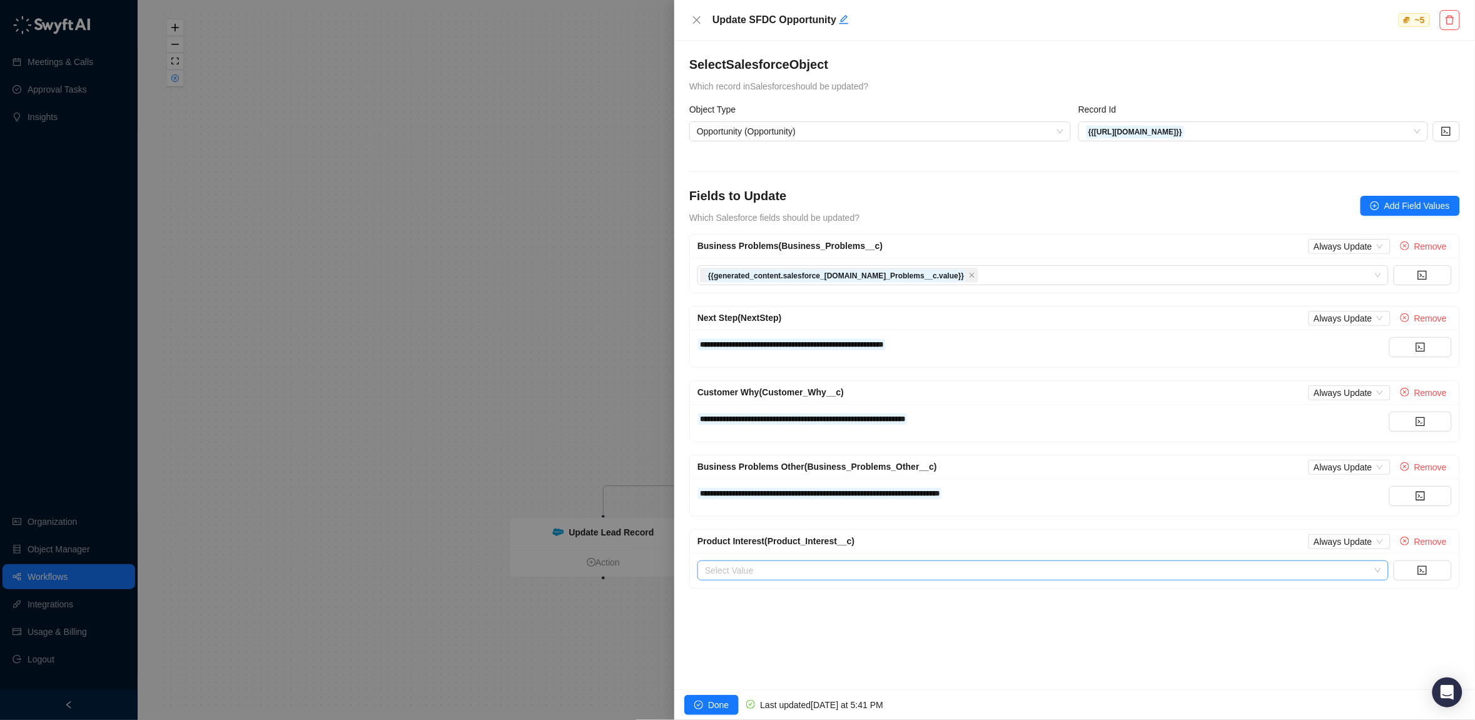
click at [856, 573] on input "search" at bounding box center [1039, 570] width 669 height 19
click at [943, 536] on div "Product Interest (Product_Interest__c) Always Update Remove" at bounding box center [1075, 541] width 754 height 15
click at [1429, 572] on button "button" at bounding box center [1423, 571] width 58 height 20
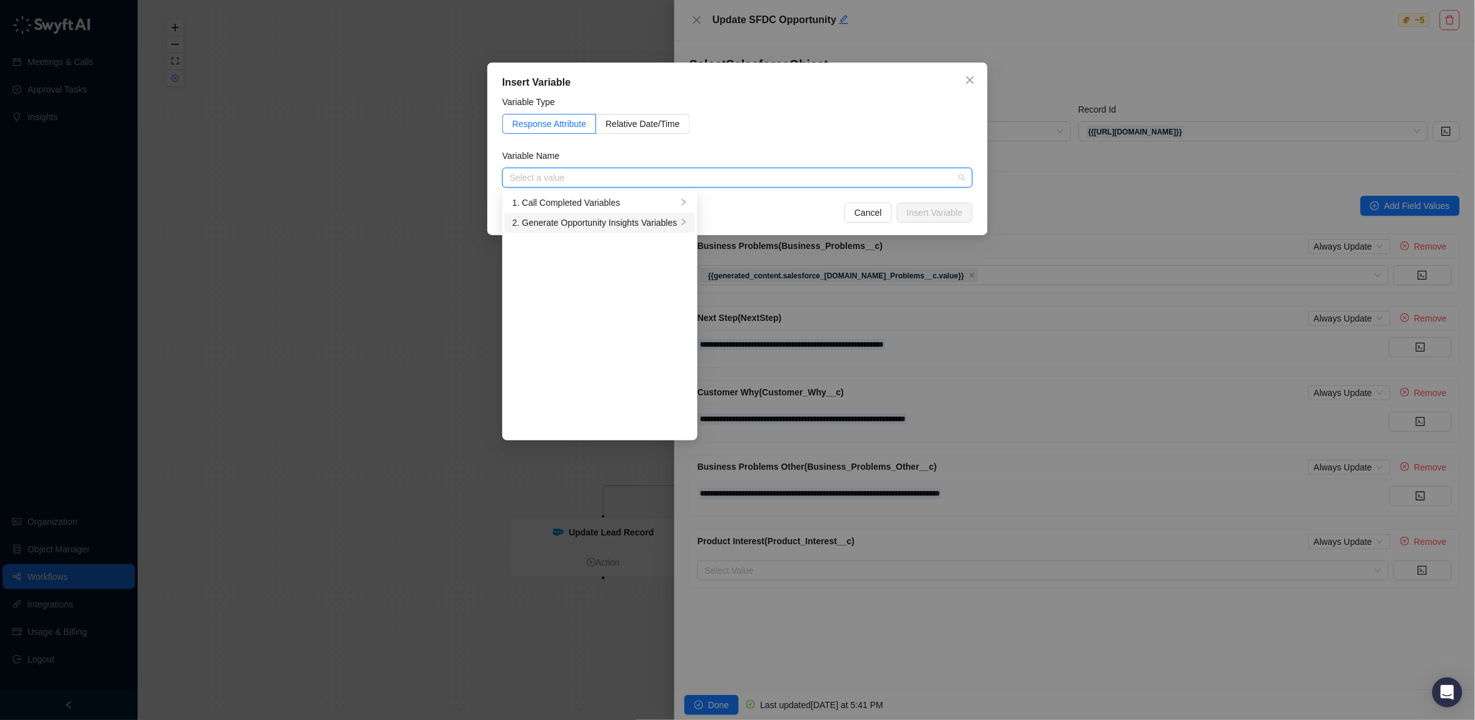
click at [599, 224] on div "2. Generate Opportunity Insights Variables" at bounding box center [594, 223] width 165 height 14
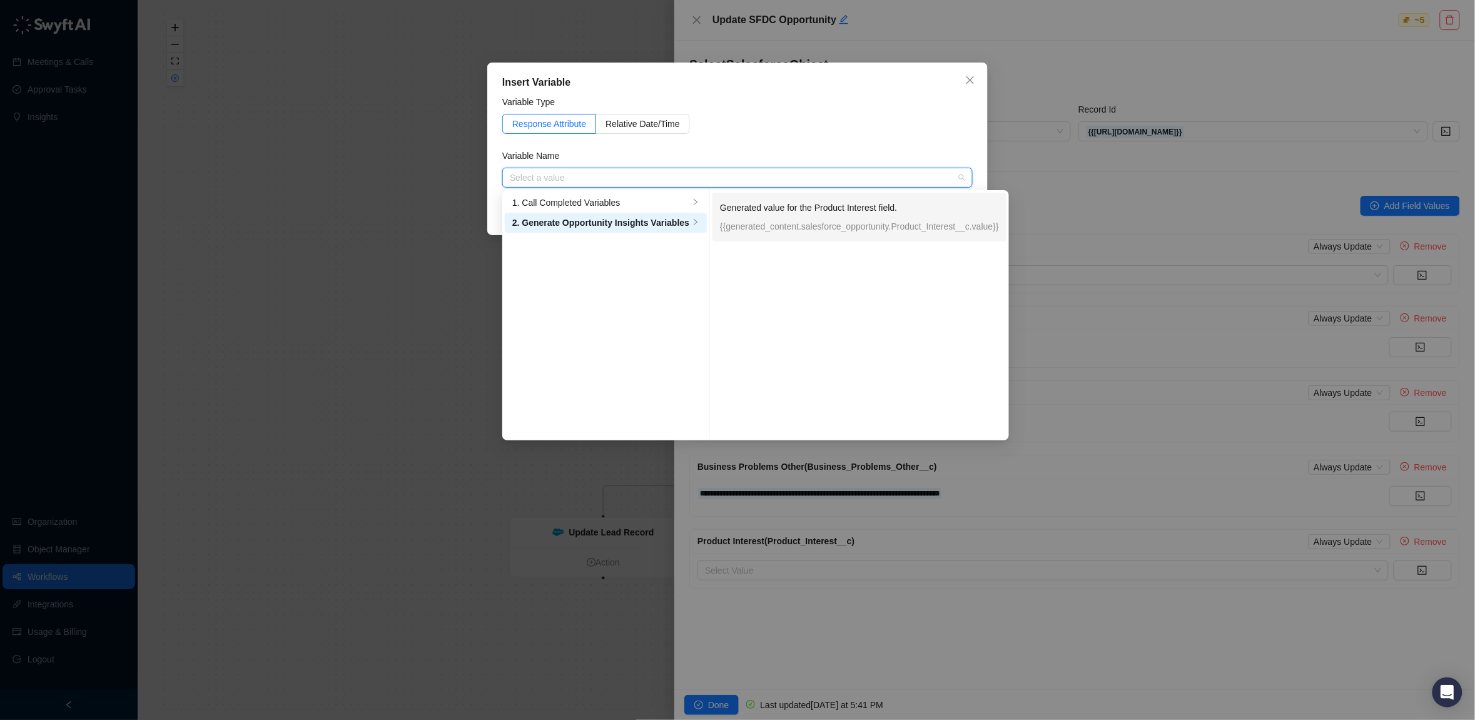
click at [858, 221] on p "{{generated_content.salesforce_opportunity.Product_Interest__c.value}}" at bounding box center [859, 227] width 279 height 14
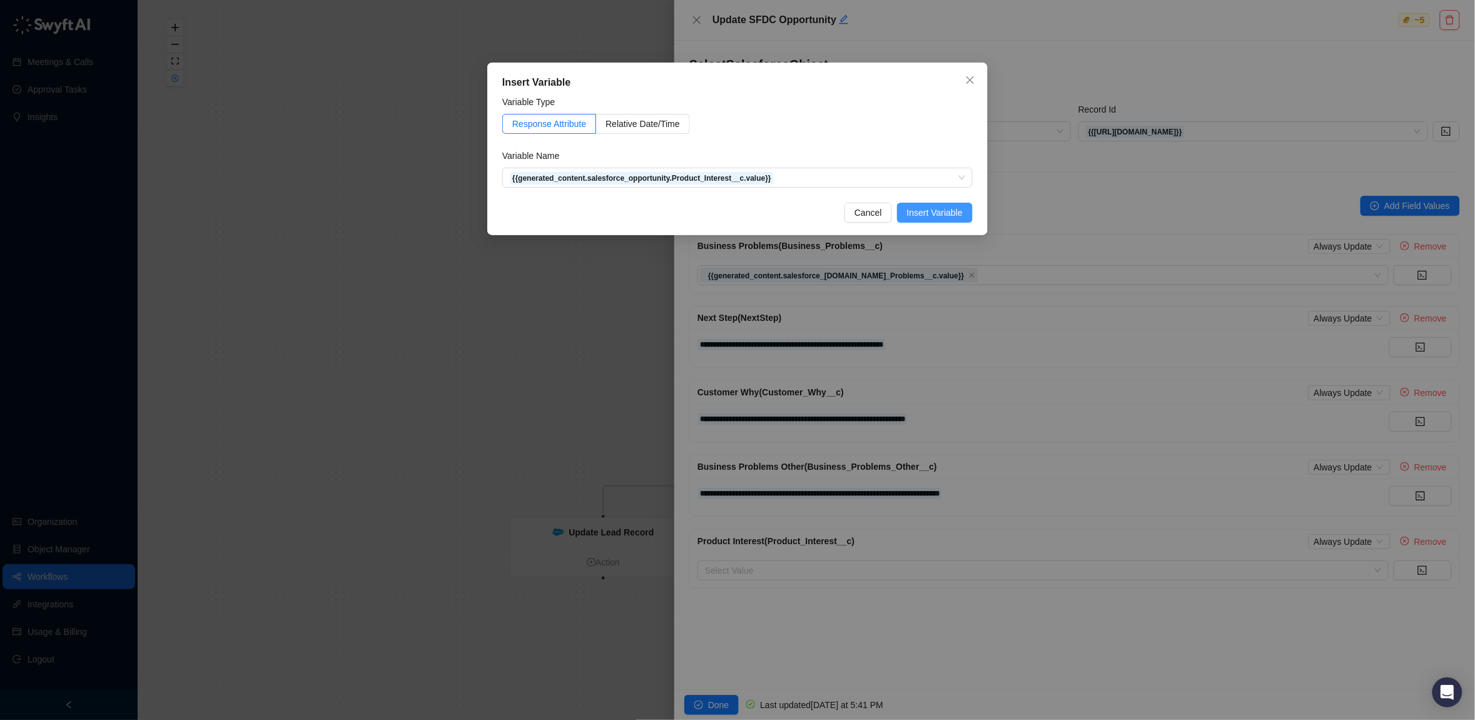
click at [923, 210] on span "Insert Variable" at bounding box center [935, 213] width 56 height 14
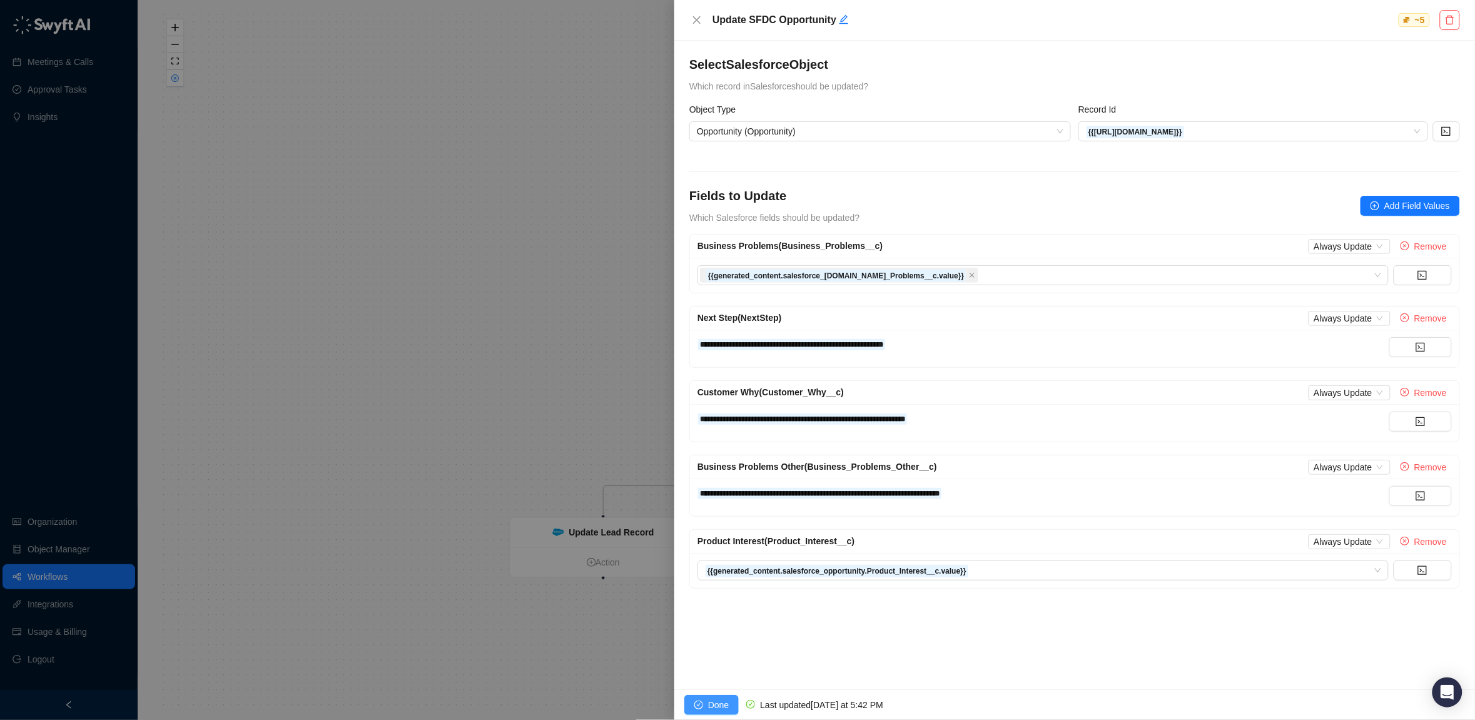
click at [710, 703] on span "Done" at bounding box center [718, 705] width 21 height 14
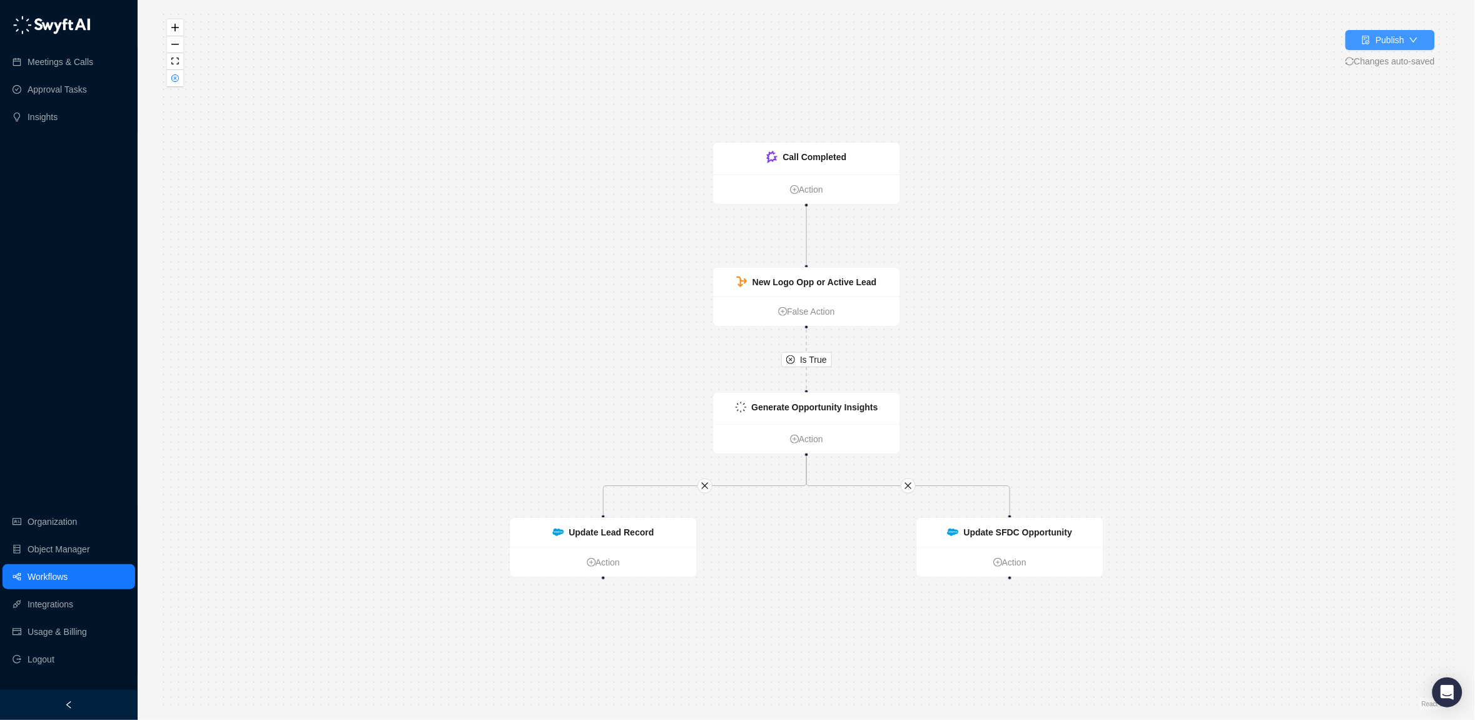
click at [1380, 36] on div "Publish" at bounding box center [1390, 40] width 29 height 14
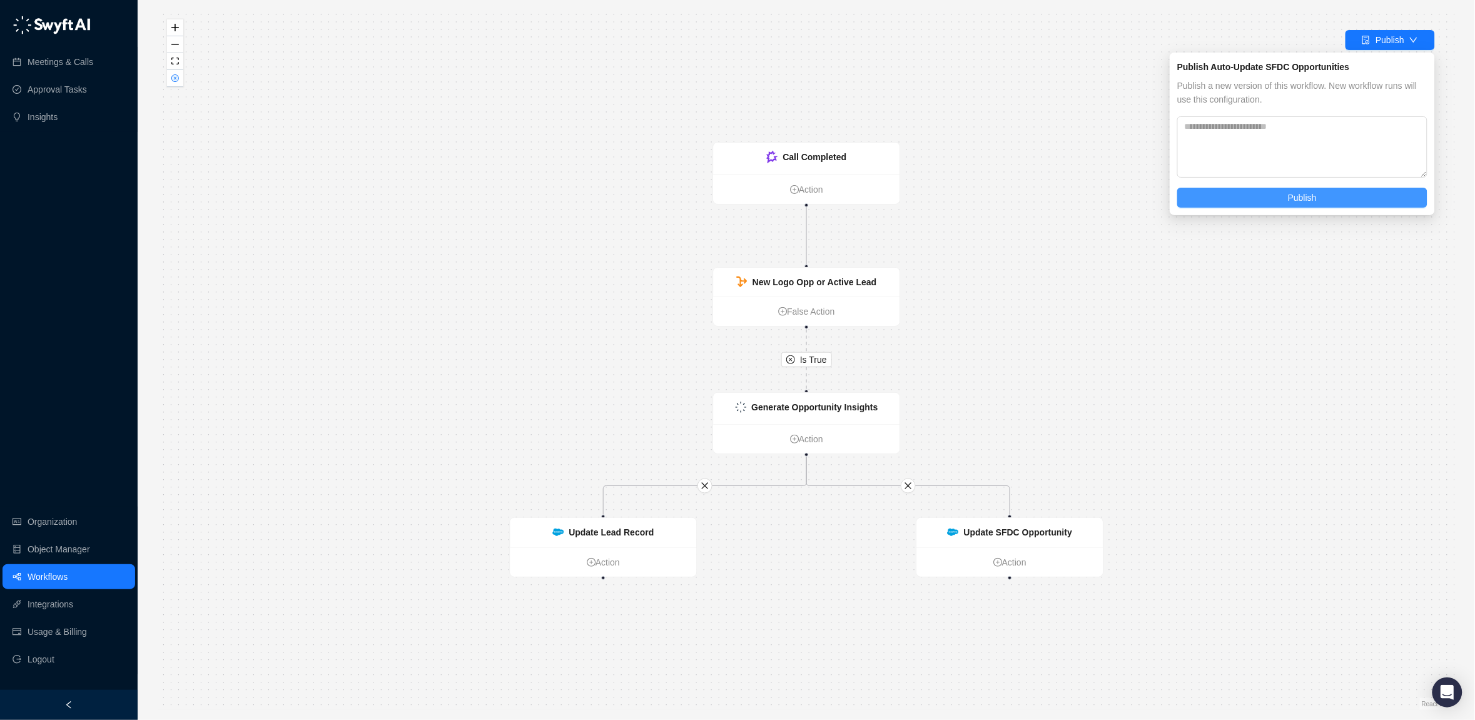
click at [1274, 193] on button "Publish" at bounding box center [1302, 198] width 250 height 20
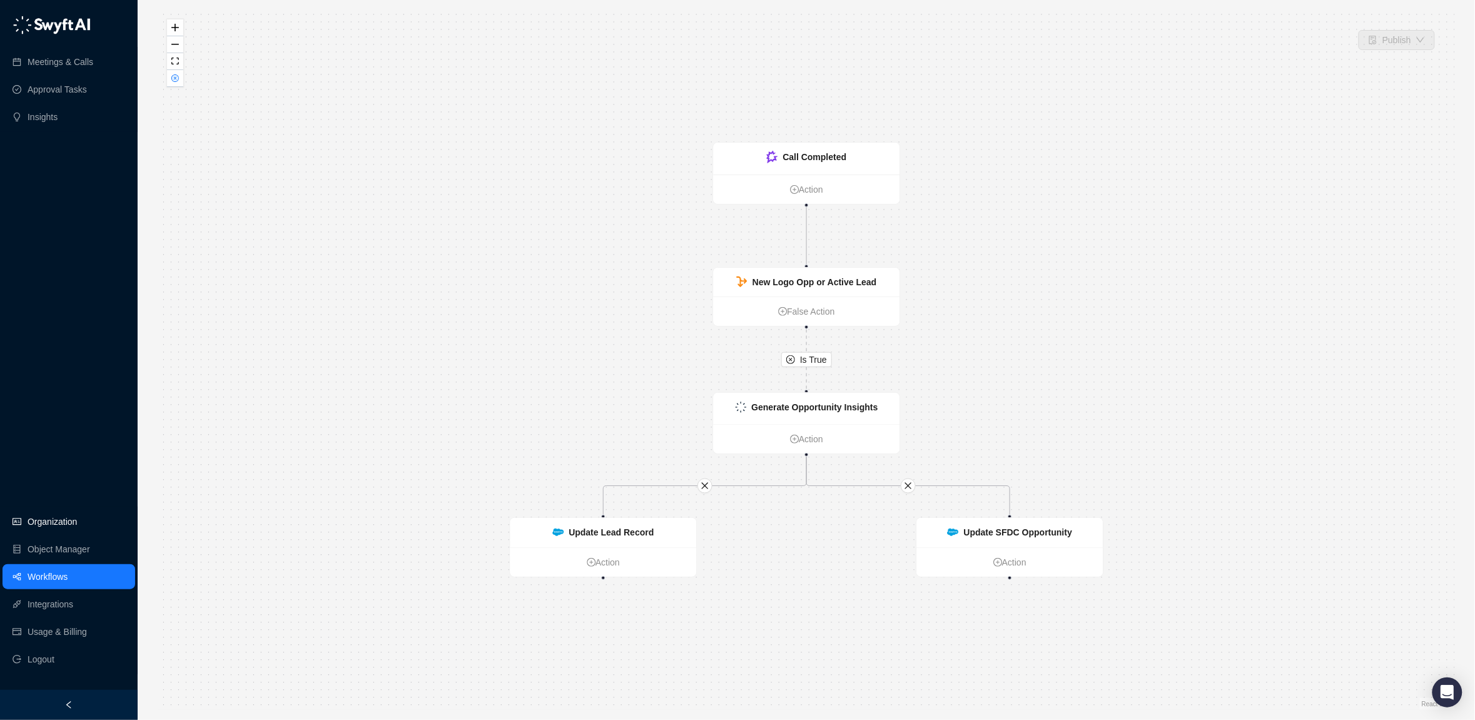
click at [36, 522] on link "Organization" at bounding box center [52, 521] width 49 height 25
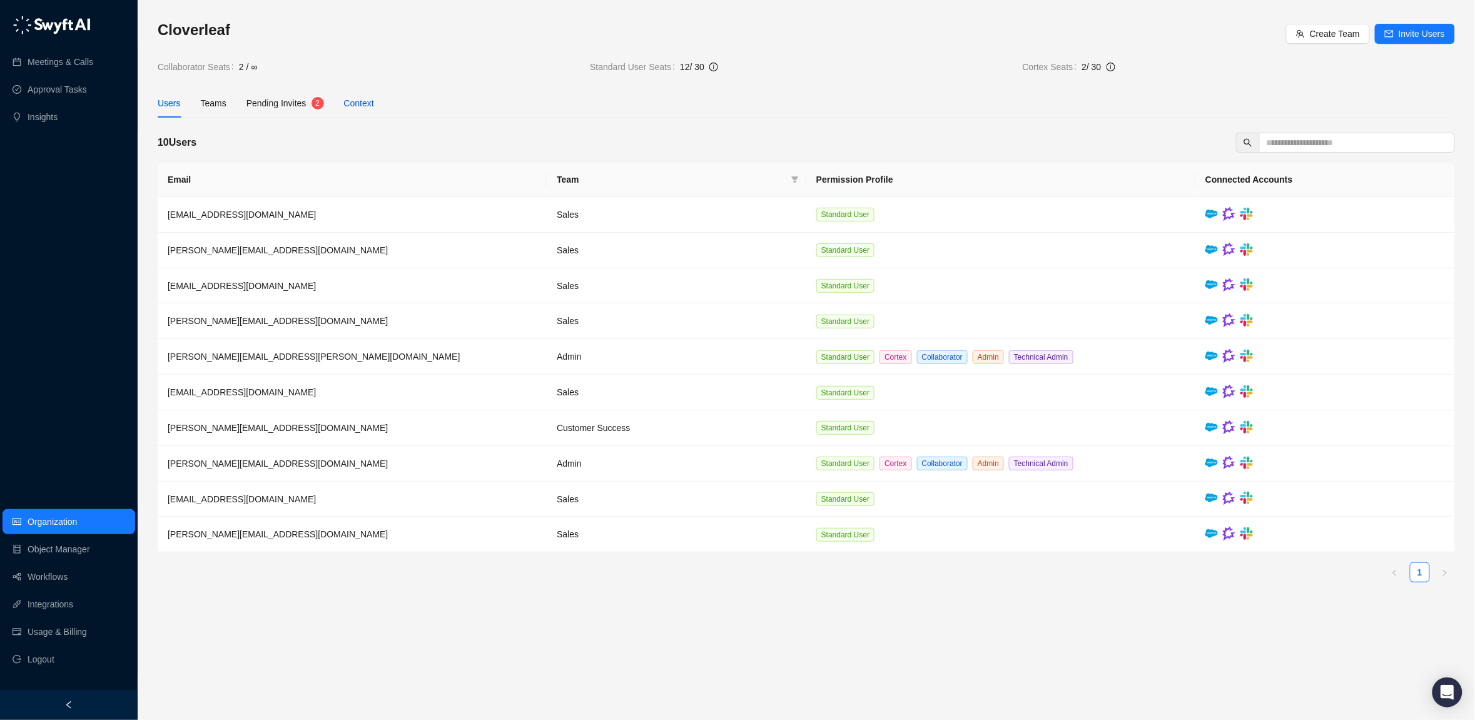
click at [362, 98] on div "Context" at bounding box center [359, 103] width 30 height 14
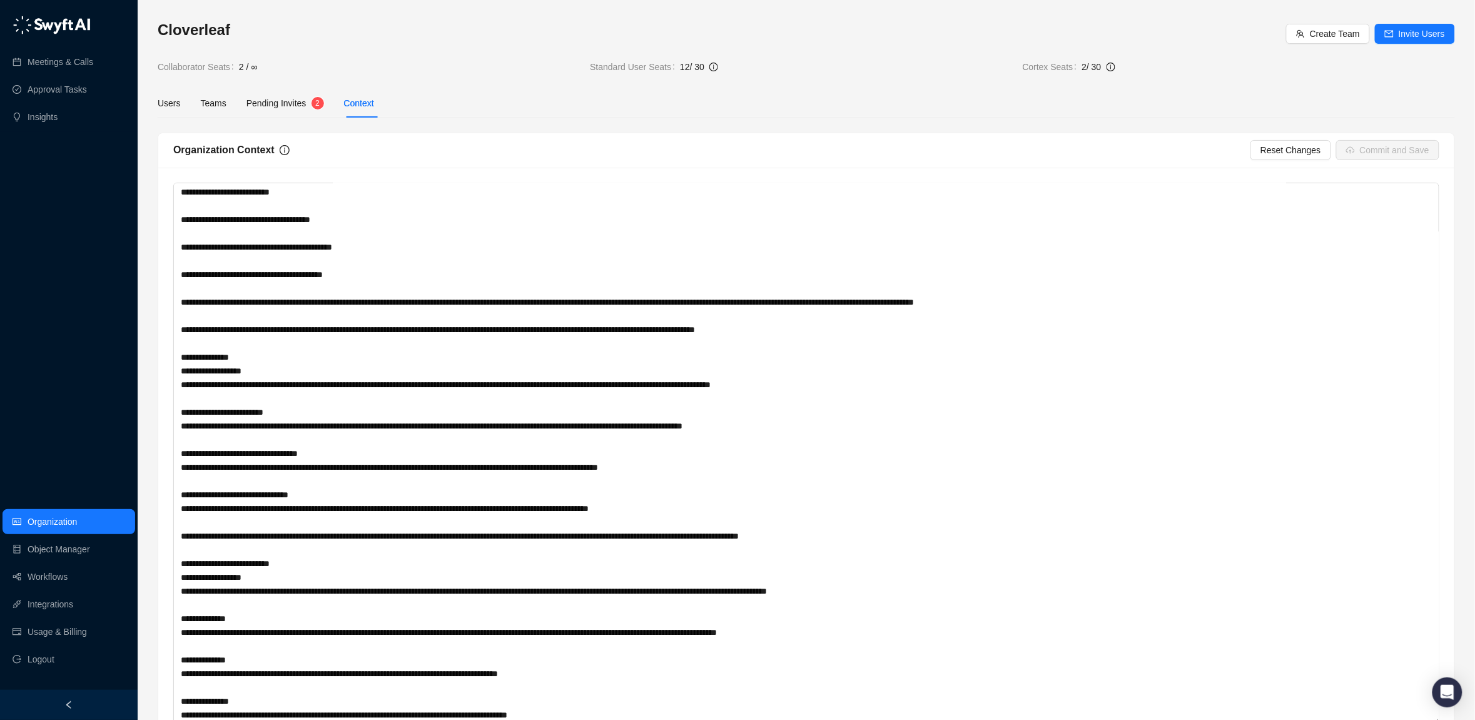
scroll to position [118, 0]
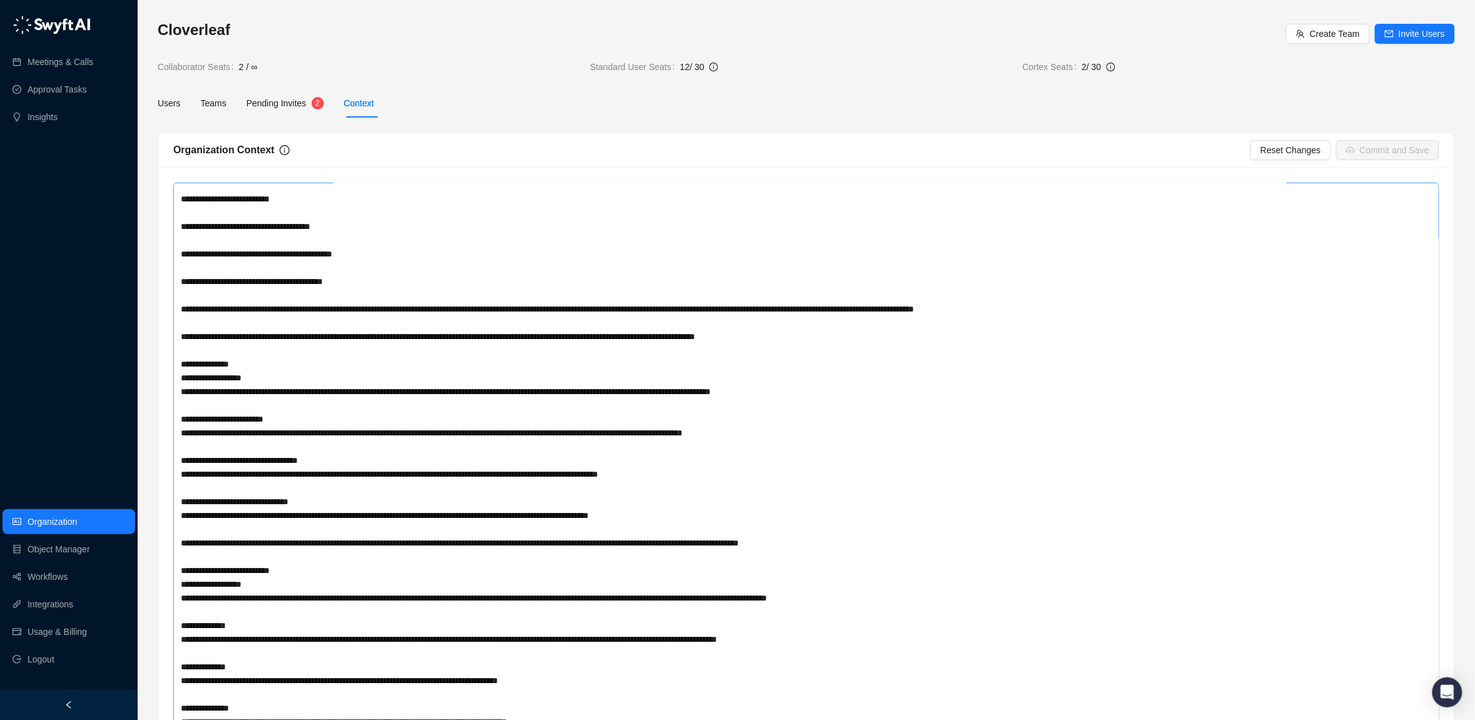
drag, startPoint x: 1431, startPoint y: 270, endPoint x: 1294, endPoint y: 716, distance: 467.2
click at [1298, 719] on textarea at bounding box center [806, 457] width 1266 height 549
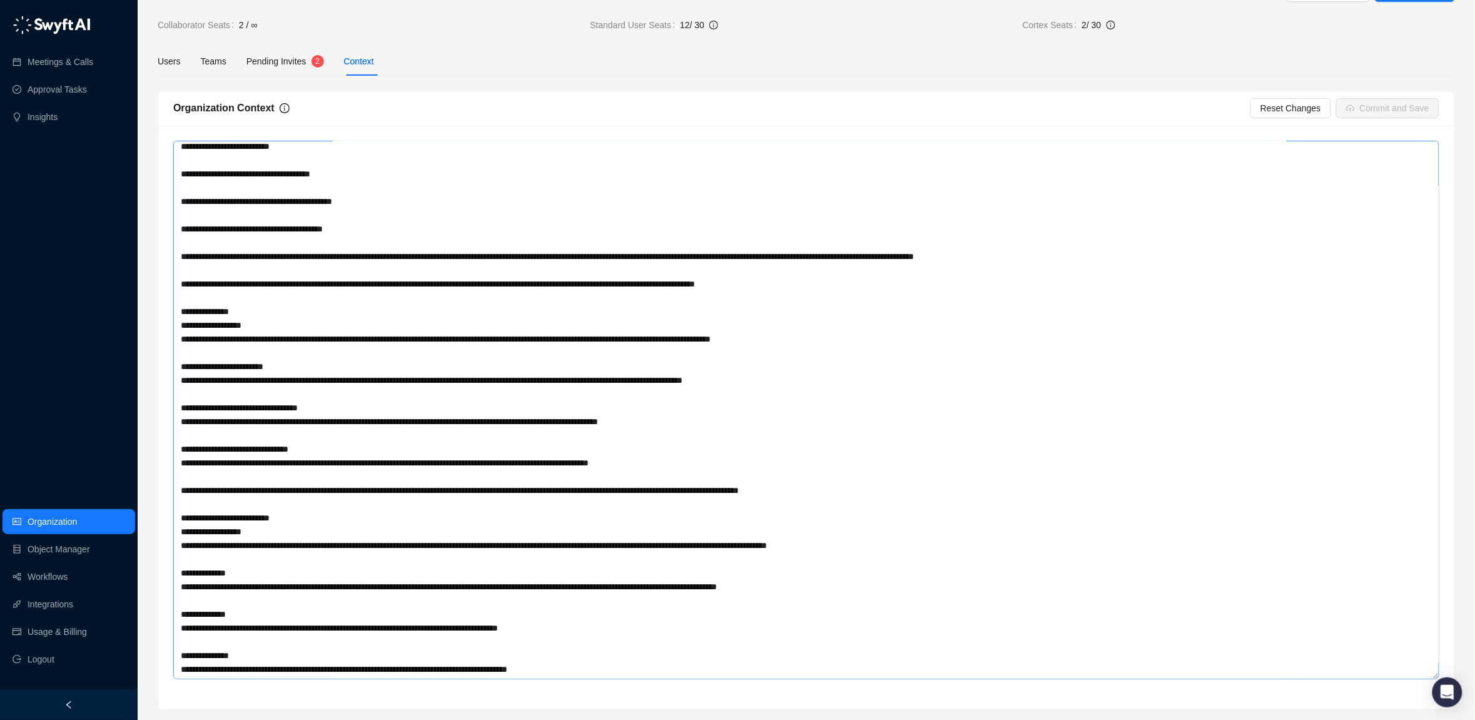
scroll to position [0, 0]
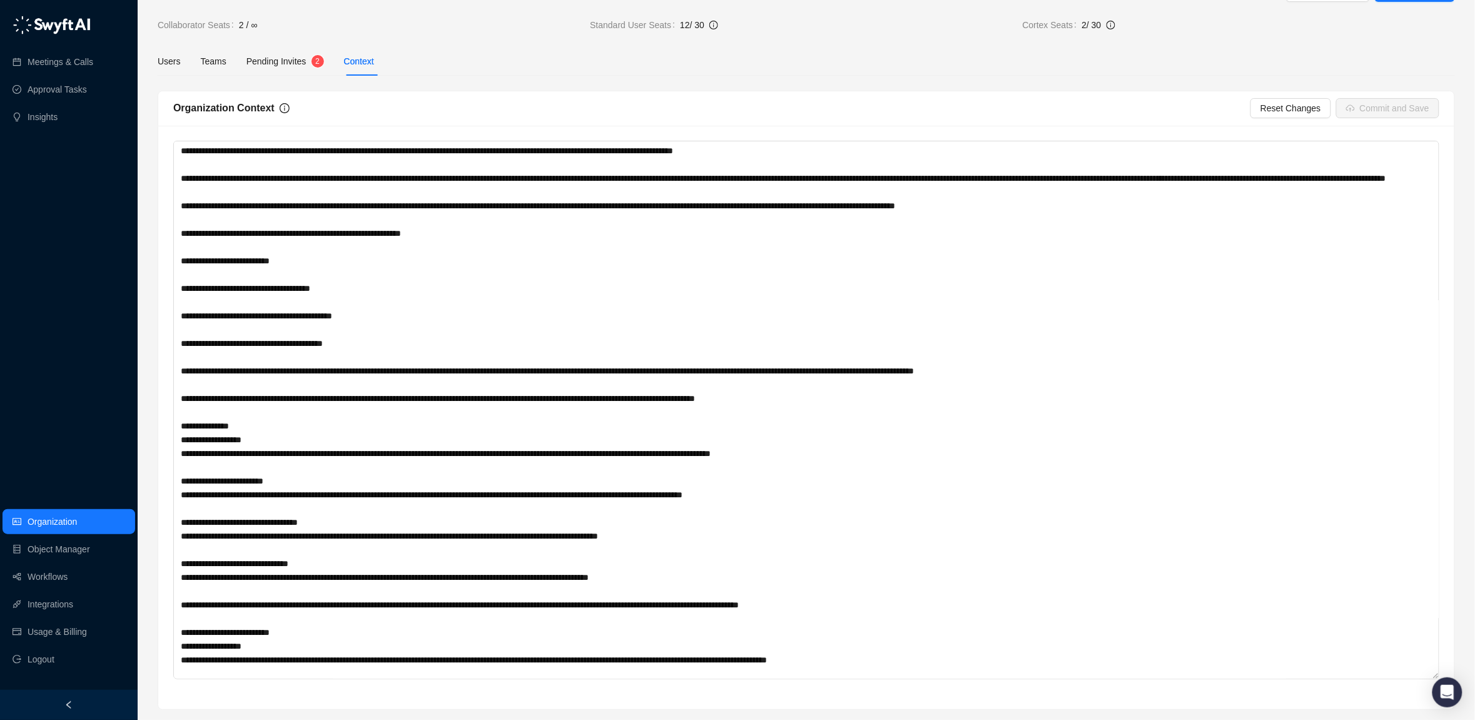
click at [280, 61] on span "Pending Invites" at bounding box center [276, 61] width 60 height 10
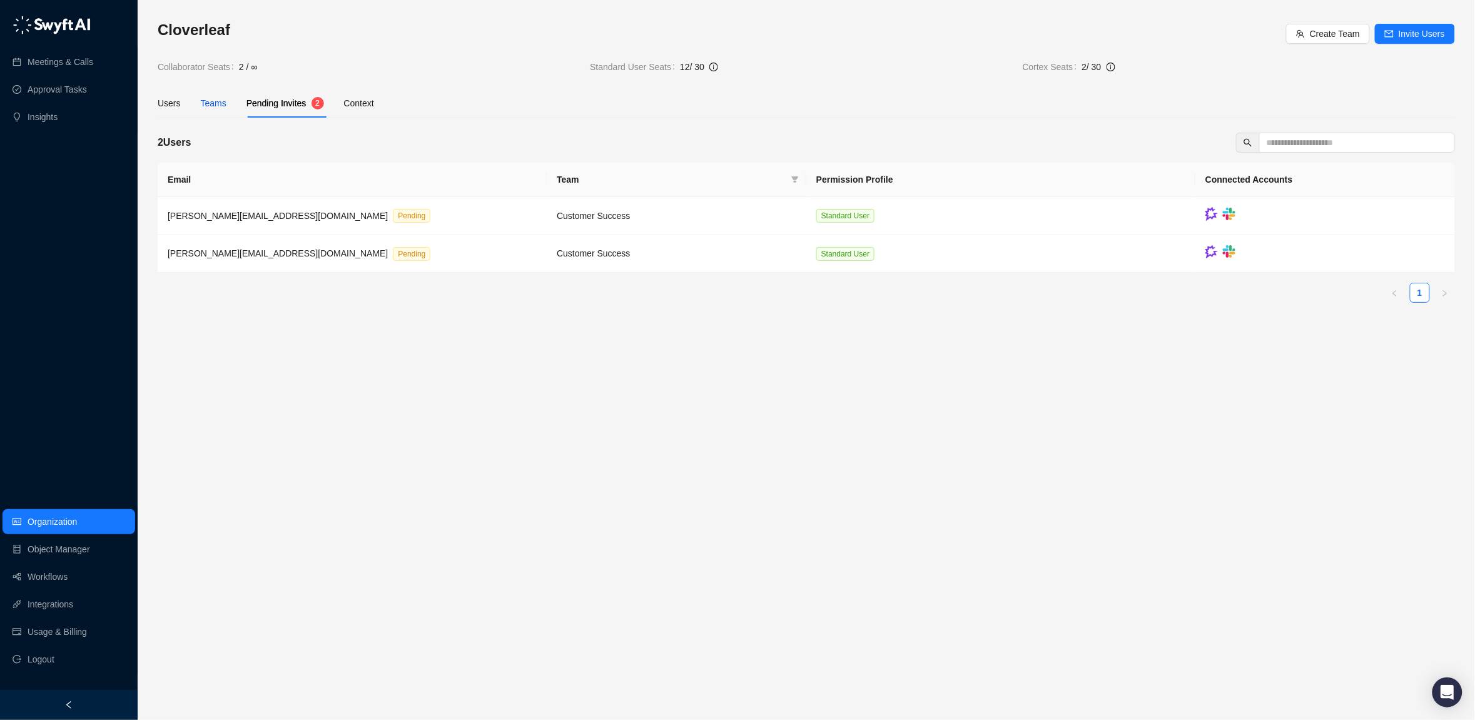
click at [206, 101] on div "Teams" at bounding box center [214, 103] width 26 height 14
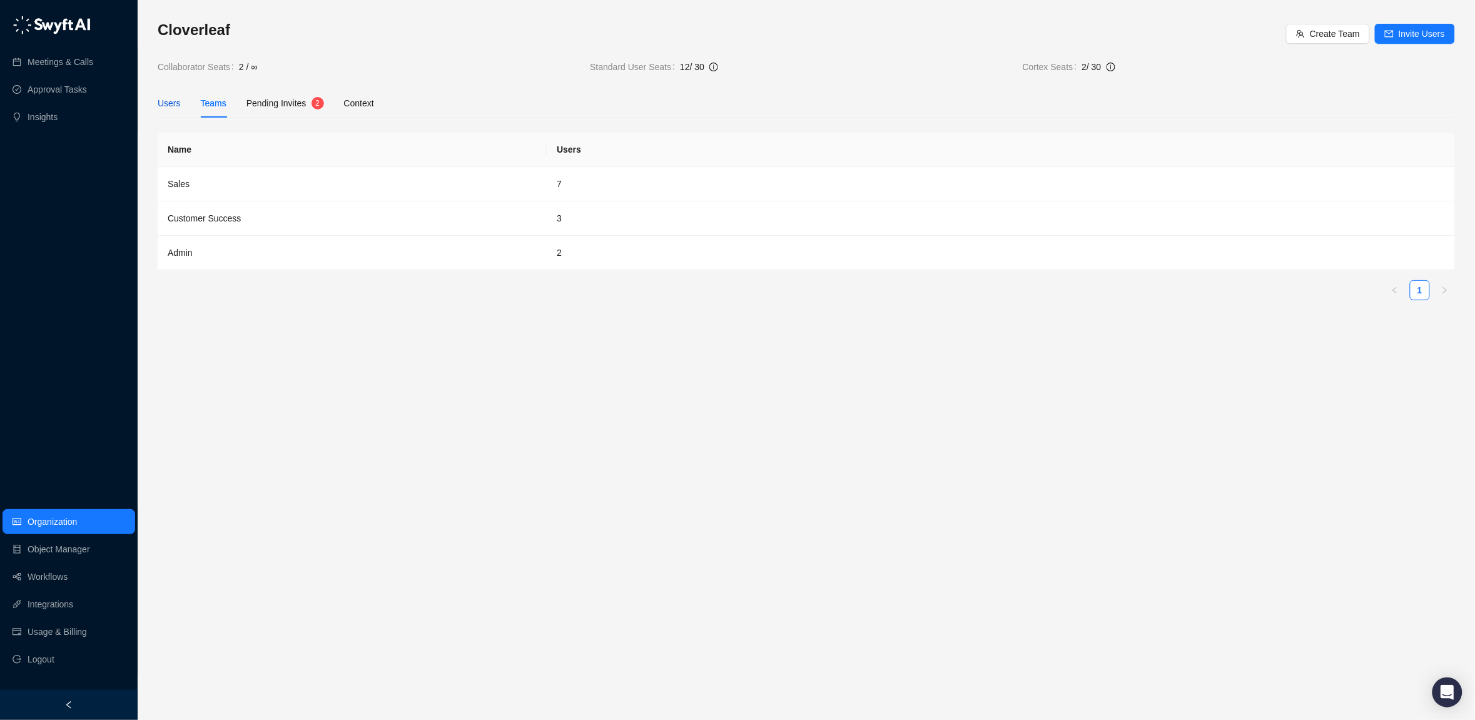
click at [160, 103] on div "Users" at bounding box center [169, 103] width 23 height 14
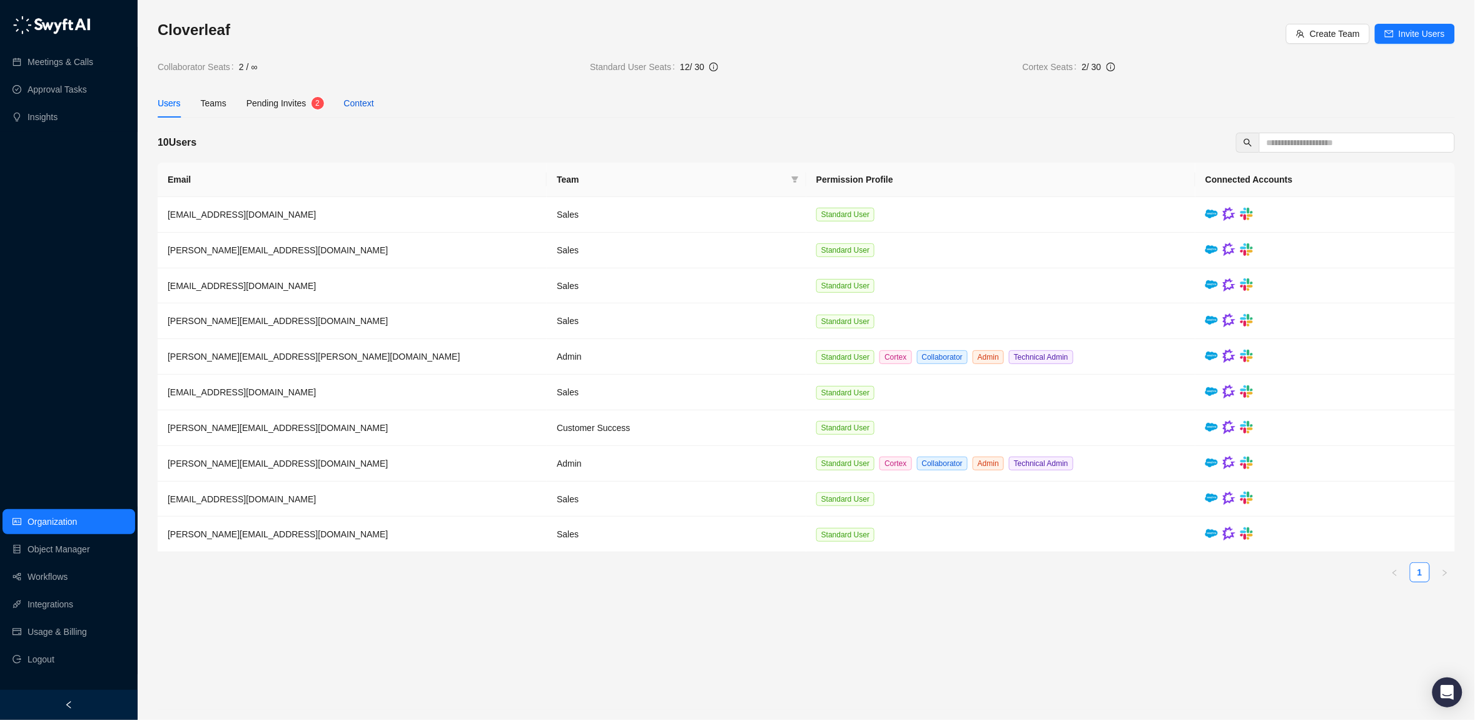
click at [363, 103] on div "Context" at bounding box center [359, 103] width 30 height 14
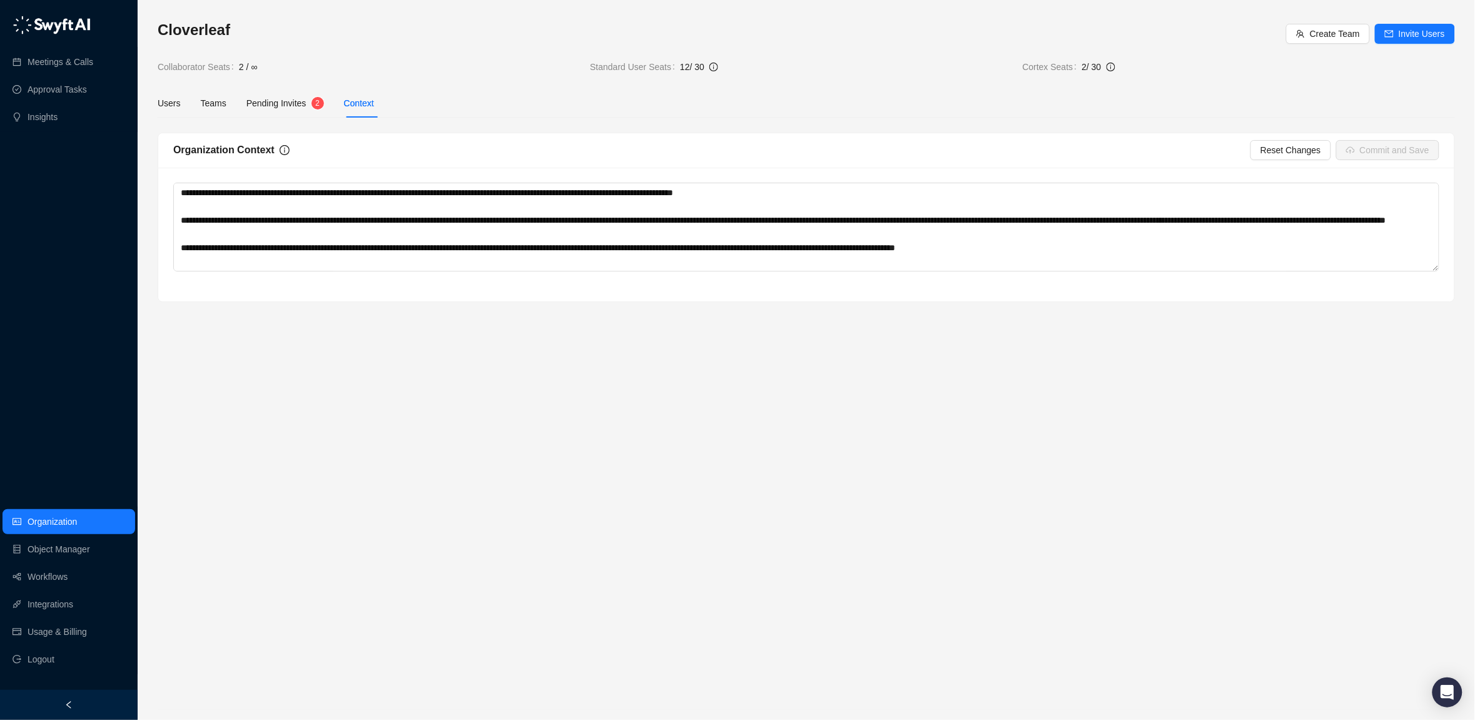
click at [783, 429] on main "Cloverleaf Create Team Invite Users Collaborator Seats 2 / ∞ Standard User Seat…" at bounding box center [807, 365] width 1298 height 690
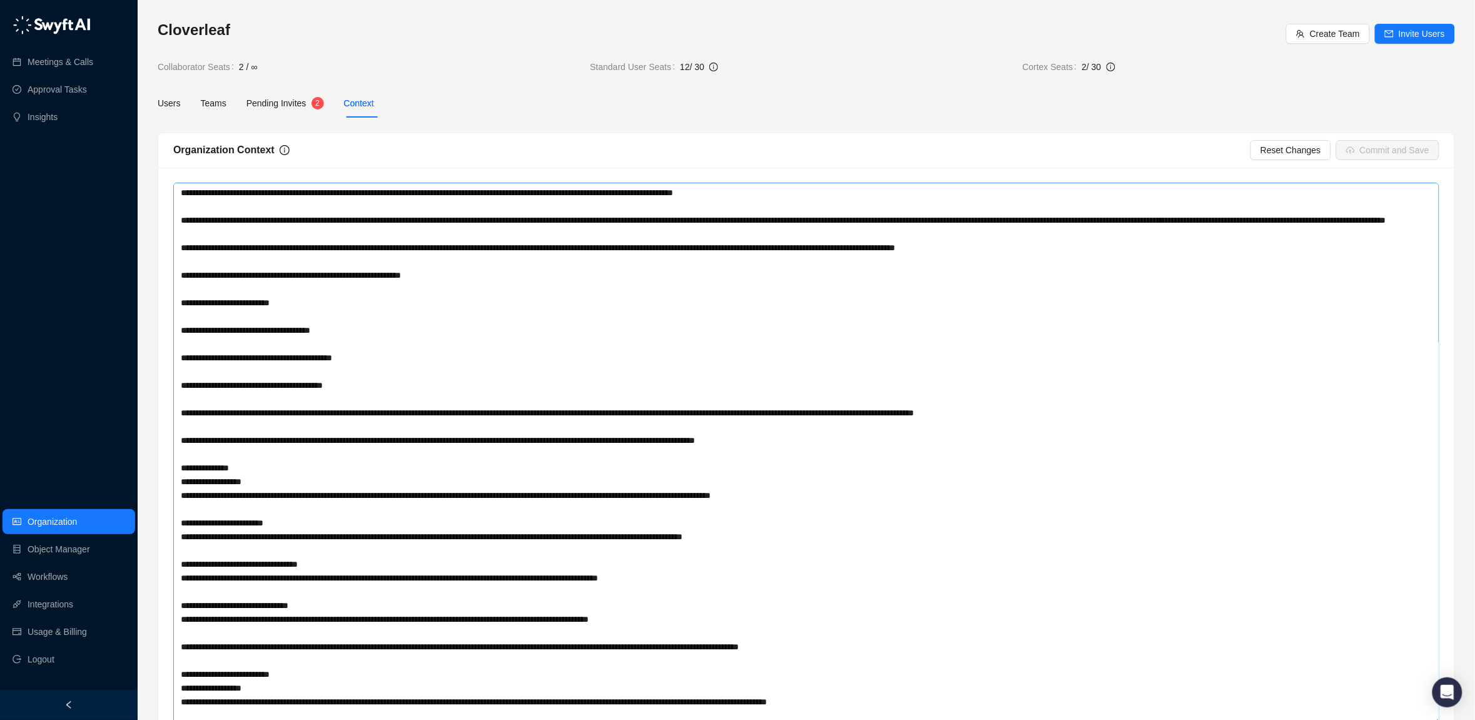
drag, startPoint x: 1433, startPoint y: 267, endPoint x: 1211, endPoint y: 592, distance: 393.7
click at [1326, 702] on textarea at bounding box center [806, 454] width 1266 height 542
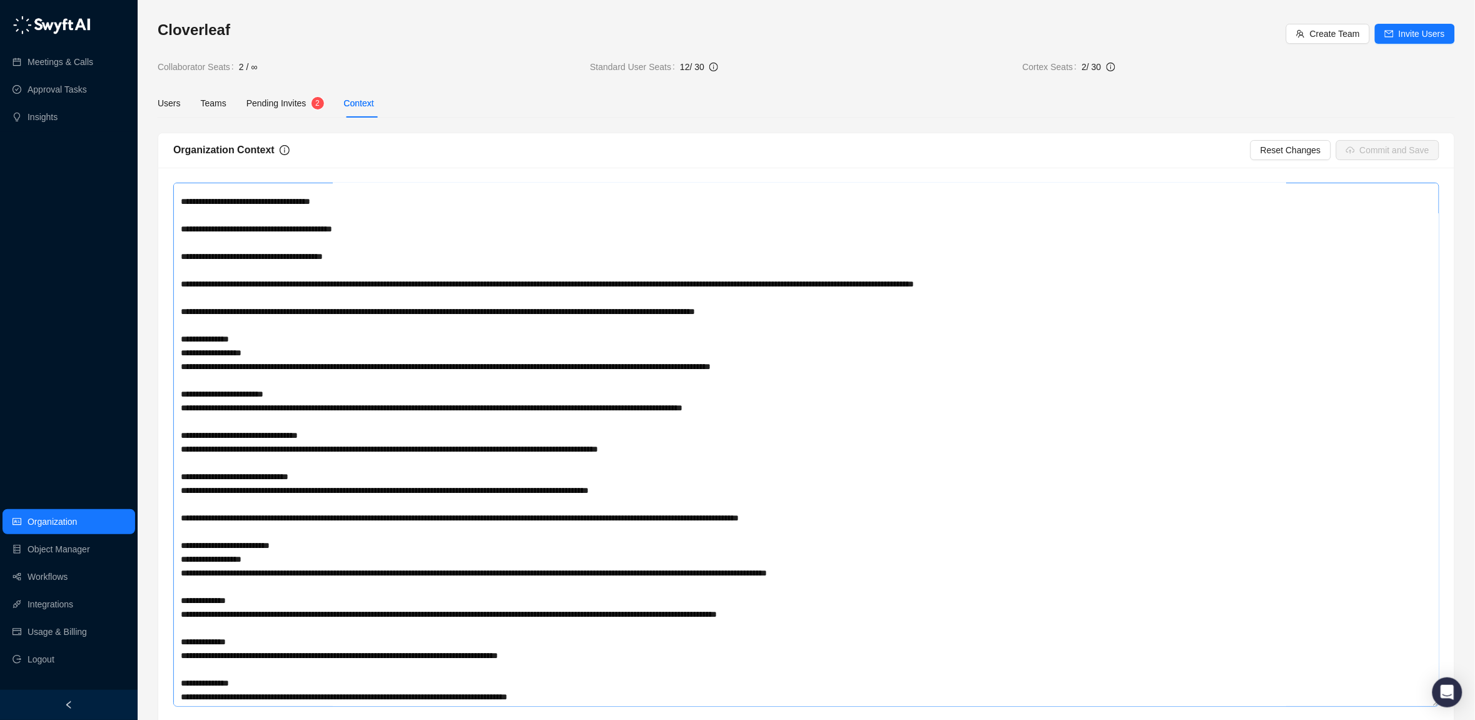
scroll to position [27, 0]
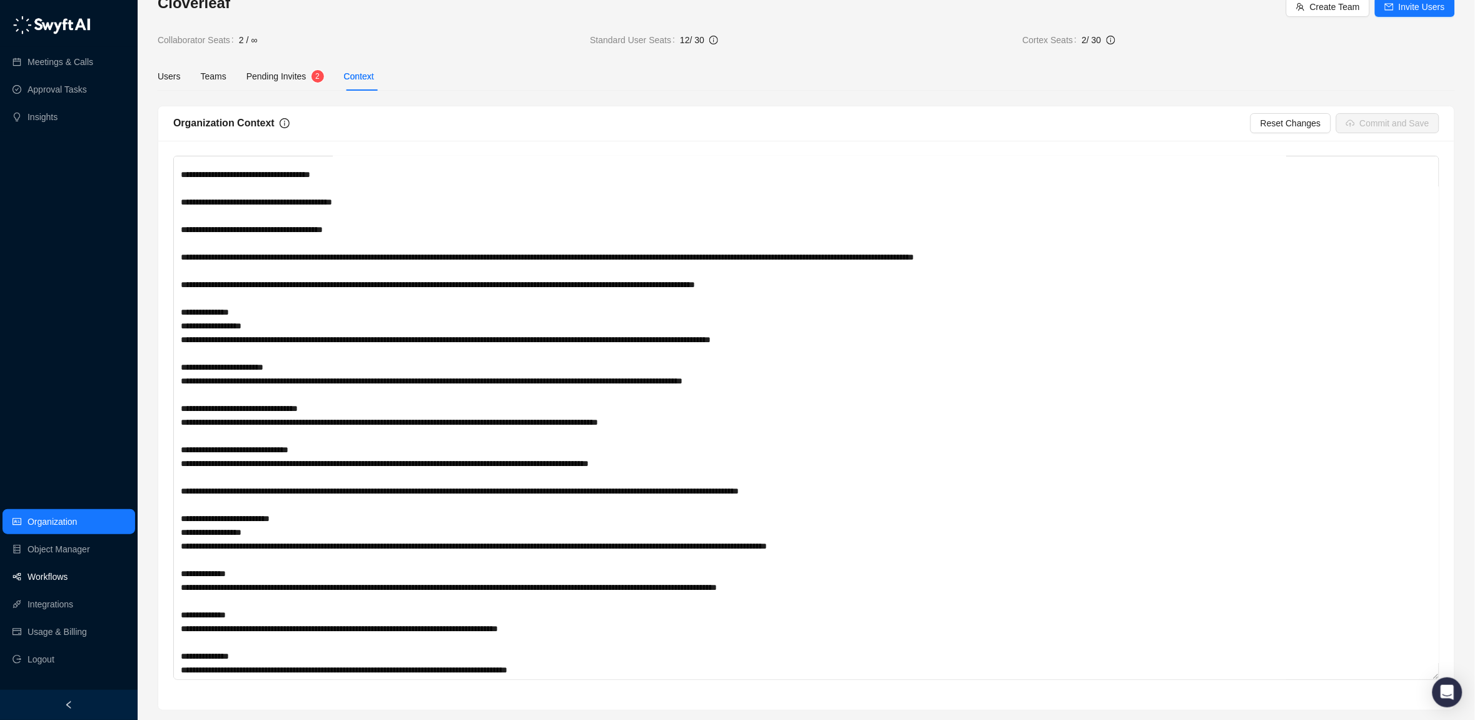
click at [55, 578] on link "Workflows" at bounding box center [48, 576] width 40 height 25
